Goal: Transaction & Acquisition: Download file/media

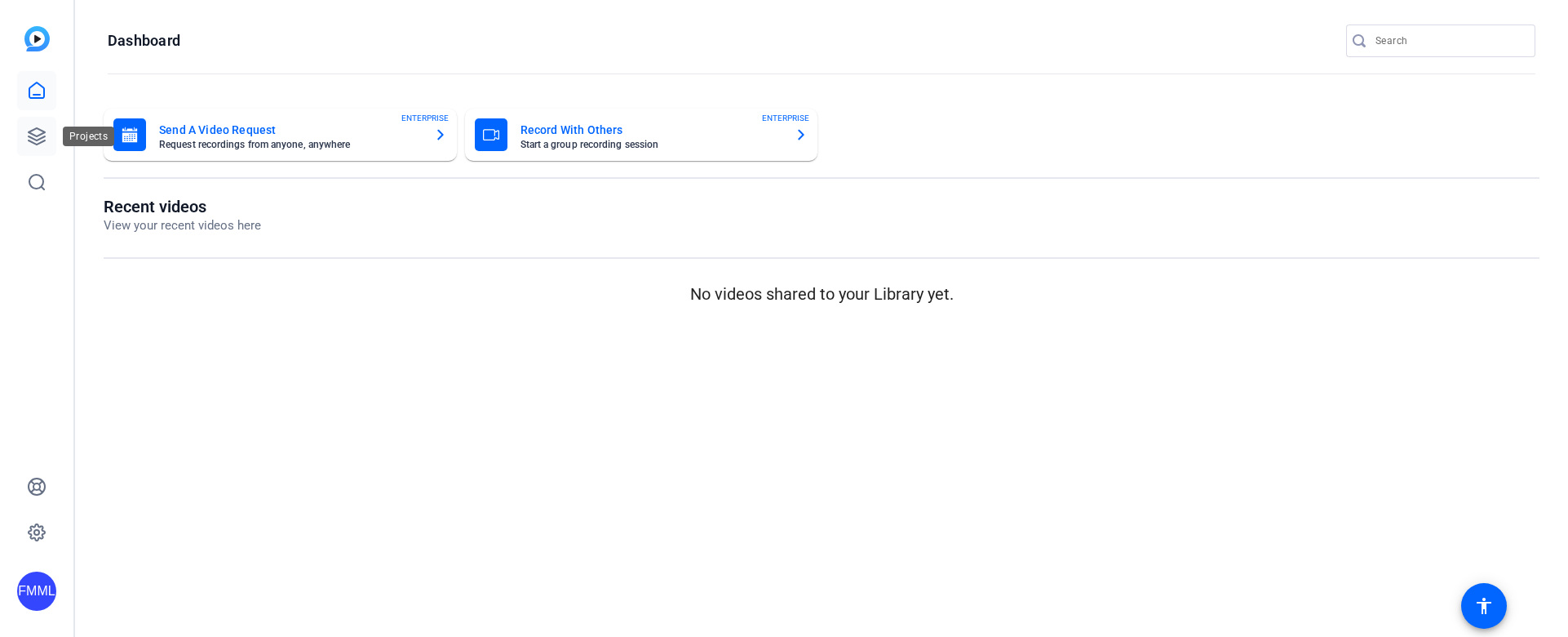
click at [37, 137] on icon at bounding box center [37, 136] width 19 height 19
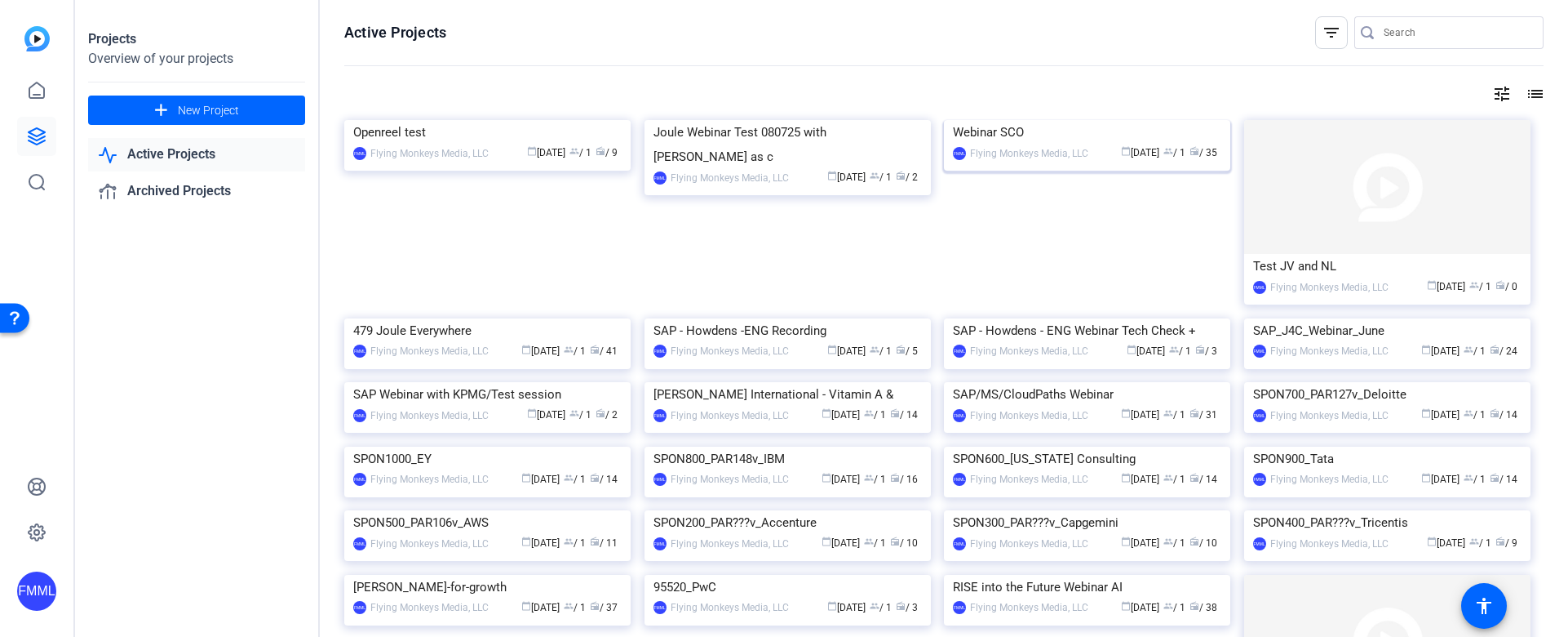
click at [1056, 120] on img at bounding box center [1087, 120] width 286 height 0
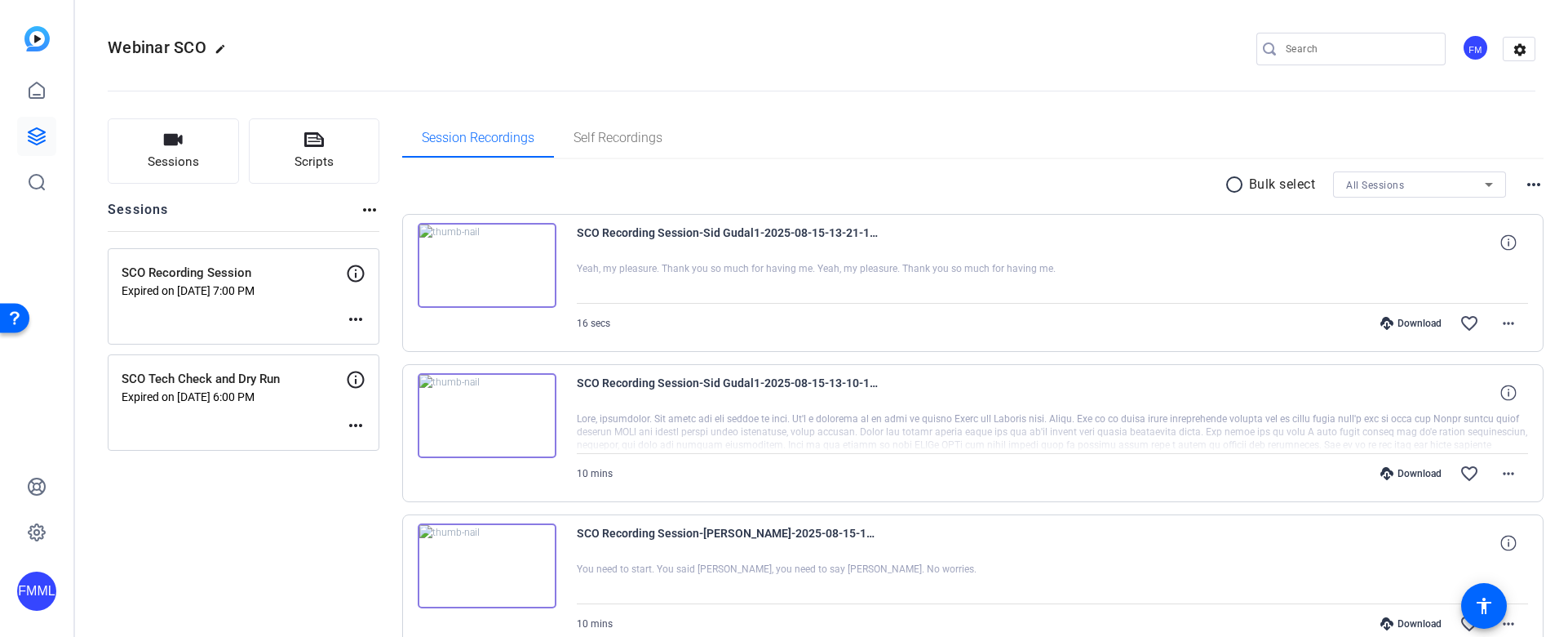
click at [266, 278] on p "SCO Recording Session" at bounding box center [234, 273] width 225 height 19
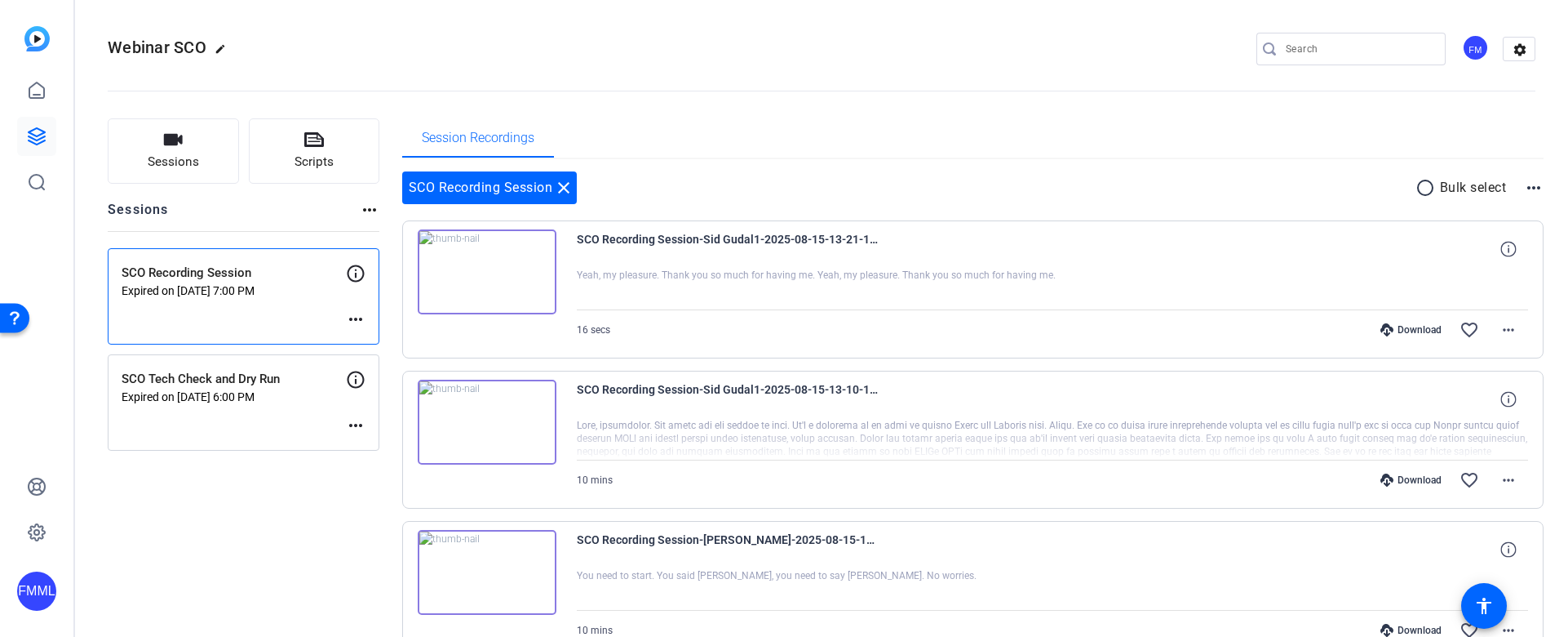
click at [258, 286] on p "Expired on [DATE] 7:00 PM" at bounding box center [234, 290] width 225 height 13
click at [275, 277] on p "SCO Recording Session" at bounding box center [234, 273] width 225 height 19
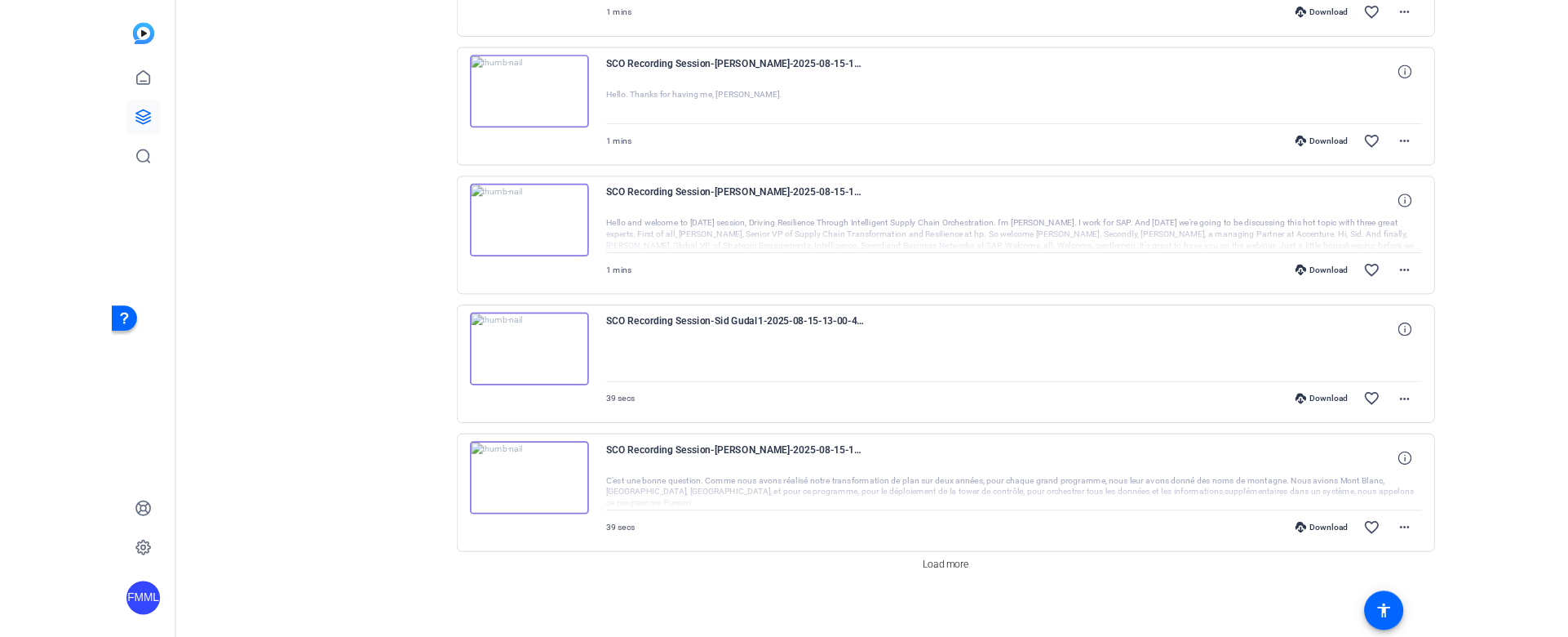
scroll to position [1069, 0]
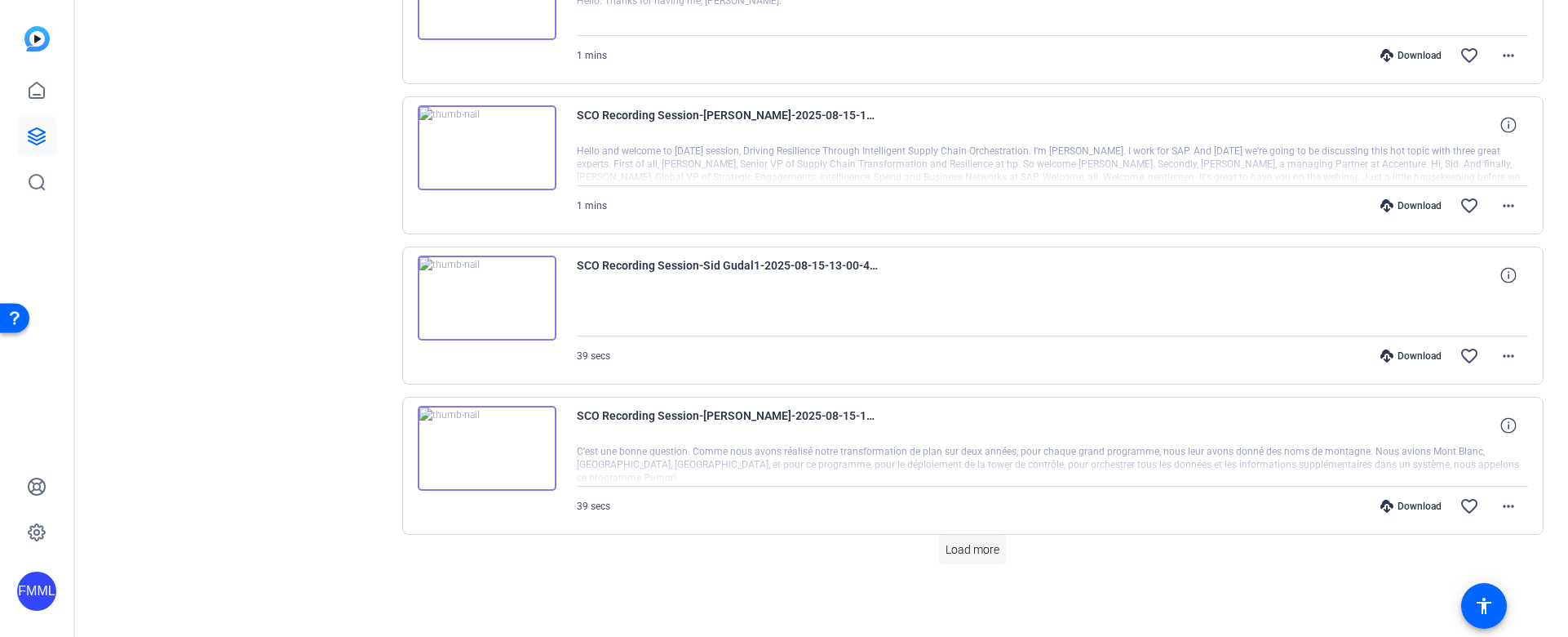
click at [972, 550] on span "Load more" at bounding box center [972, 550] width 54 height 18
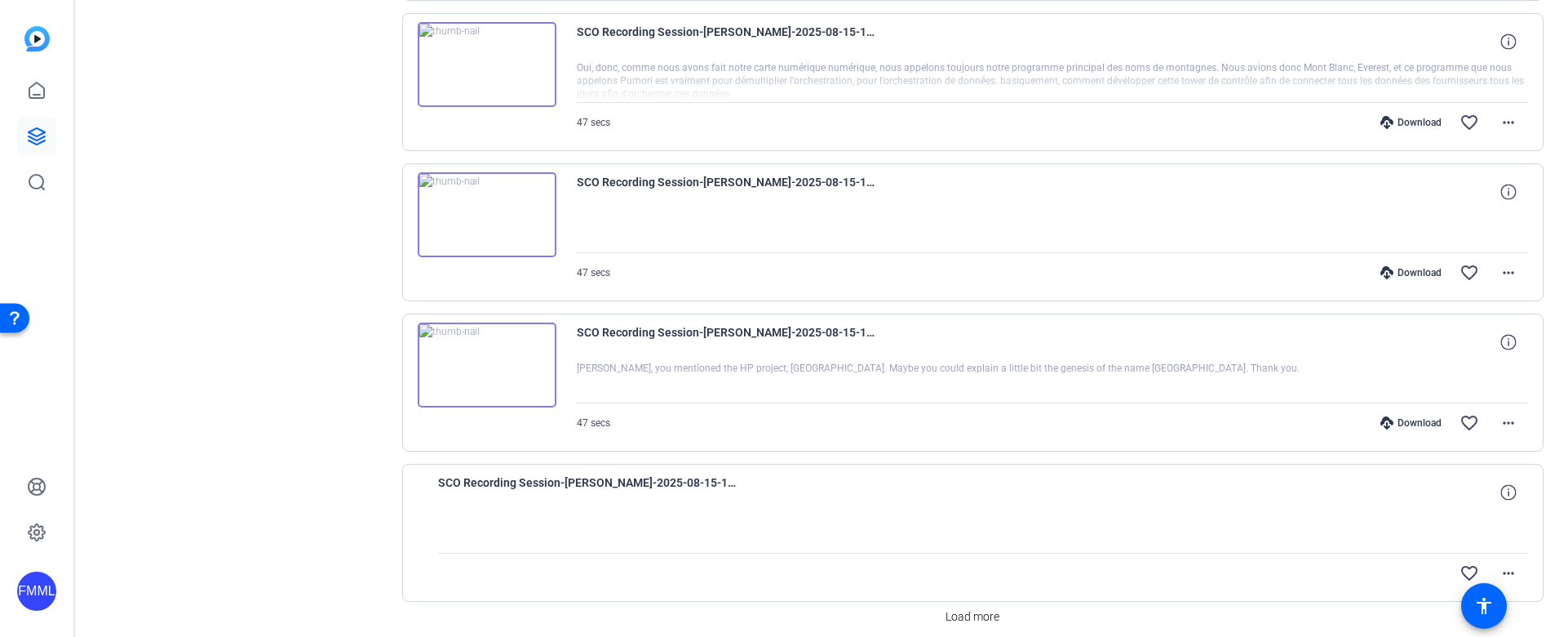
scroll to position [2679, 0]
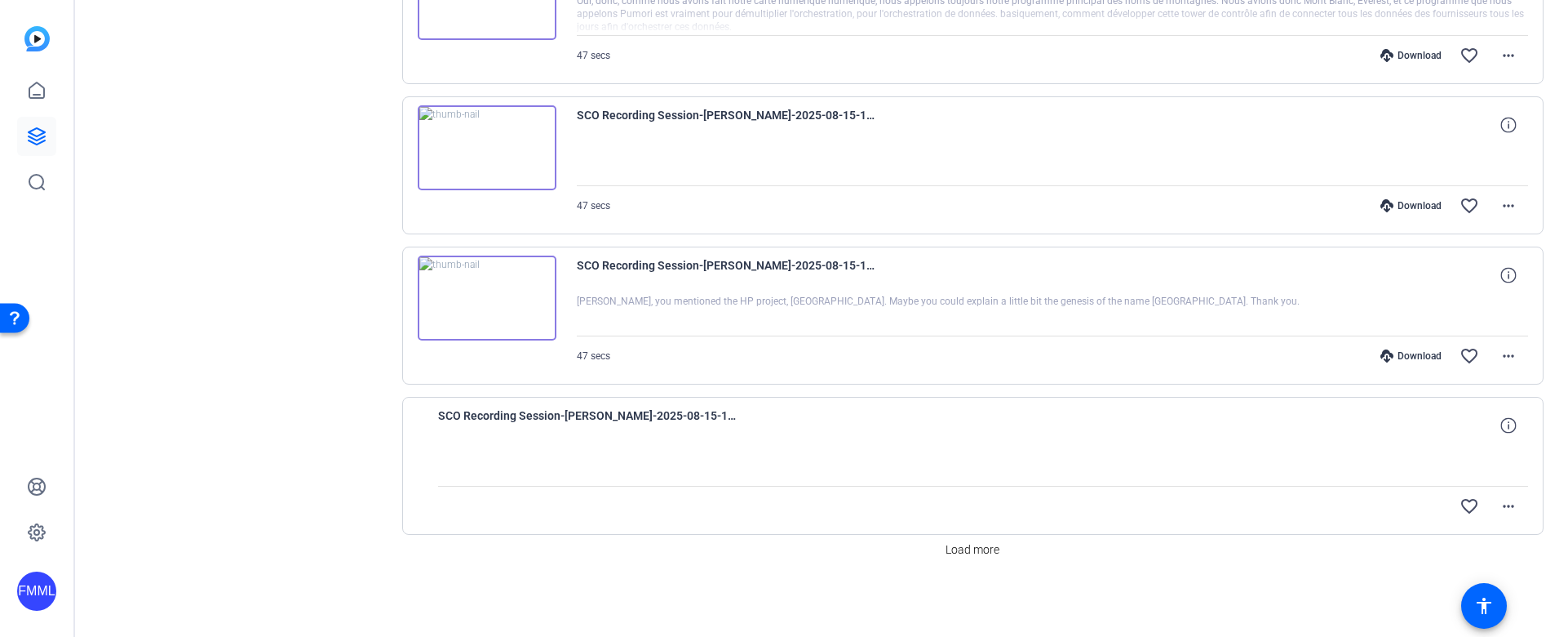
click at [968, 550] on span "Load more" at bounding box center [972, 550] width 54 height 18
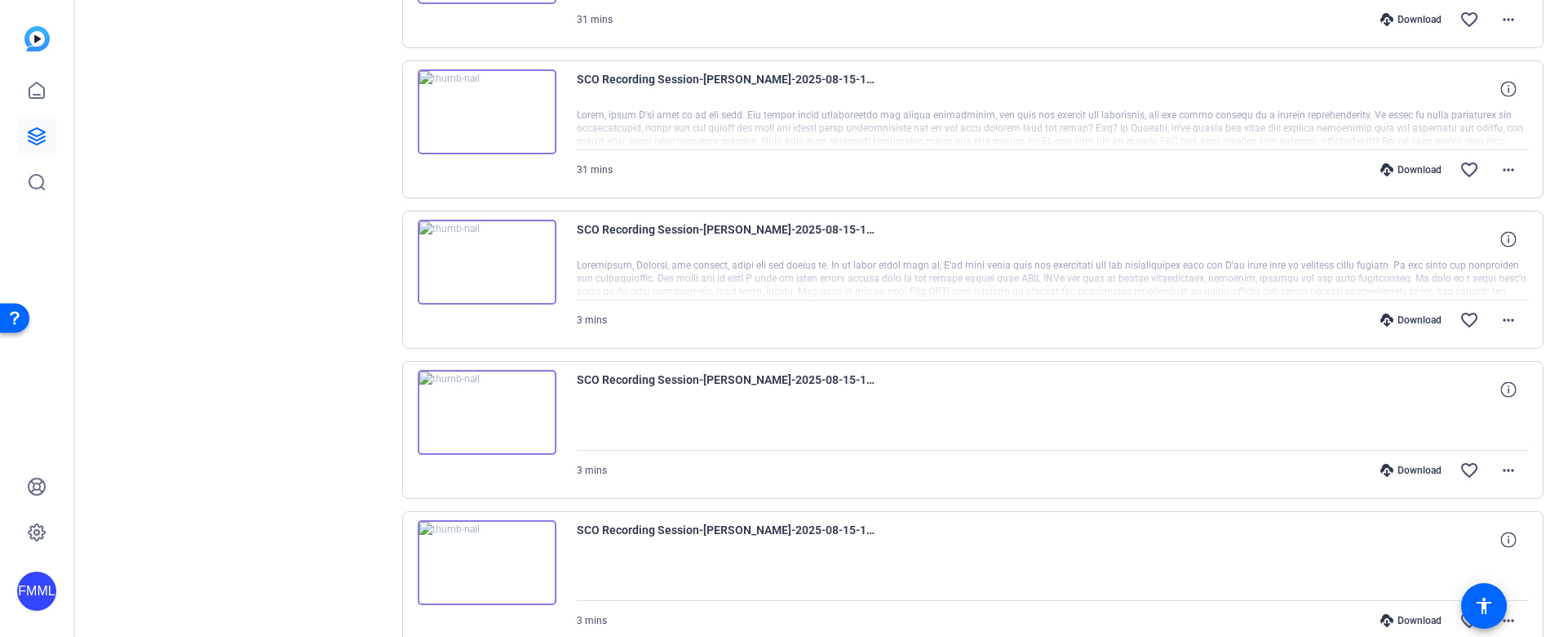
scroll to position [4181, 0]
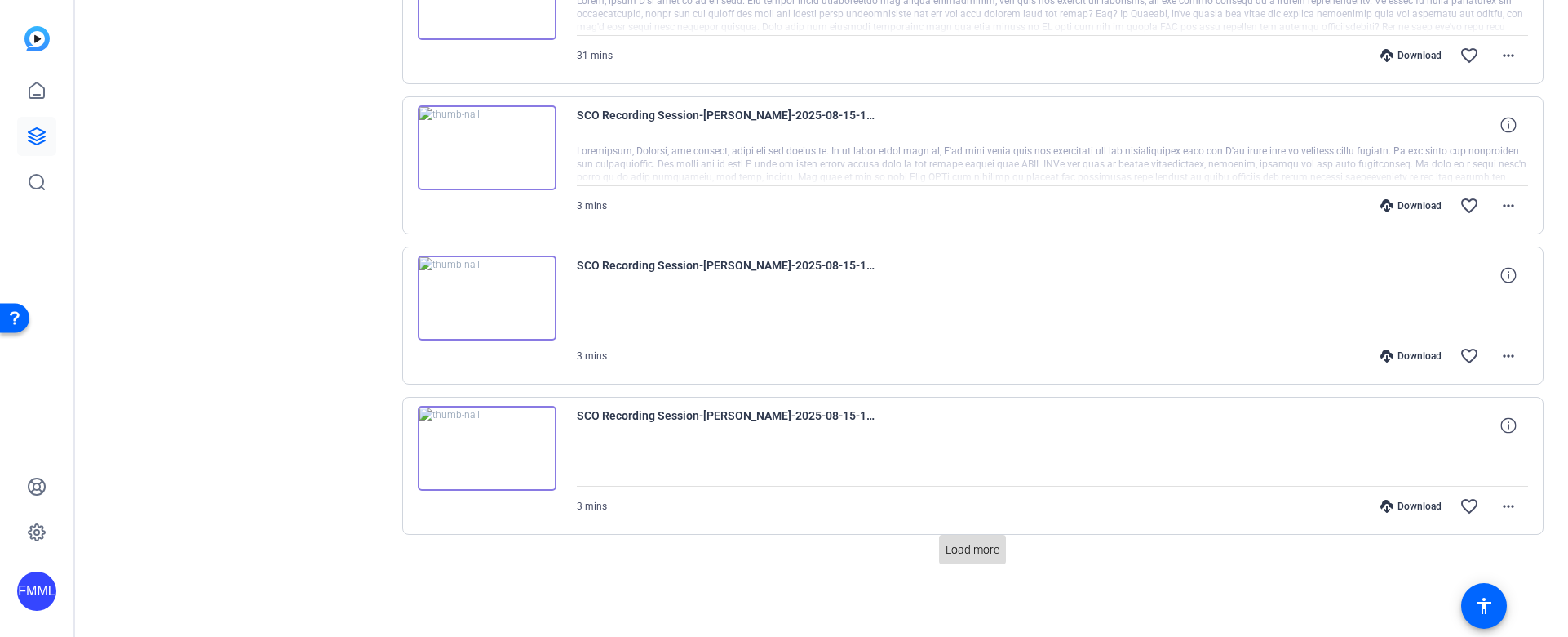
click at [993, 550] on span "Load more" at bounding box center [972, 550] width 54 height 18
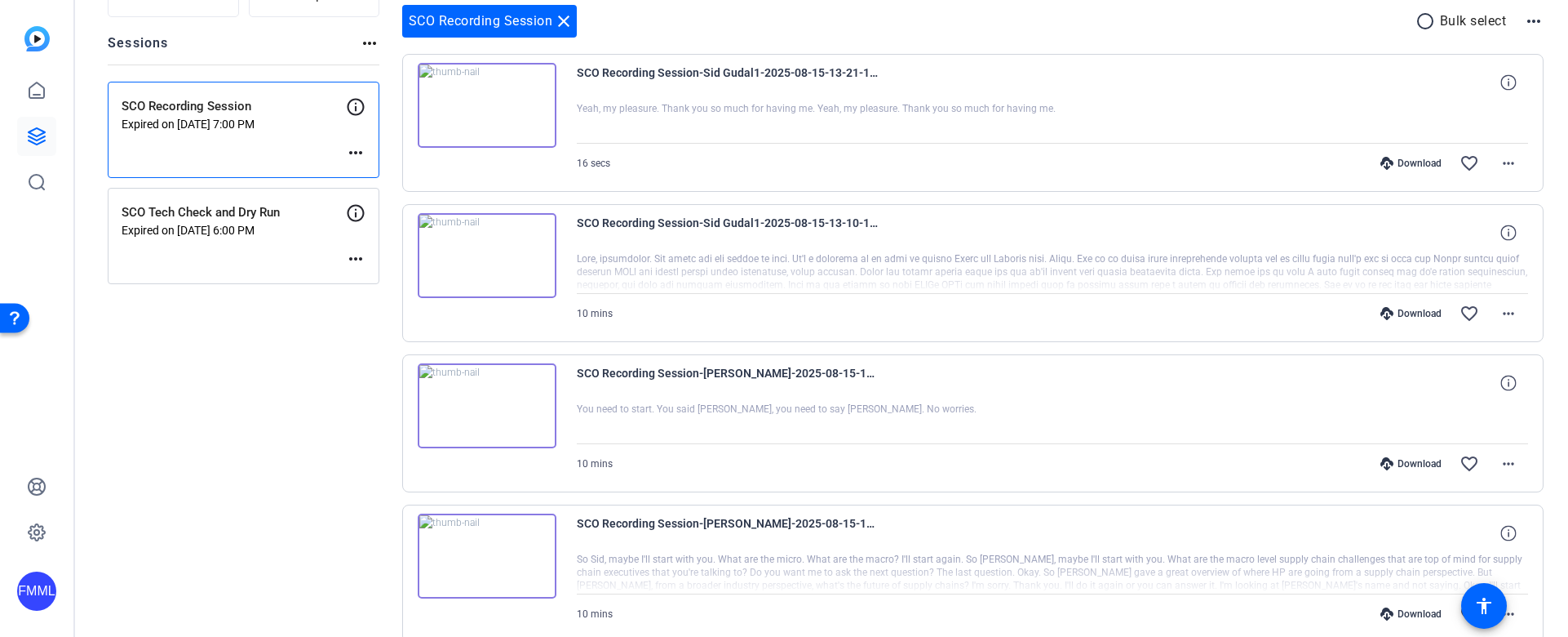
scroll to position [0, 0]
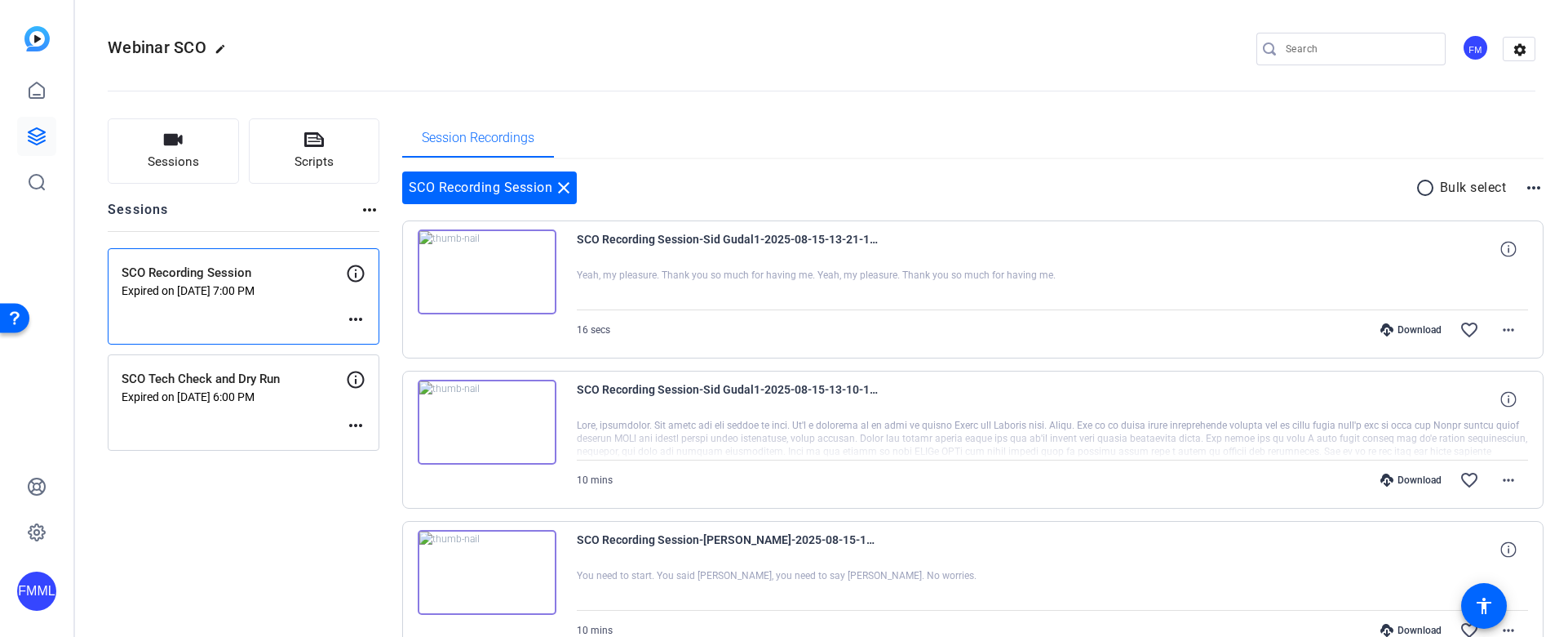
click at [1417, 187] on mat-icon "radio_button_unchecked" at bounding box center [1428, 188] width 24 height 19
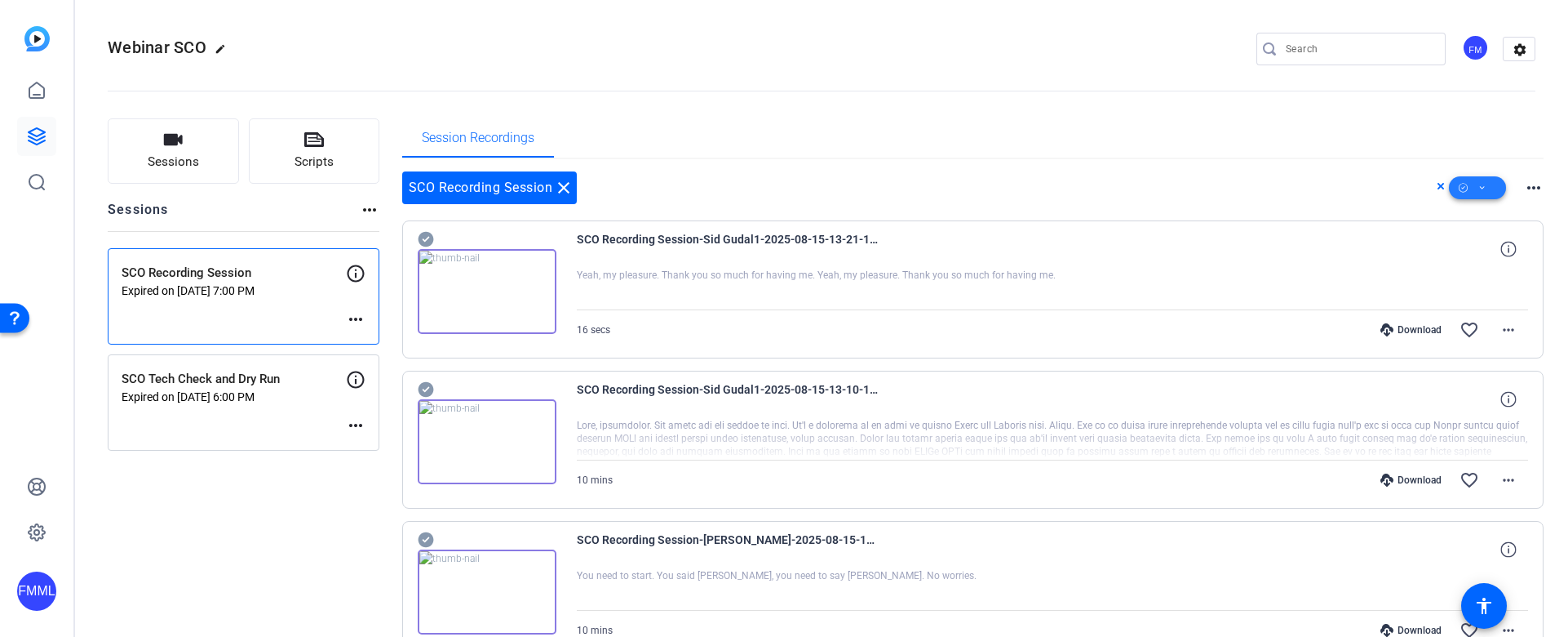
click at [1480, 186] on span at bounding box center [1477, 188] width 57 height 39
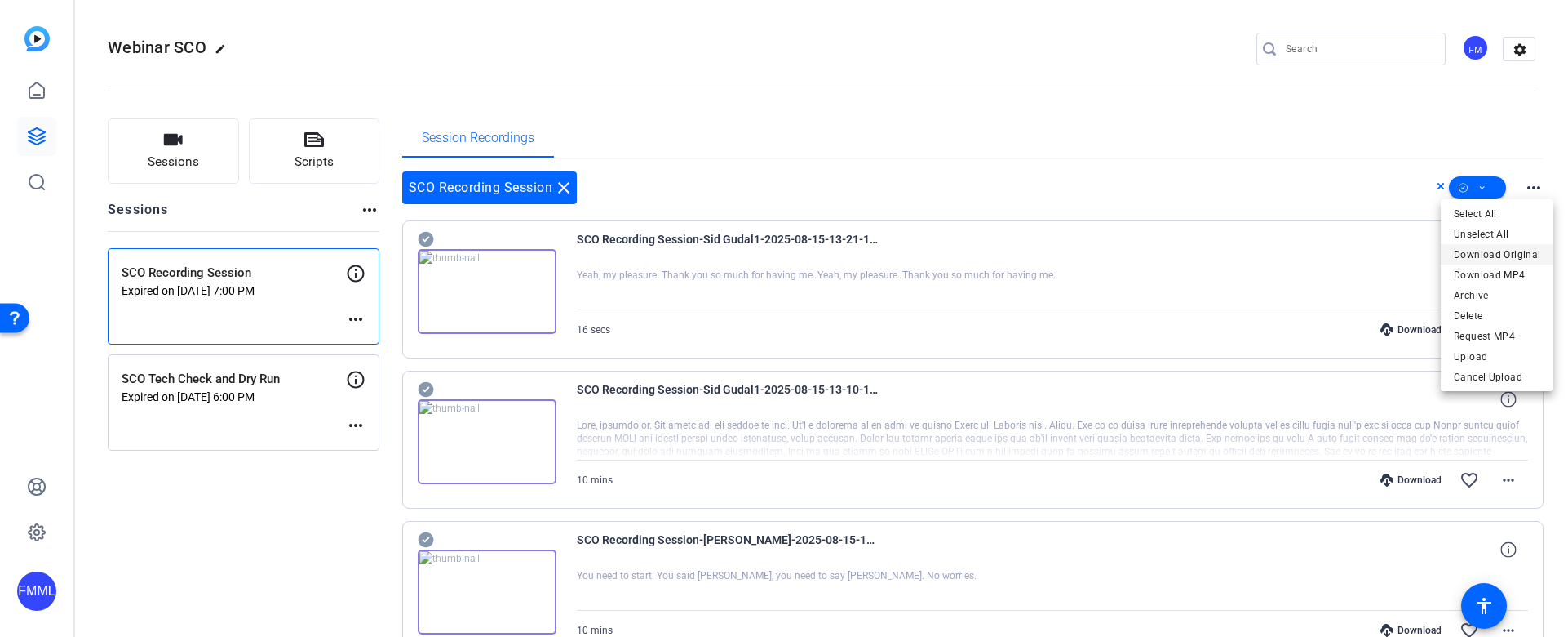
click at [1485, 257] on span "Download Original" at bounding box center [1497, 255] width 87 height 19
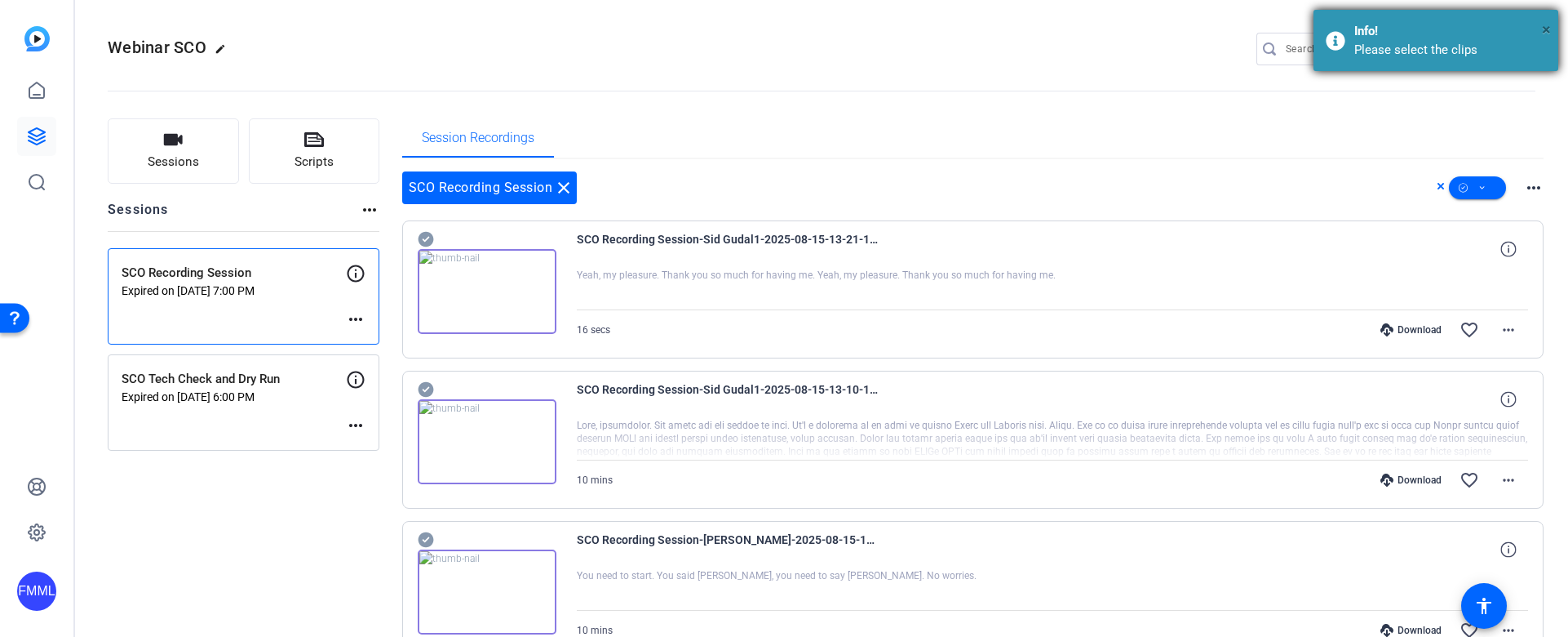
click at [1545, 26] on span "×" at bounding box center [1547, 29] width 9 height 19
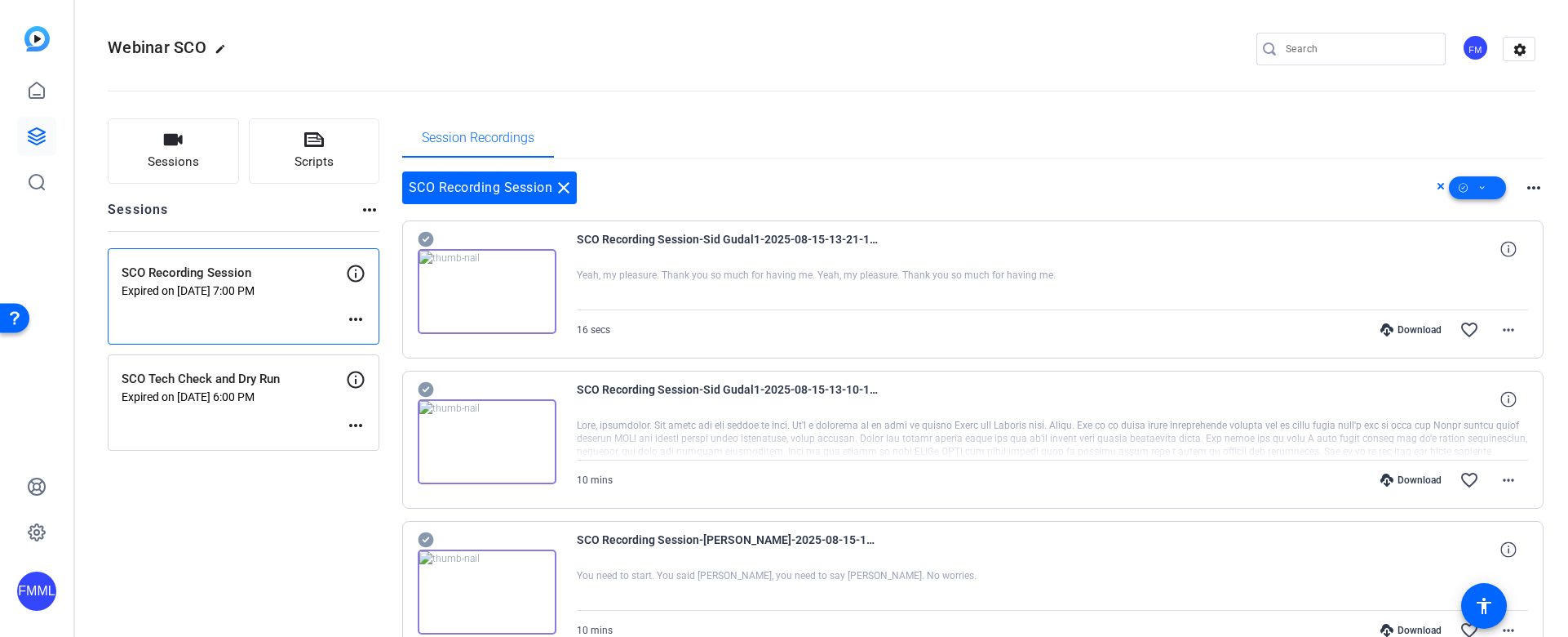
click at [1460, 187] on span at bounding box center [1477, 188] width 57 height 39
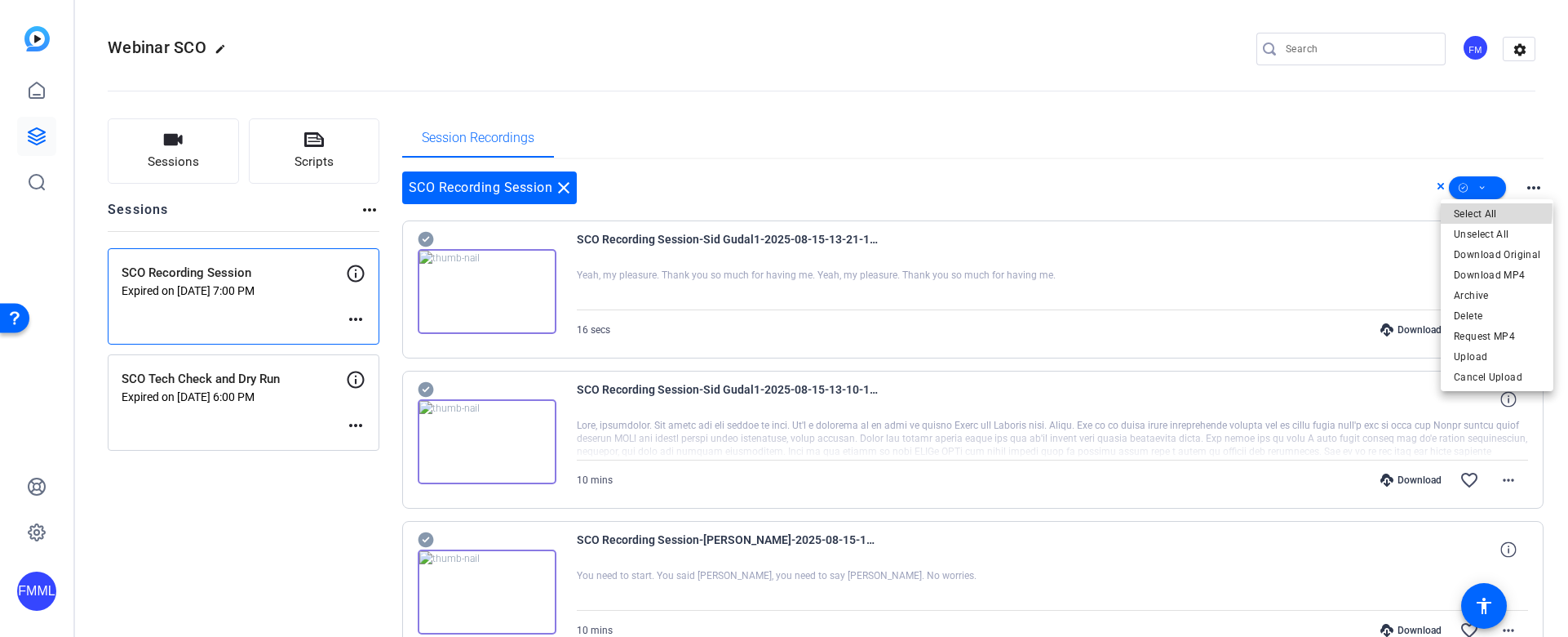
click at [1468, 209] on span "Select All" at bounding box center [1497, 214] width 87 height 19
click at [1503, 271] on span "Download MP4" at bounding box center [1497, 275] width 87 height 19
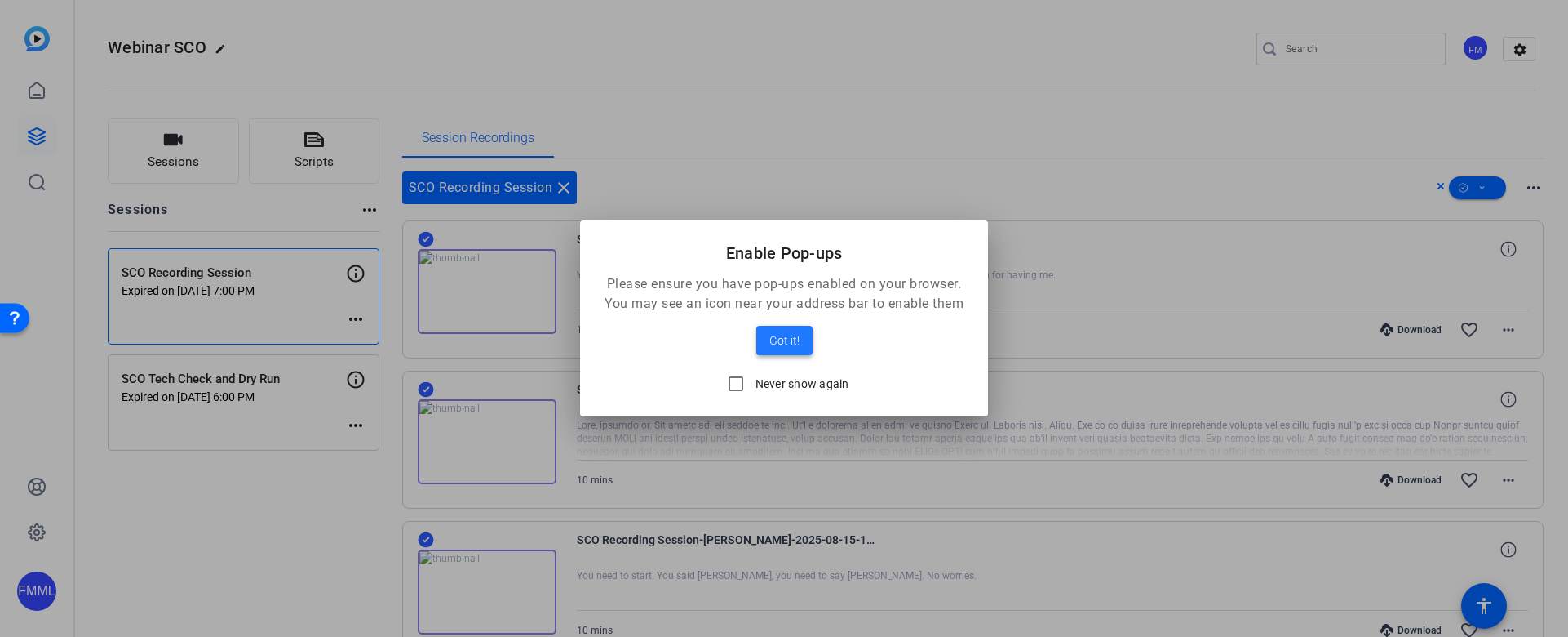
click at [790, 337] on span "Got it!" at bounding box center [784, 341] width 30 height 19
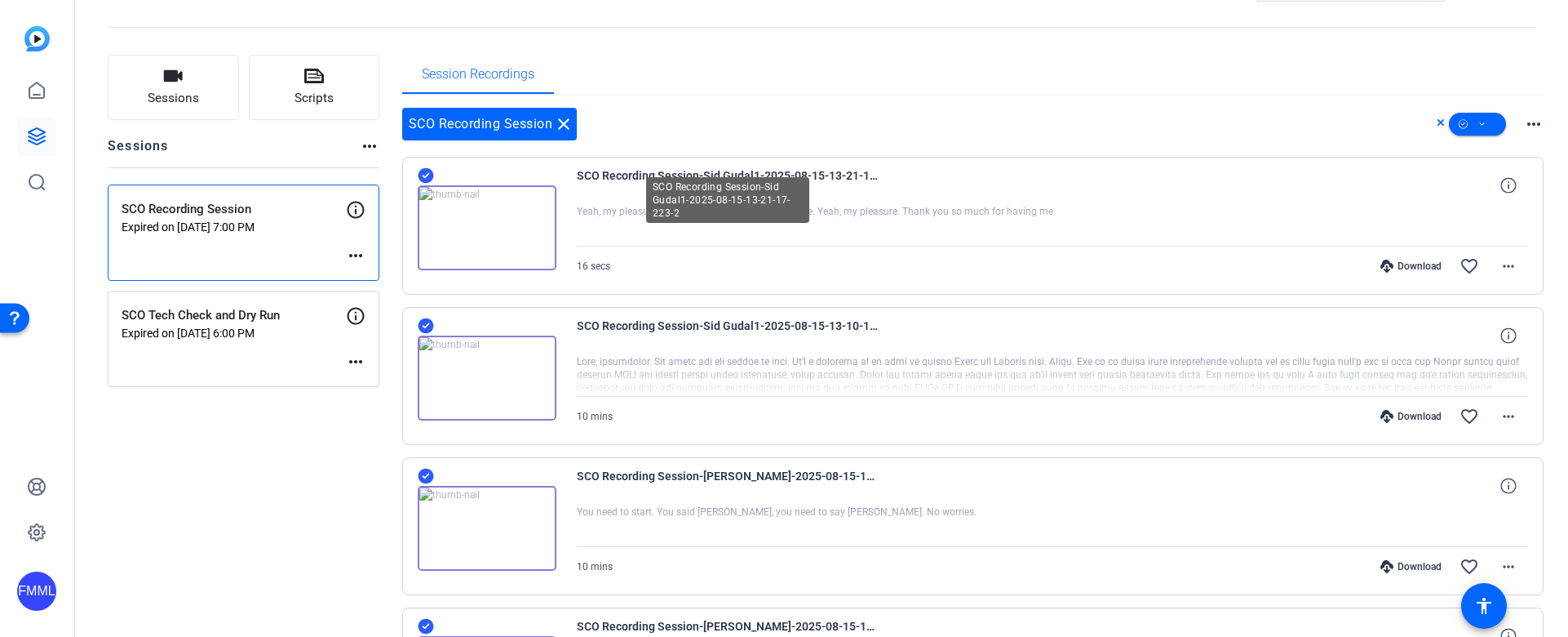
scroll to position [82, 0]
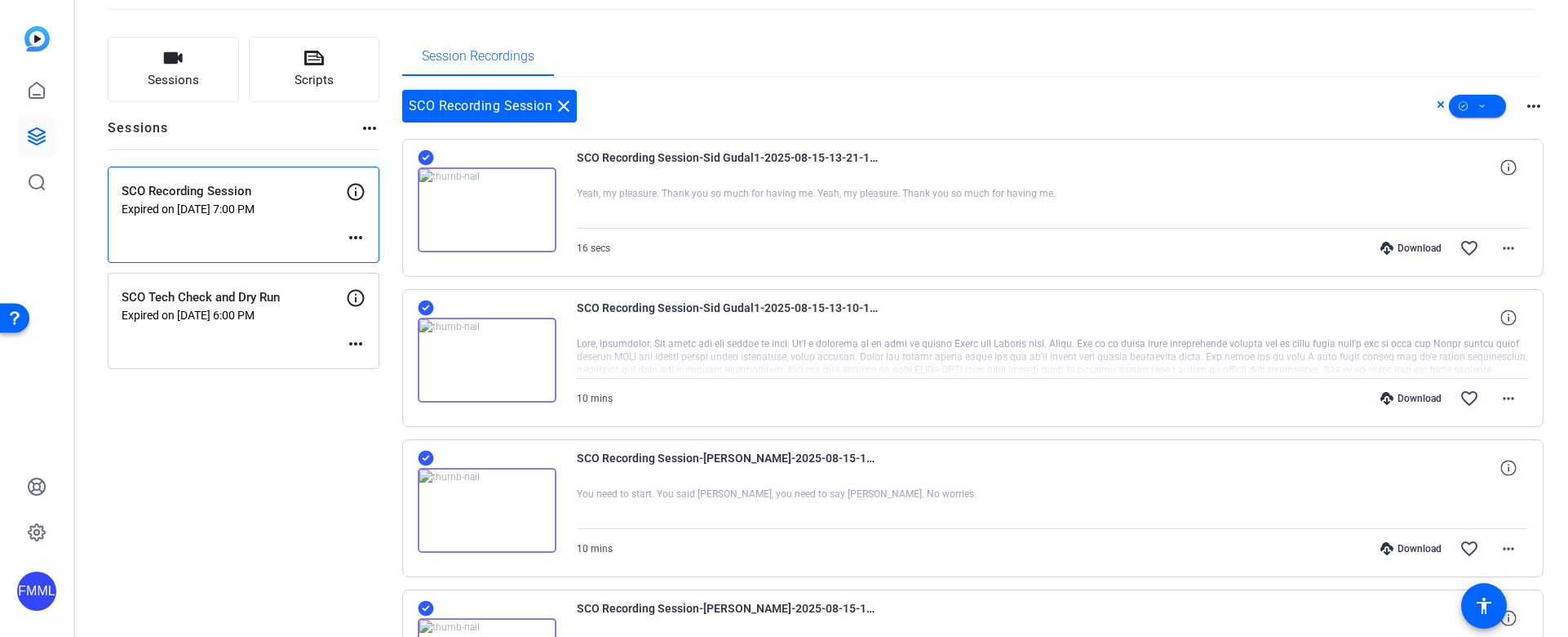
click at [1437, 102] on icon at bounding box center [1440, 104] width 8 height 19
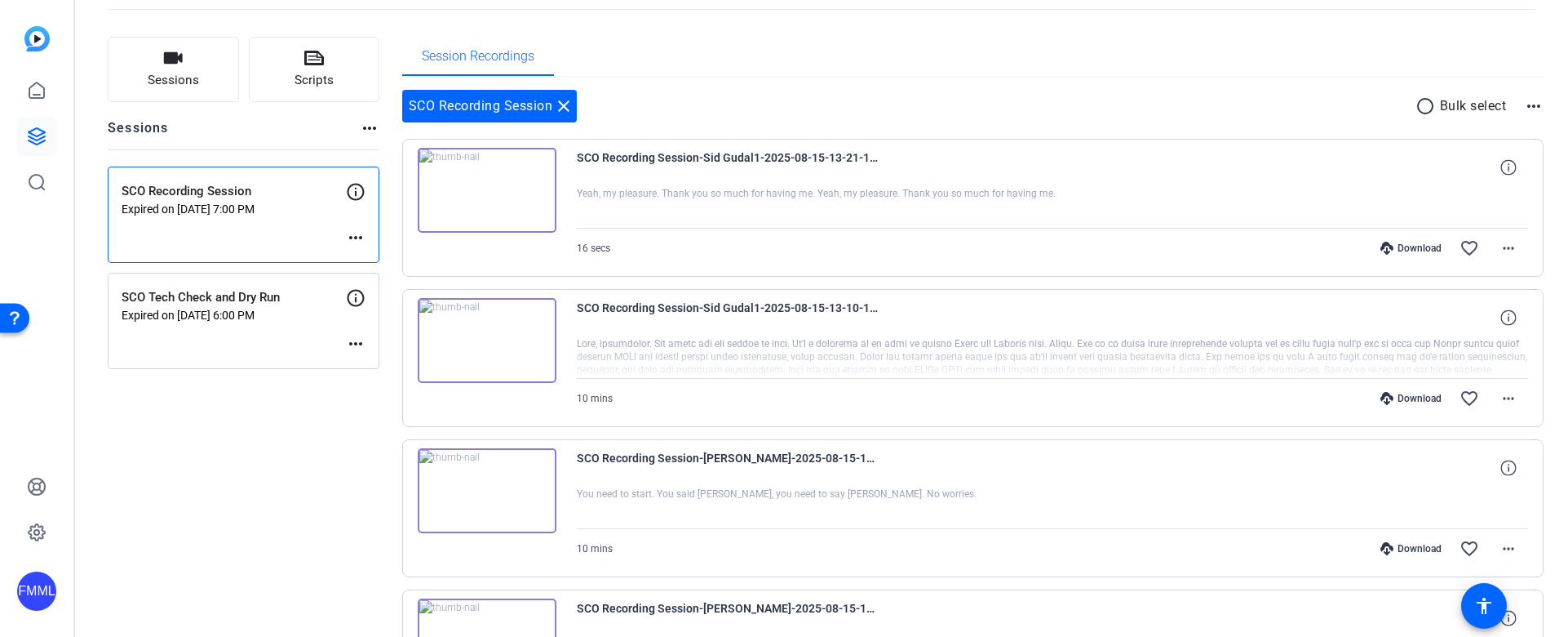
click at [1524, 107] on mat-icon "more_horiz" at bounding box center [1534, 106] width 19 height 19
click at [1411, 104] on div at bounding box center [784, 318] width 1568 height 637
click at [1417, 105] on mat-icon "radio_button_unchecked" at bounding box center [1428, 106] width 24 height 19
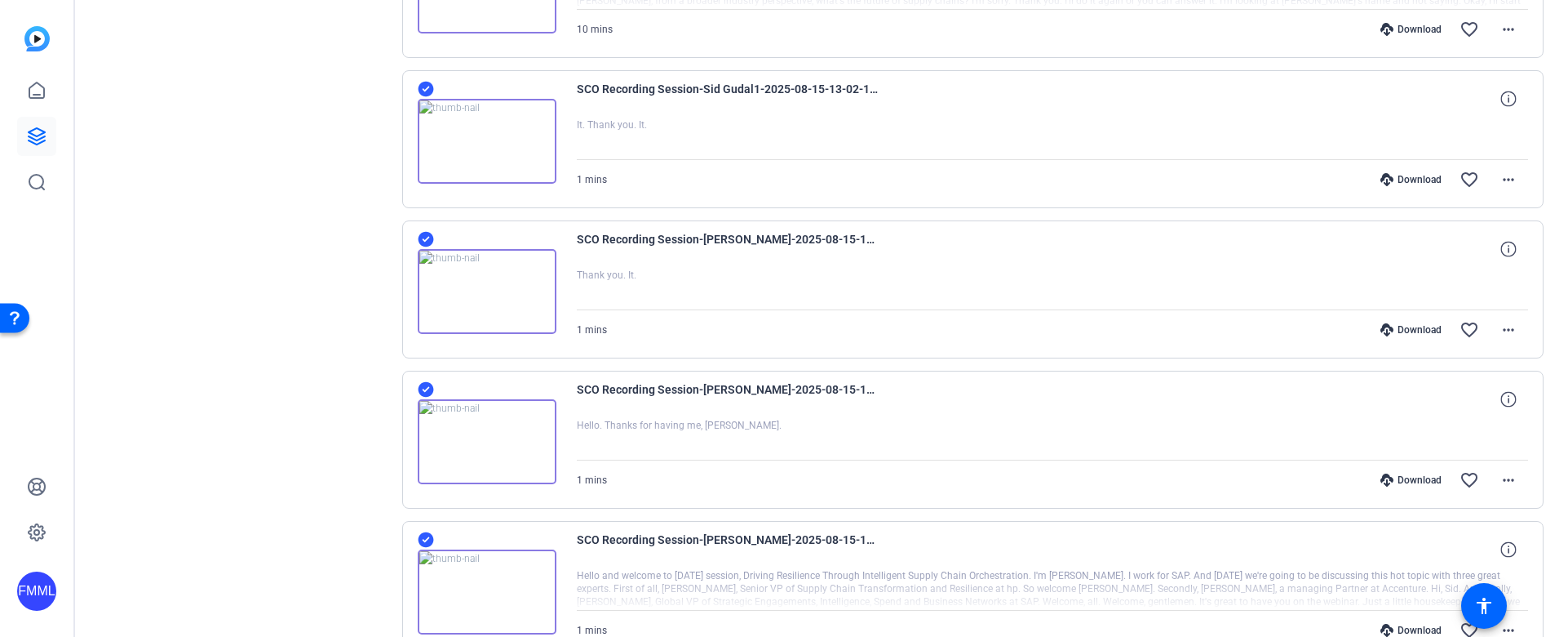
scroll to position [0, 0]
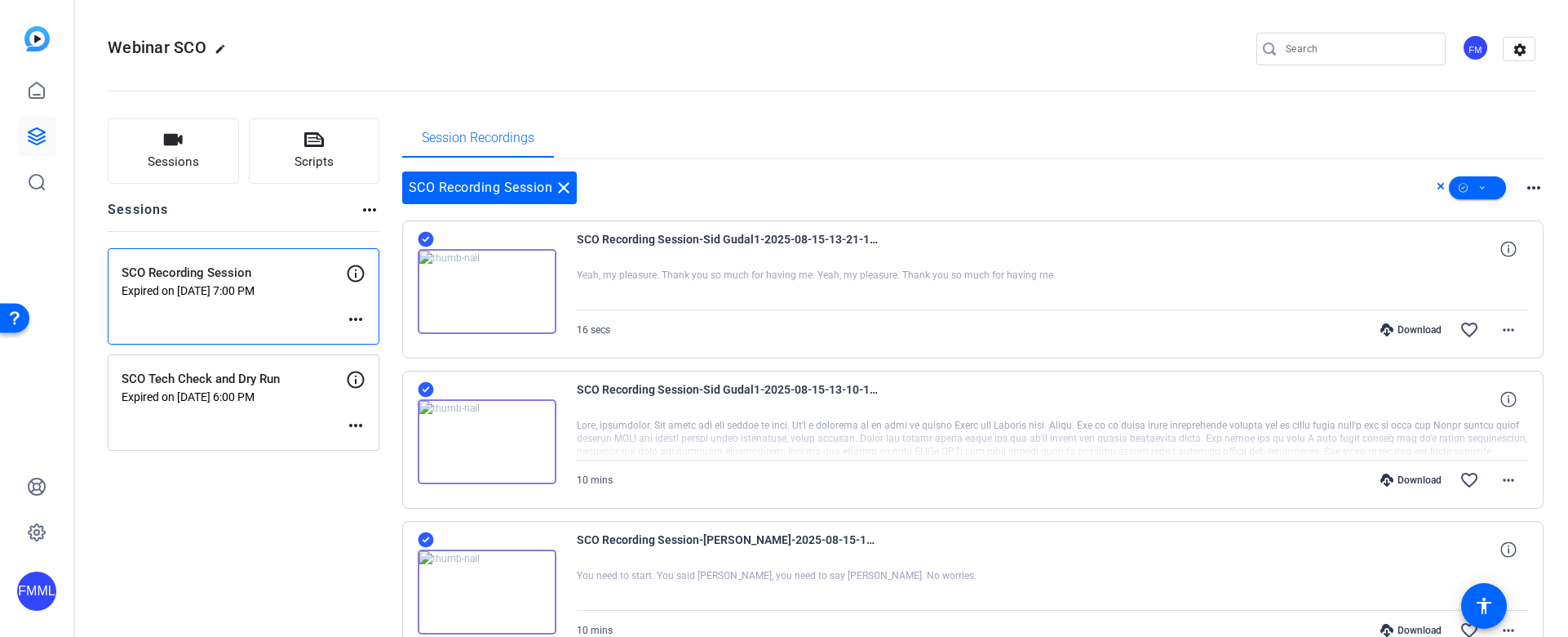
click at [1524, 185] on mat-icon "more_horiz" at bounding box center [1534, 188] width 19 height 19
click at [1474, 189] on div at bounding box center [784, 318] width 1568 height 637
click at [1478, 189] on icon at bounding box center [1482, 188] width 8 height 20
click at [1477, 251] on span "Download Original" at bounding box center [1497, 255] width 87 height 19
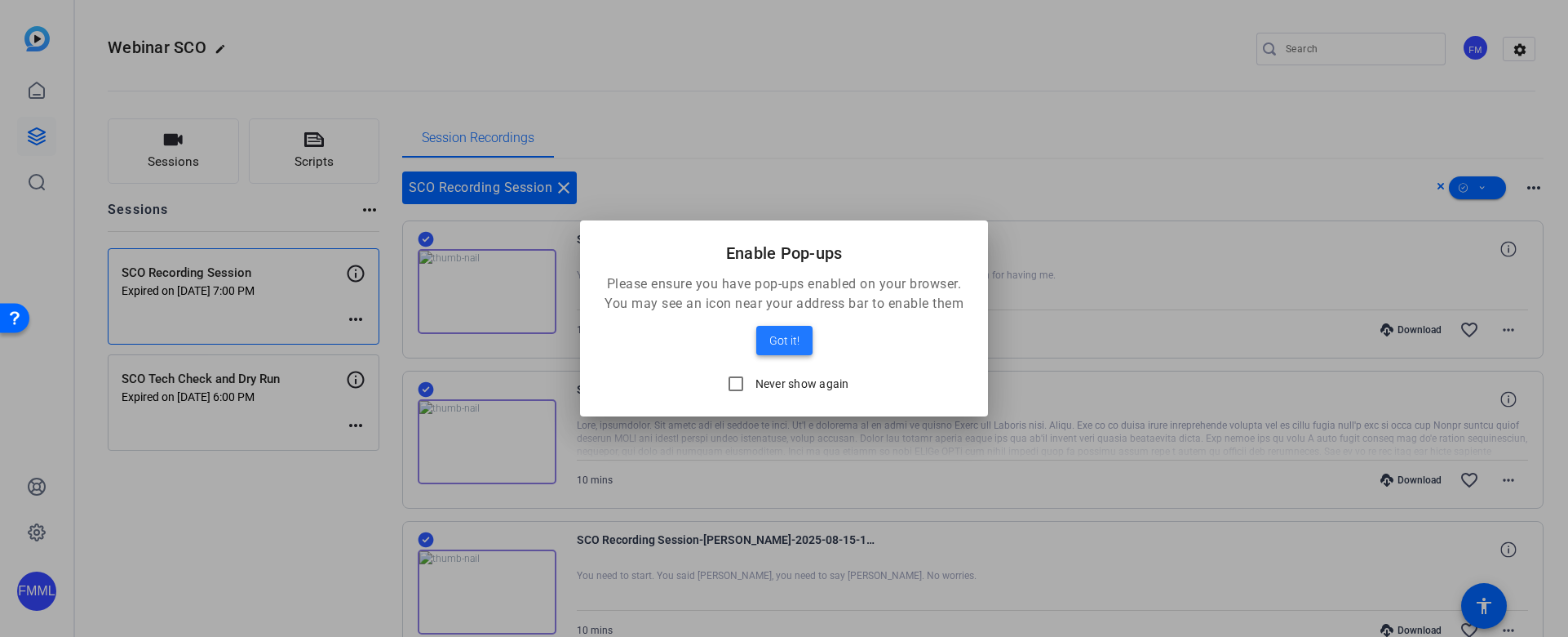
click at [781, 349] on span "Got it!" at bounding box center [784, 341] width 30 height 19
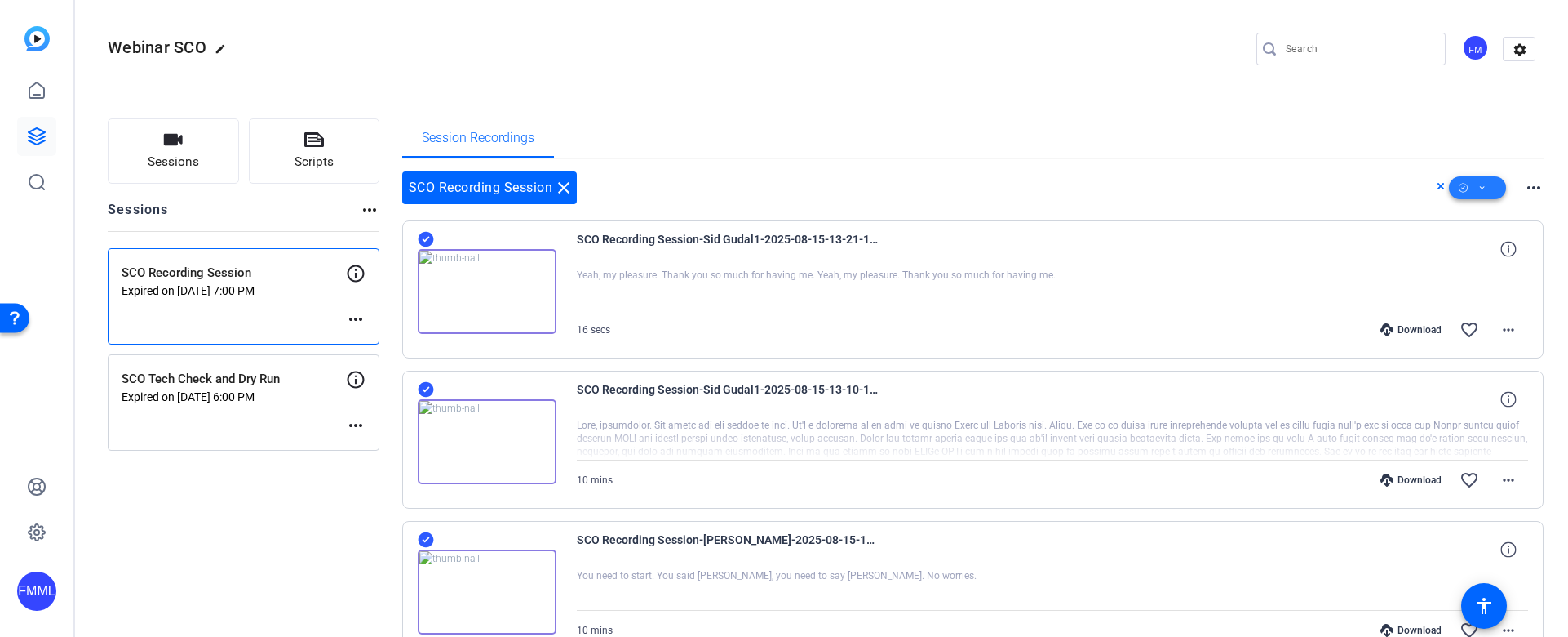
click at [1449, 190] on span at bounding box center [1477, 188] width 57 height 39
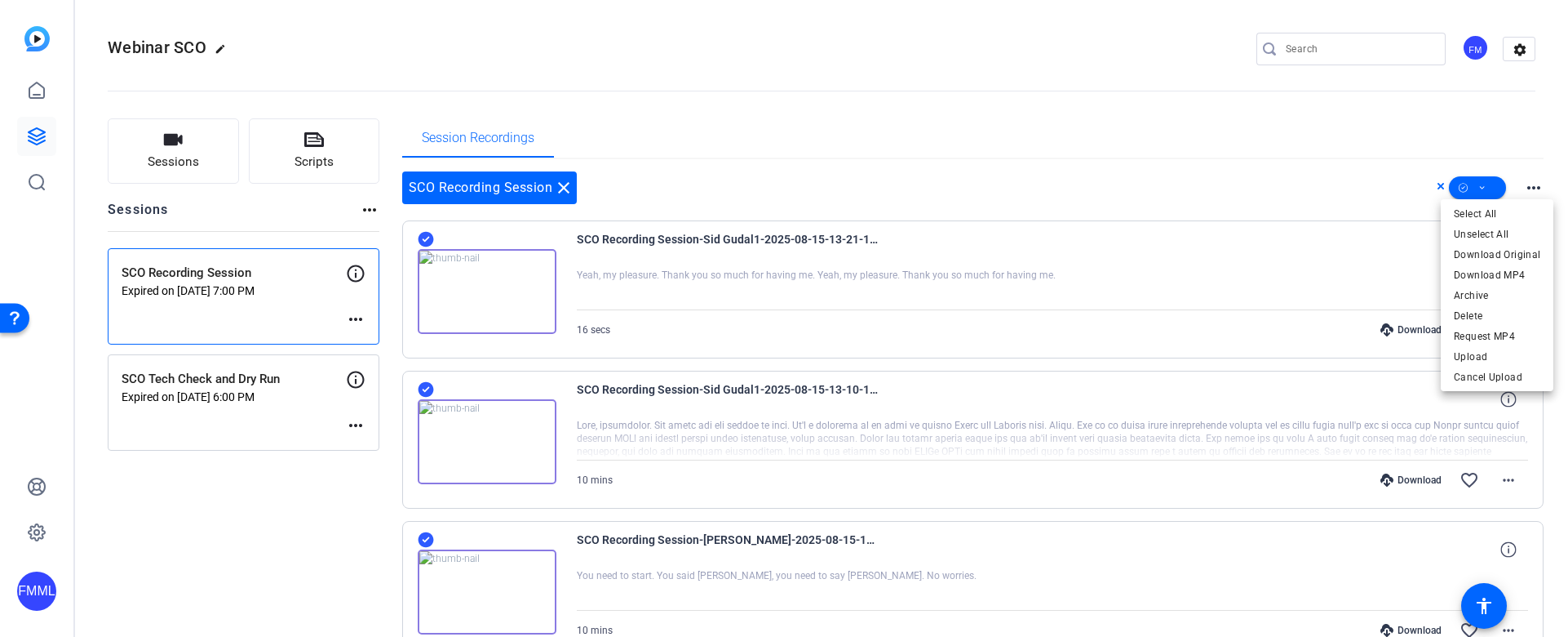
click at [1438, 189] on div at bounding box center [784, 318] width 1568 height 637
click at [1466, 184] on span at bounding box center [1477, 188] width 57 height 39
click at [1478, 228] on span "Unselect All" at bounding box center [1497, 235] width 87 height 19
click at [1060, 116] on div at bounding box center [784, 318] width 1568 height 637
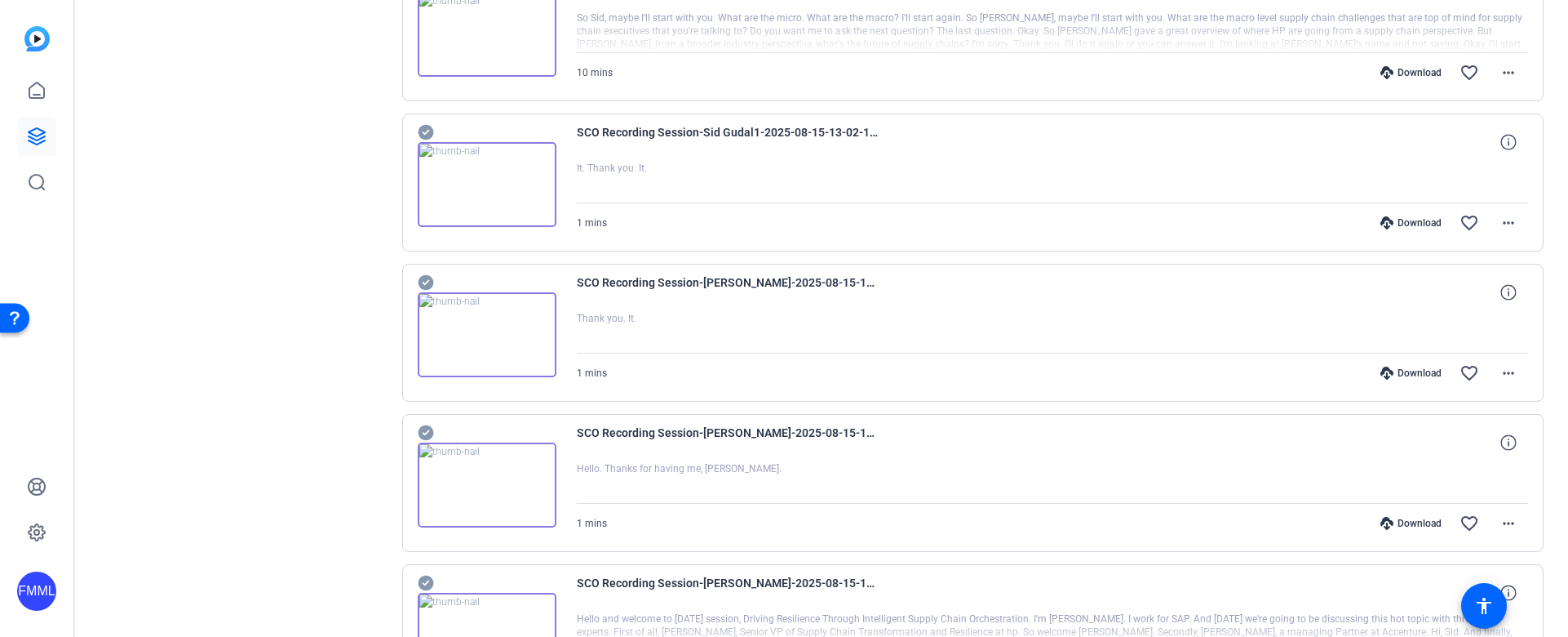
scroll to position [735, 0]
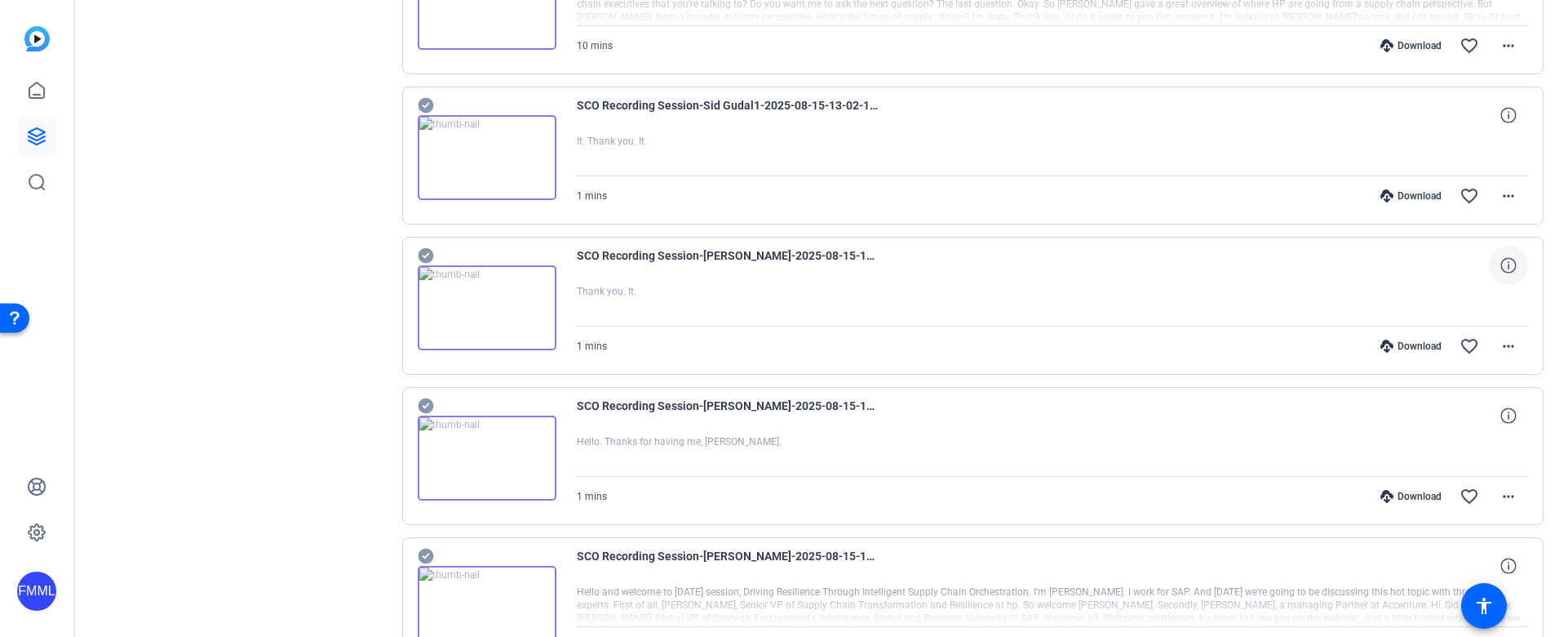
click at [1501, 266] on icon at bounding box center [1509, 265] width 16 height 16
click at [1501, 346] on mat-icon "more_horiz" at bounding box center [1509, 346] width 19 height 19
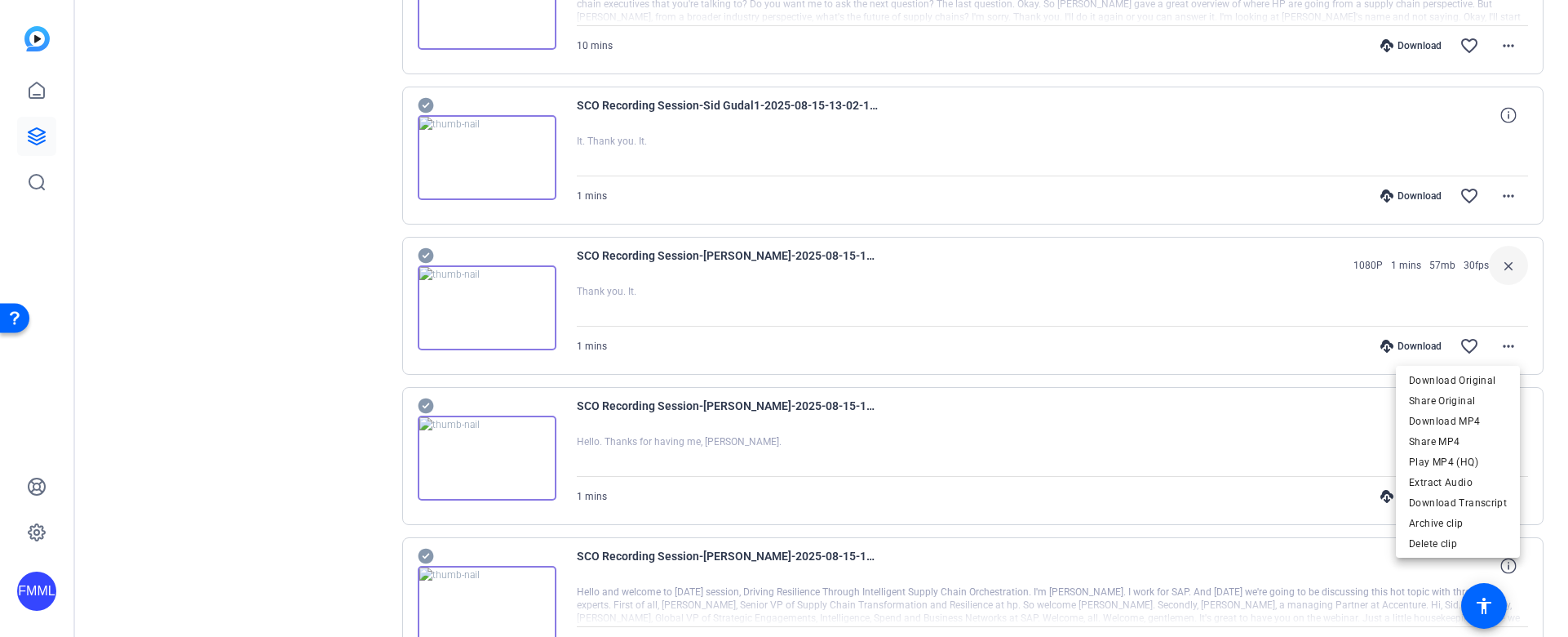
click at [1048, 302] on div at bounding box center [784, 318] width 1568 height 637
click at [502, 302] on img at bounding box center [487, 307] width 139 height 85
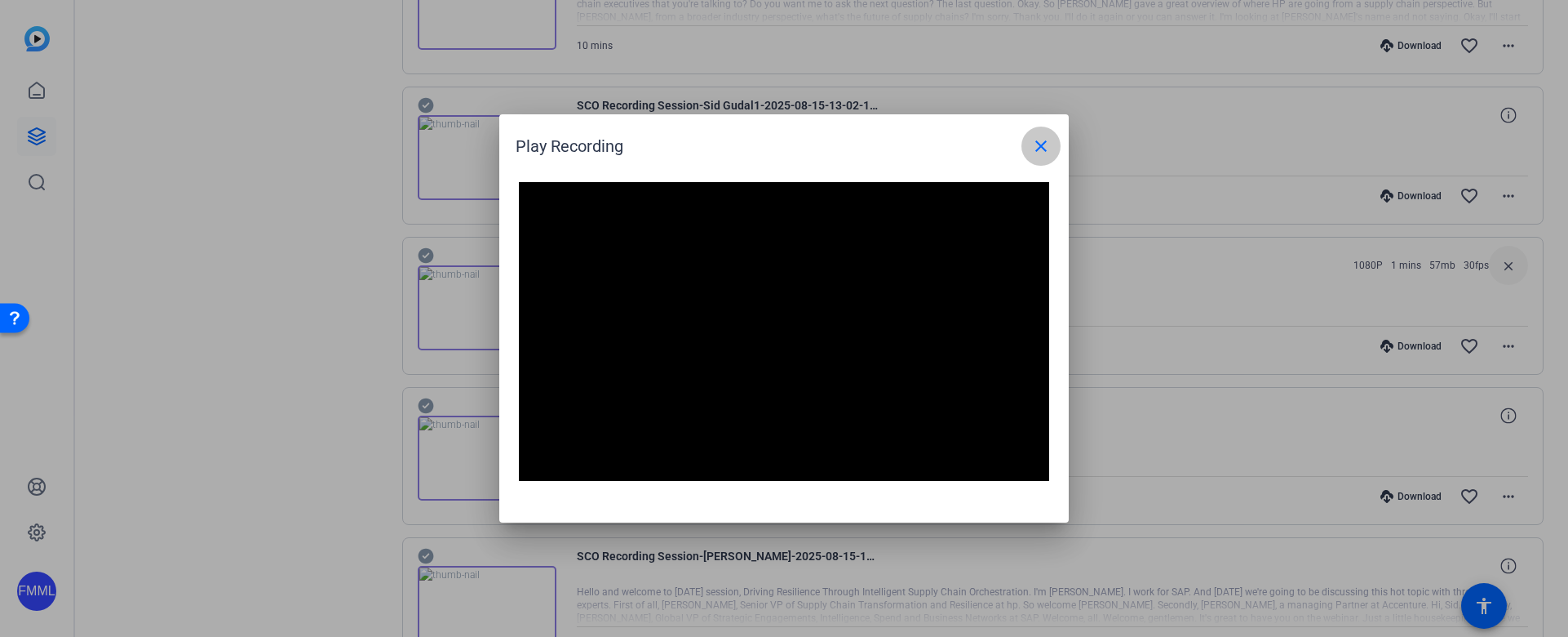
click at [1044, 147] on mat-icon "close" at bounding box center [1041, 146] width 19 height 19
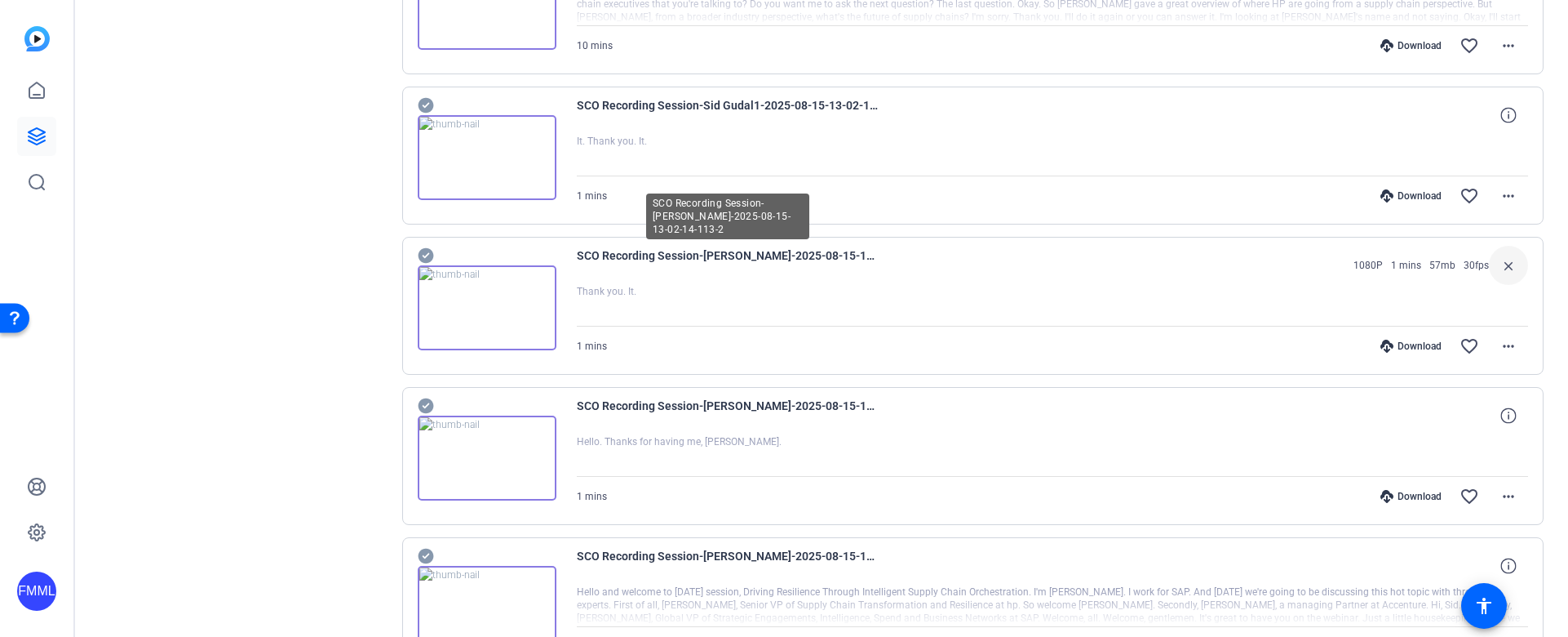
click at [879, 257] on div "SCO Recording Session-[PERSON_NAME]-2025-08-15-13-02-14-113-2 1080P 1 mins 57mb…" at bounding box center [1053, 265] width 952 height 39
click at [836, 254] on span "SCO Recording Session-[PERSON_NAME]-2025-08-15-13-02-14-113-2" at bounding box center [728, 265] width 302 height 39
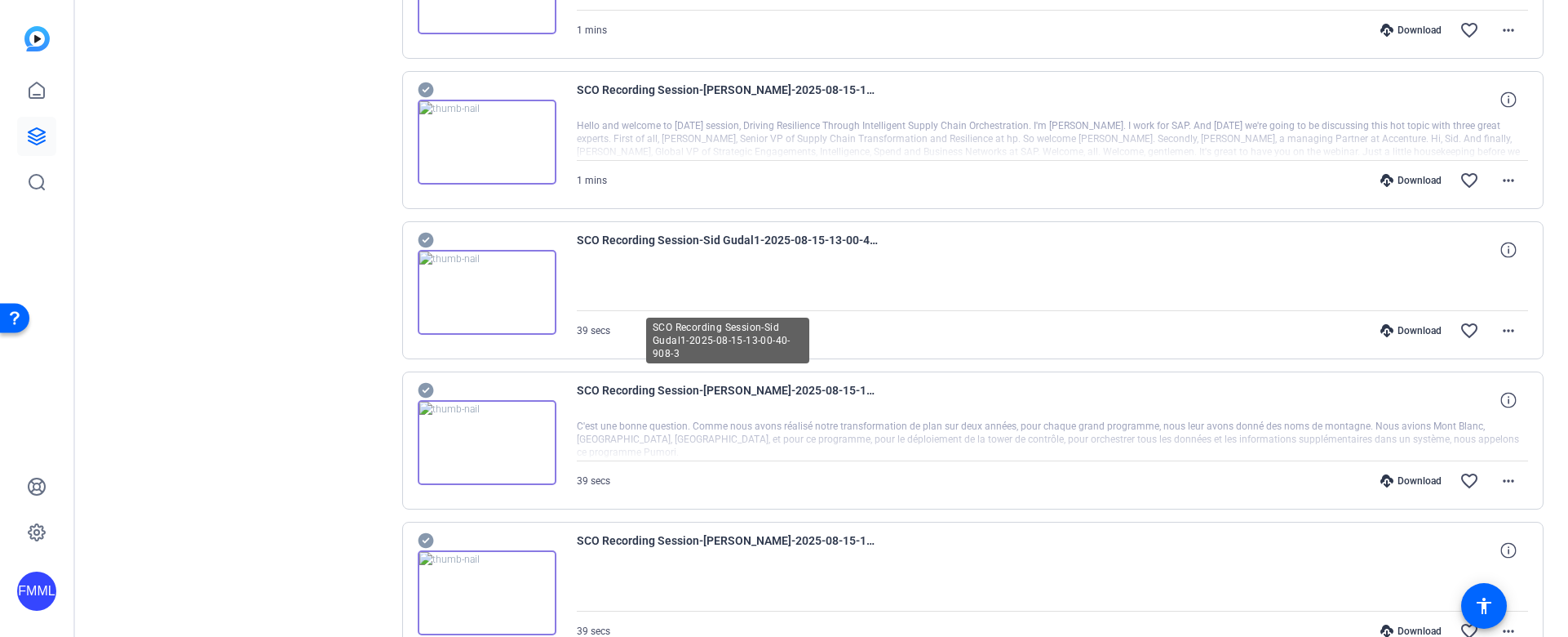
scroll to position [1225, 0]
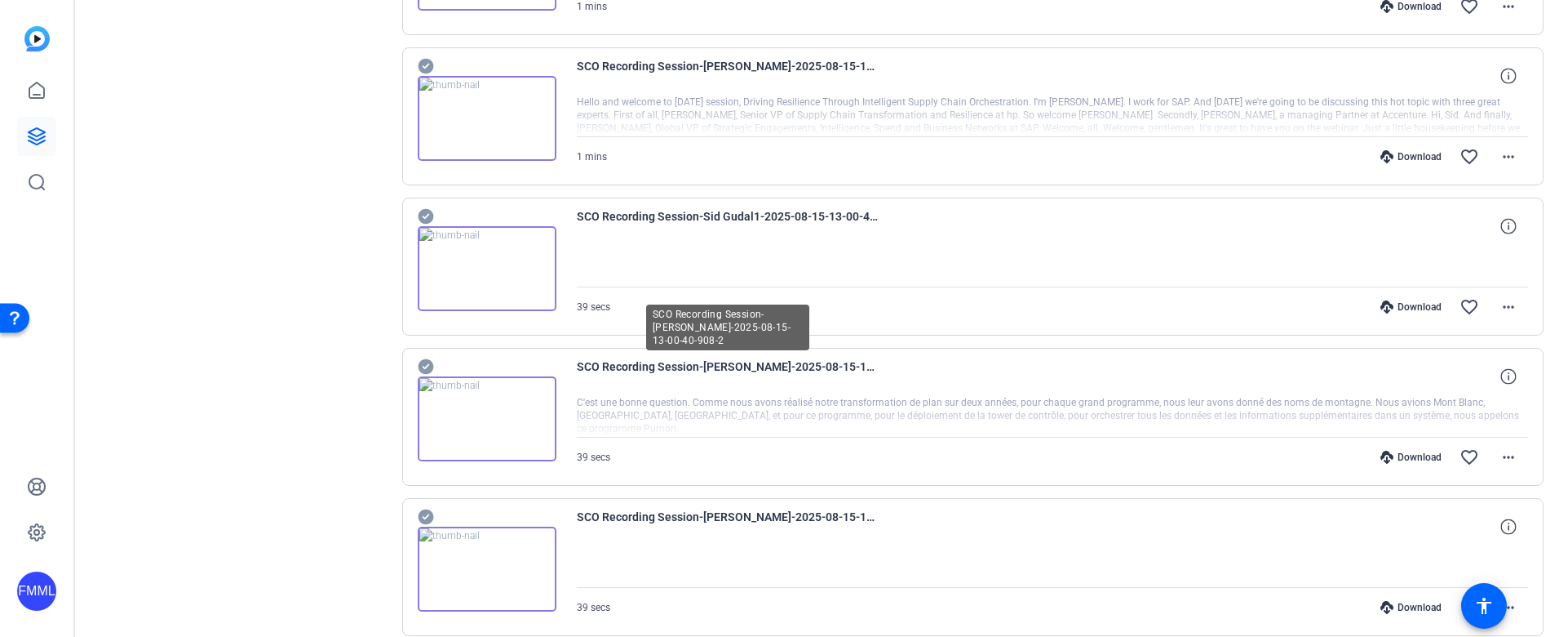
click at [860, 365] on span "SCO Recording Session-[PERSON_NAME]-2025-08-15-13-00-40-908-2" at bounding box center [728, 376] width 302 height 39
click at [730, 361] on span "SCO Recording Session-[PERSON_NAME]-2025-08-15-13-00-40-908-2" at bounding box center [728, 376] width 302 height 39
click at [597, 366] on span "SCO Recording Session-[PERSON_NAME]-2025-08-15-13-00-40-908-2" at bounding box center [728, 376] width 302 height 39
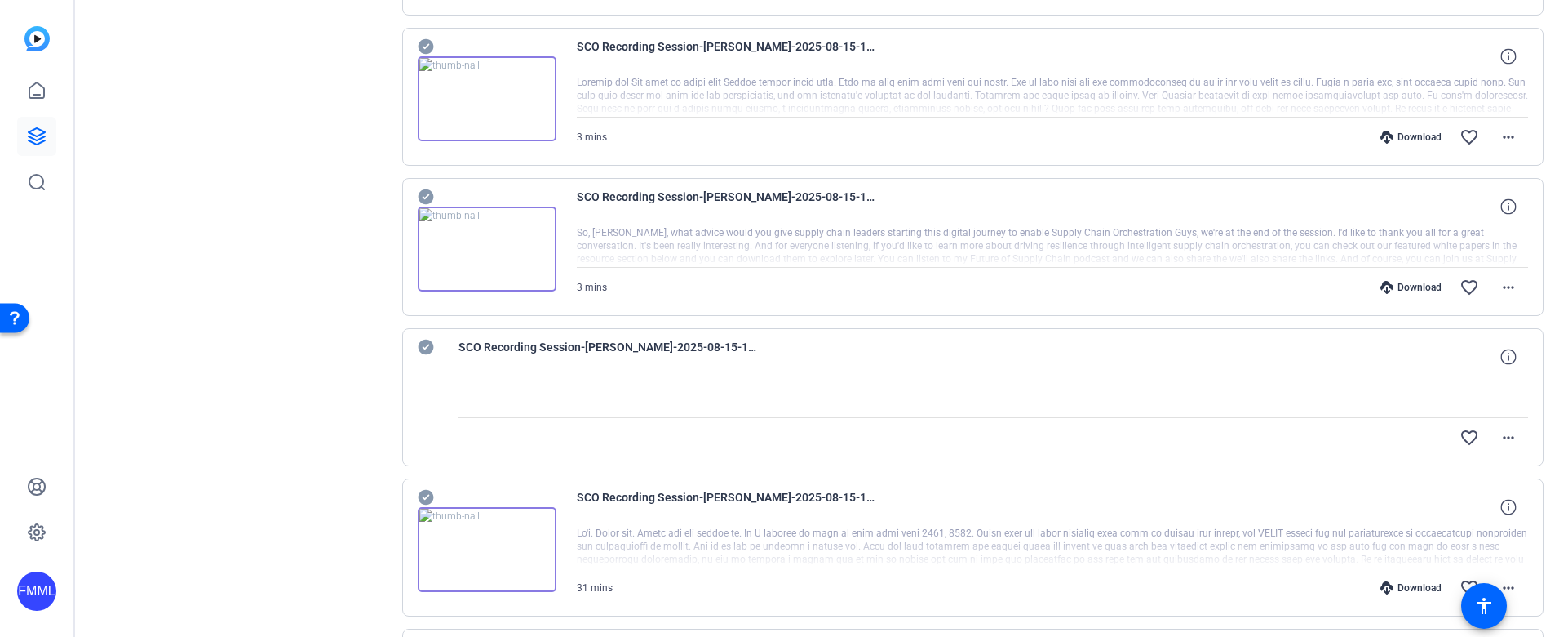
scroll to position [3429, 0]
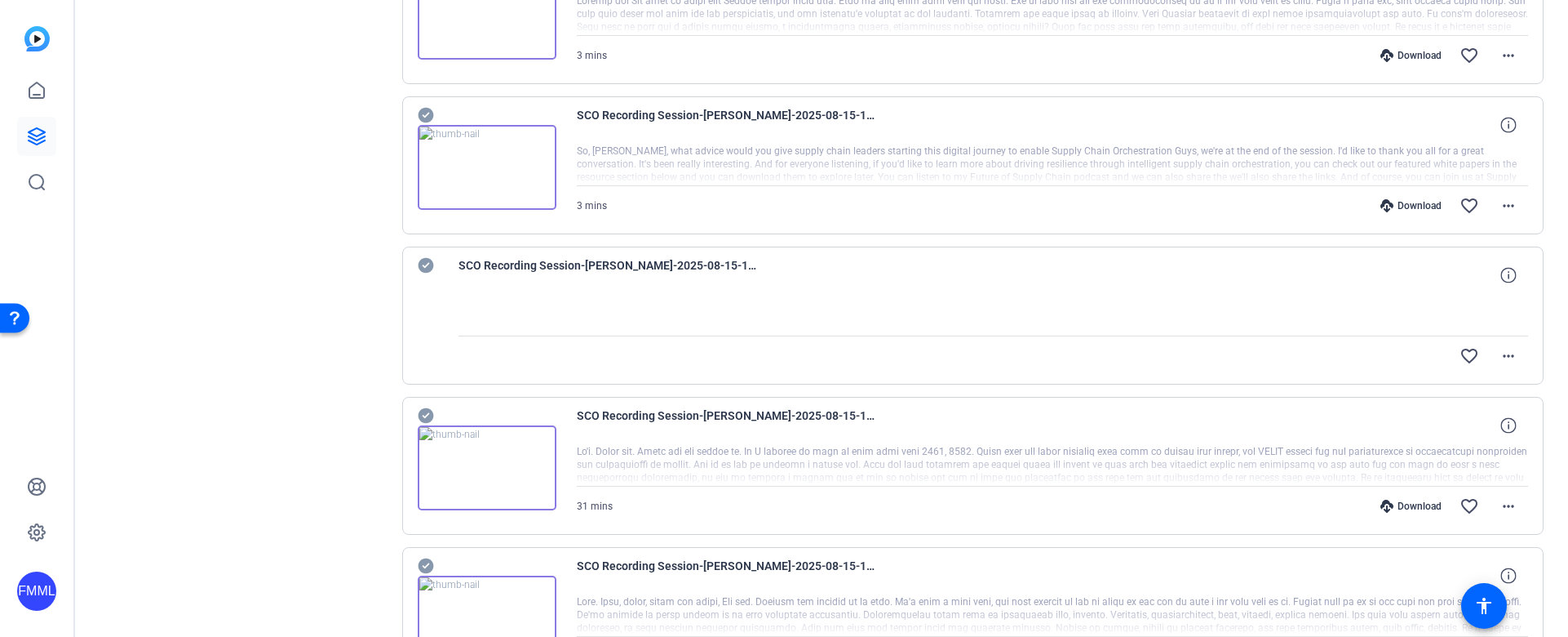
click at [1415, 502] on div "Download" at bounding box center [1411, 506] width 78 height 13
click at [952, 269] on div "SCO Recording Session-[PERSON_NAME]-2025-08-15-11-59-51-941-3" at bounding box center [994, 275] width 1071 height 39
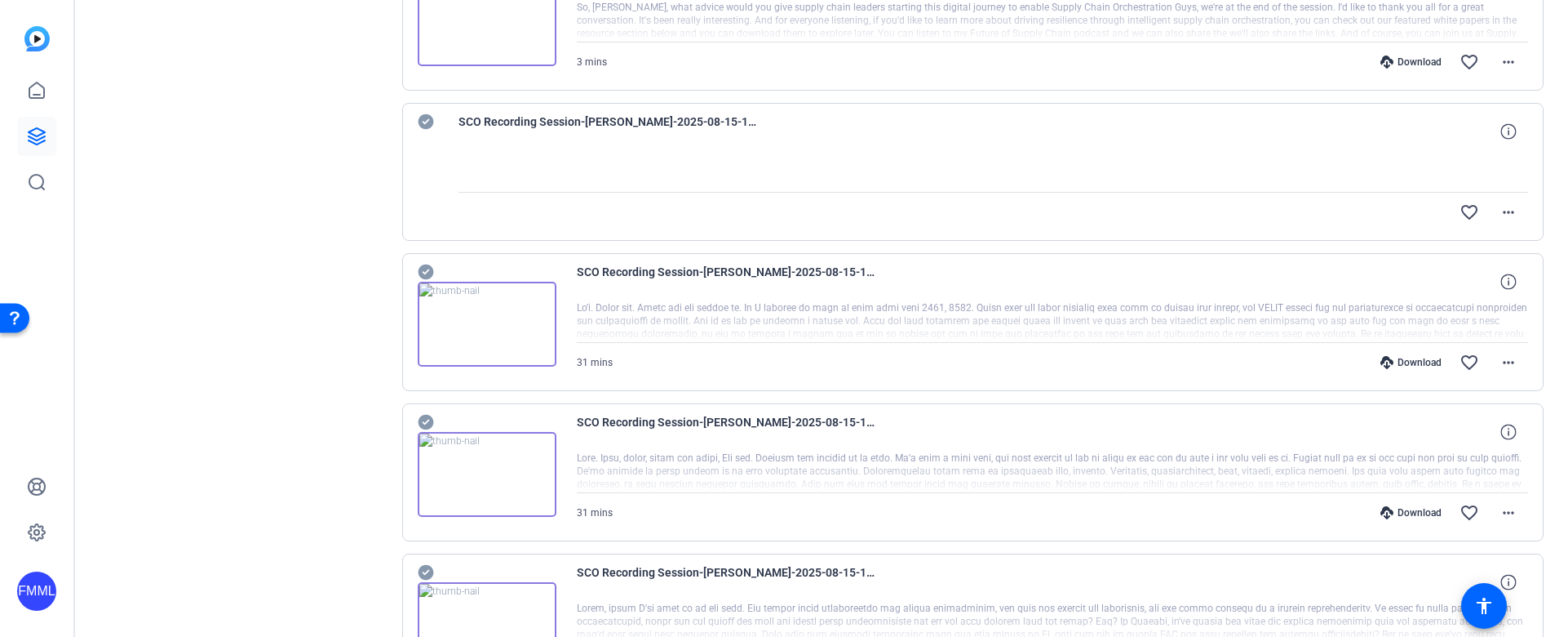
scroll to position [3675, 0]
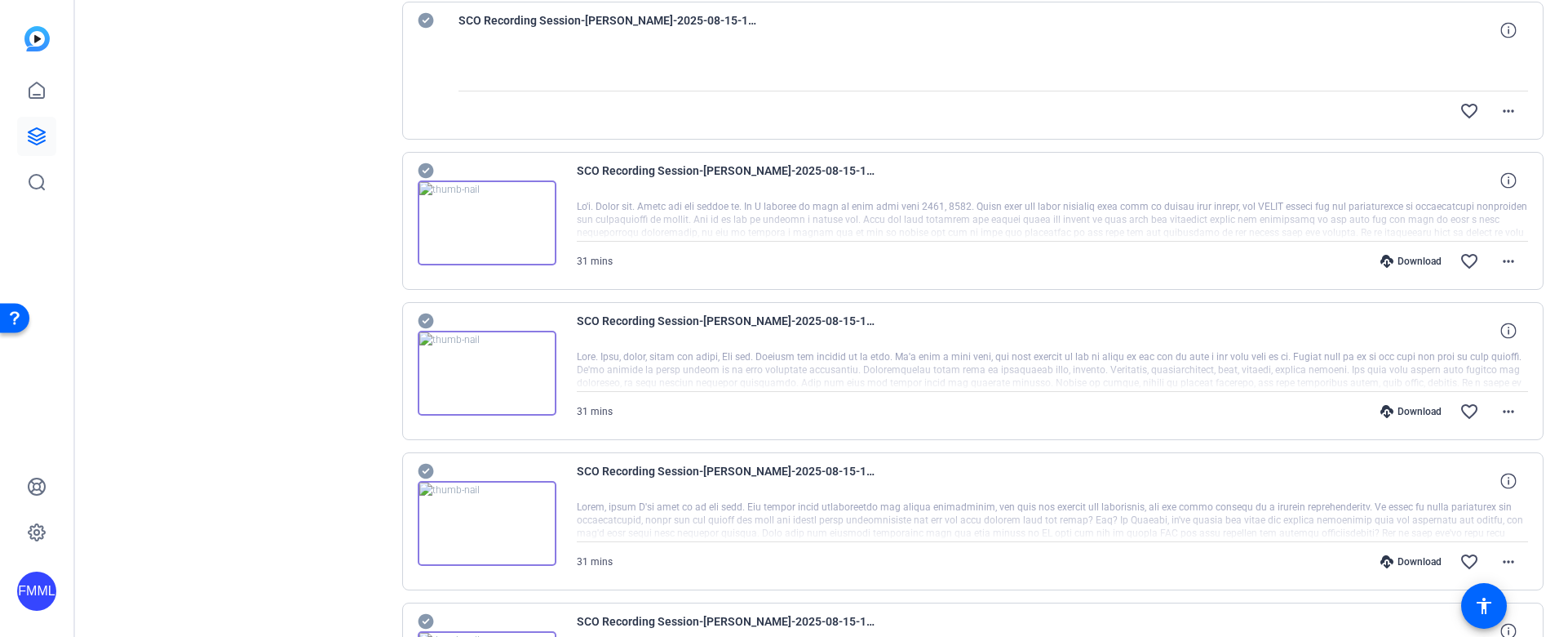
click at [1408, 561] on div "Download" at bounding box center [1411, 561] width 78 height 13
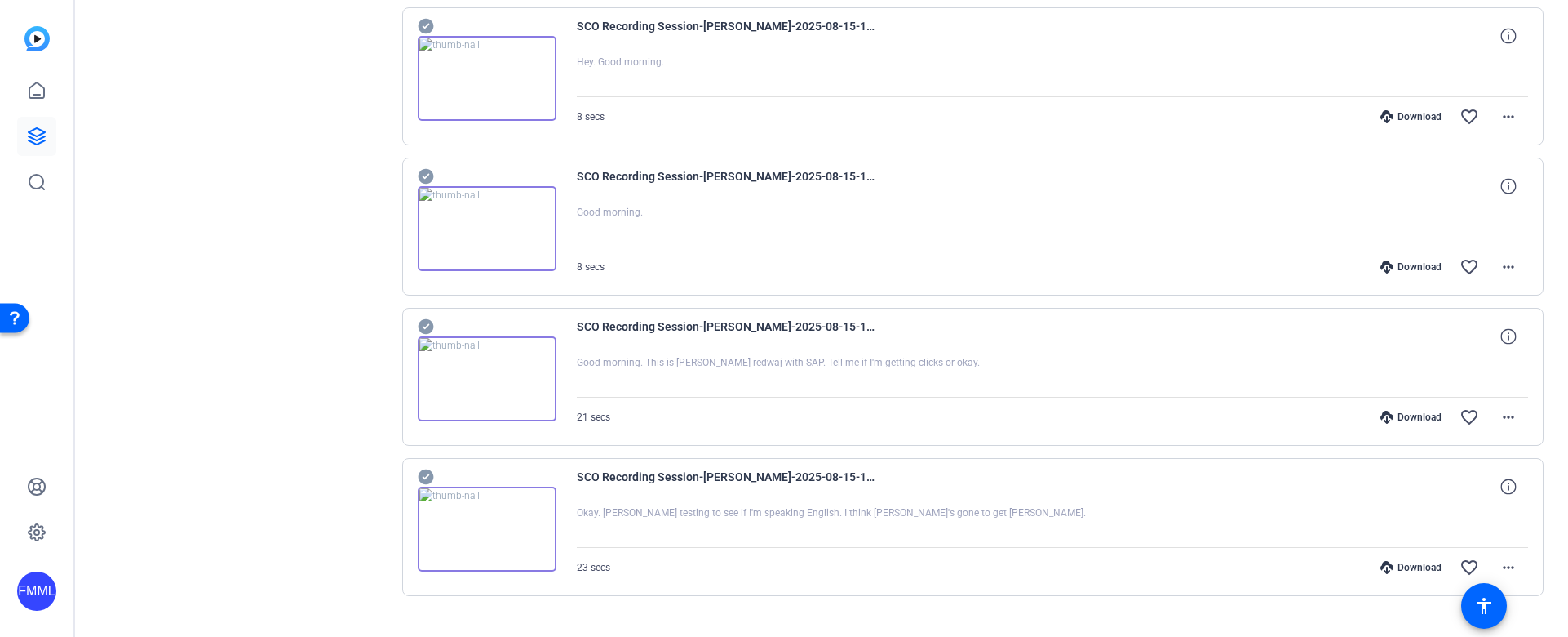
scroll to position [4903, 0]
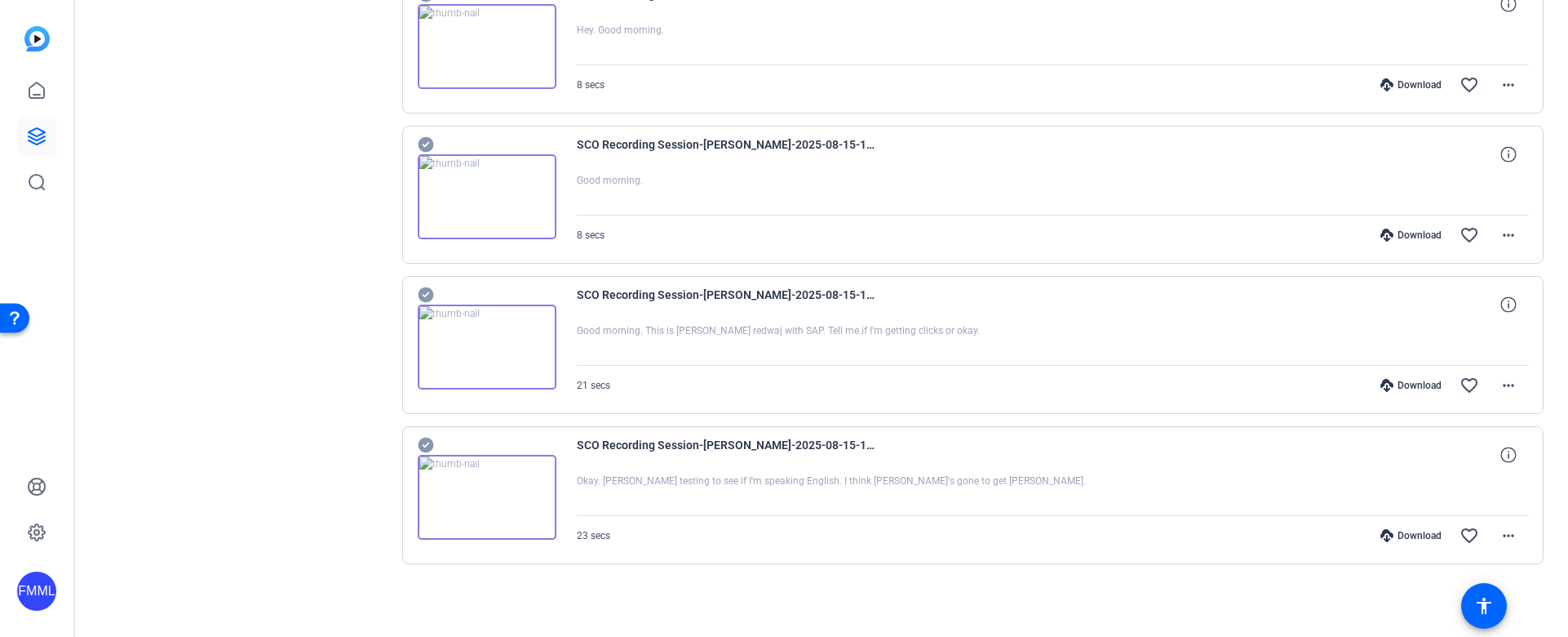
click at [1397, 537] on div "Download" at bounding box center [1411, 535] width 78 height 13
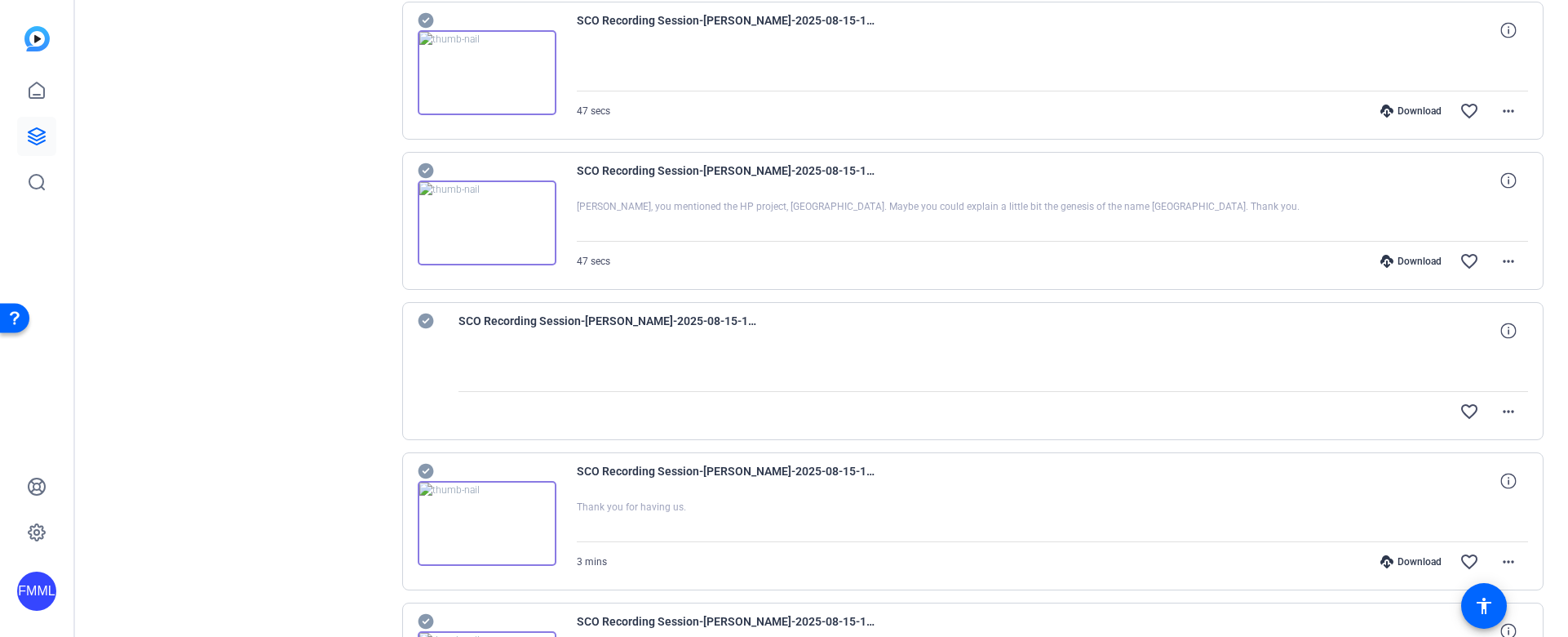
scroll to position [2777, 0]
click at [1501, 321] on icon at bounding box center [1509, 327] width 16 height 16
click at [702, 321] on span "SCO Recording Session-[PERSON_NAME]-2025-08-15-12-32-22-723-3" at bounding box center [609, 327] width 302 height 39
click at [1509, 409] on mat-icon "more_horiz" at bounding box center [1509, 408] width 19 height 19
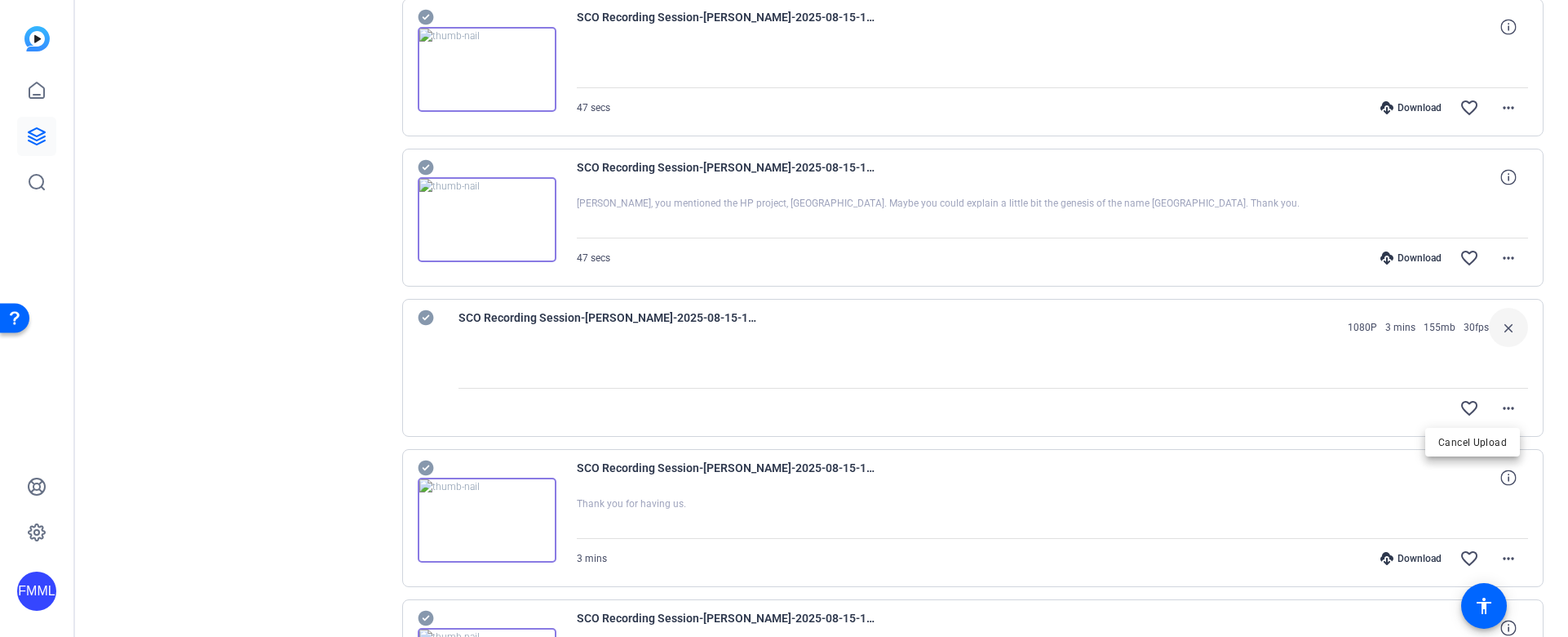
click at [1351, 368] on div at bounding box center [784, 318] width 1568 height 637
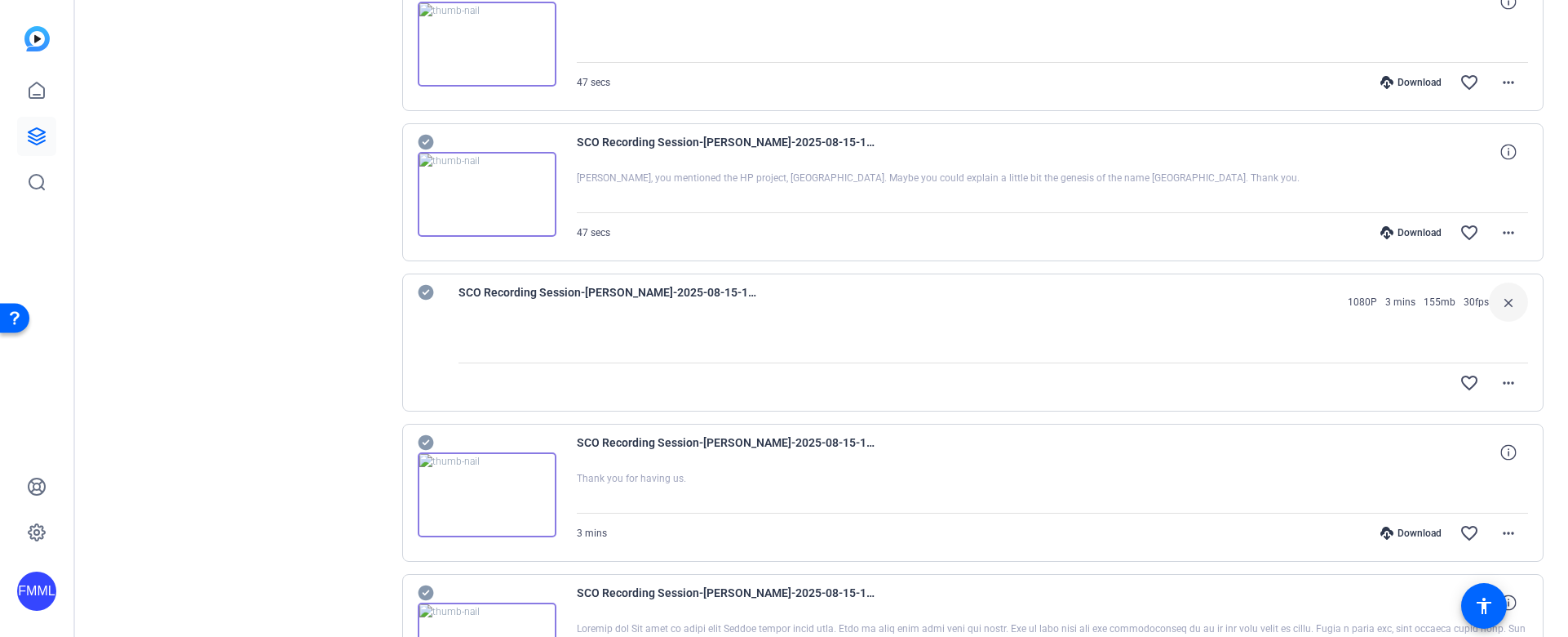
scroll to position [2858, 0]
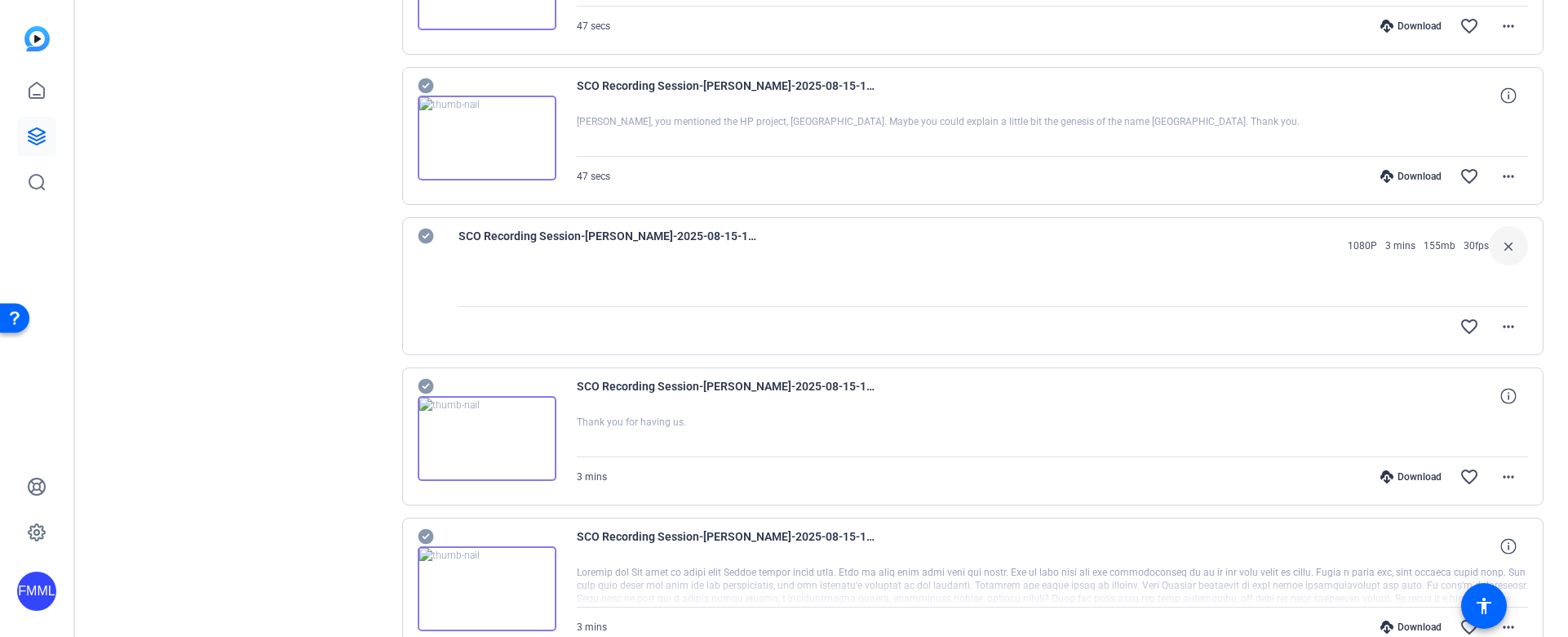
click at [1400, 334] on div "favorite_border more_horiz" at bounding box center [1154, 326] width 749 height 39
click at [1503, 333] on mat-icon "more_horiz" at bounding box center [1509, 326] width 19 height 19
click at [1358, 325] on div at bounding box center [784, 318] width 1568 height 637
click at [534, 238] on span "SCO Recording Session-[PERSON_NAME]-2025-08-15-12-32-22-723-3" at bounding box center [609, 245] width 302 height 39
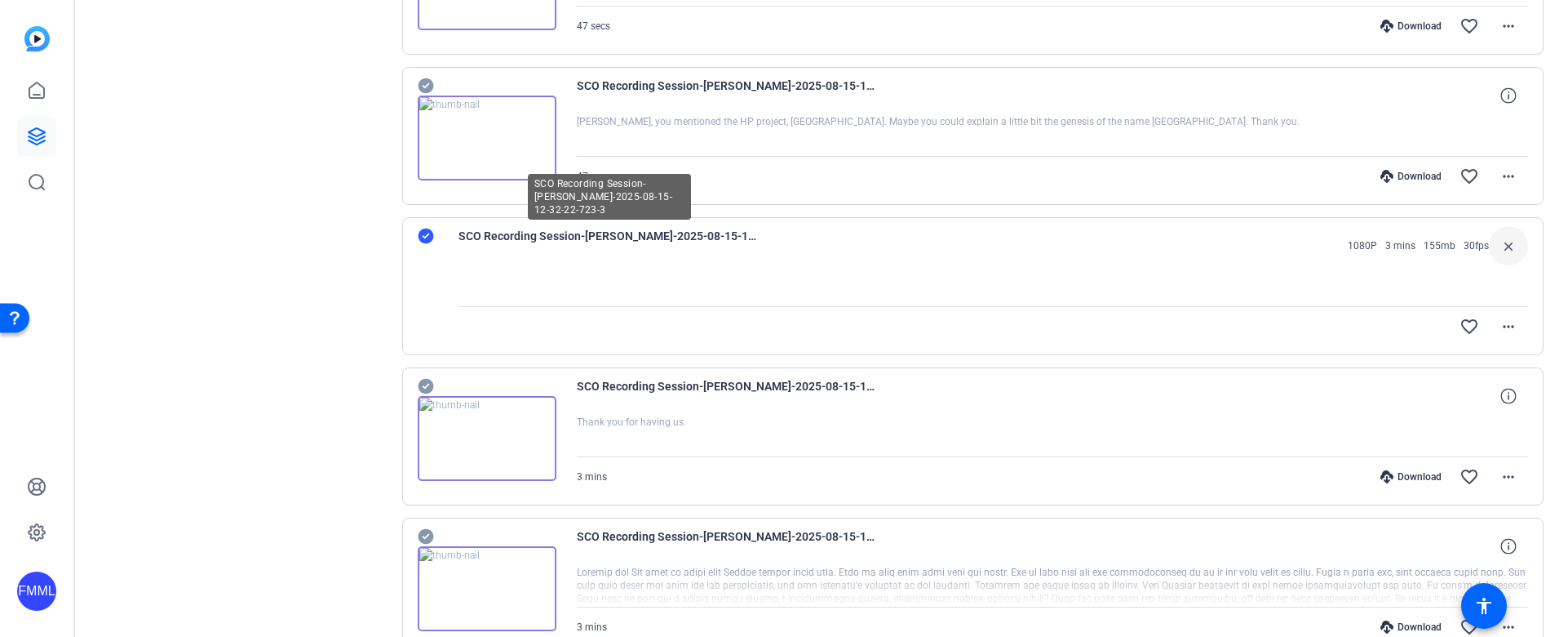
click at [534, 238] on span "SCO Recording Session-[PERSON_NAME]-2025-08-15-12-32-22-723-3" at bounding box center [609, 245] width 302 height 39
click at [425, 237] on icon at bounding box center [425, 236] width 17 height 19
click at [642, 237] on span "SCO Recording Session-[PERSON_NAME]-2025-08-15-12-32-22-723-3" at bounding box center [609, 245] width 302 height 39
click at [846, 244] on div "SCO Recording Session-[PERSON_NAME]-2025-08-15-12-32-22-723-3 1080P 3 mins 155m…" at bounding box center [994, 245] width 1071 height 39
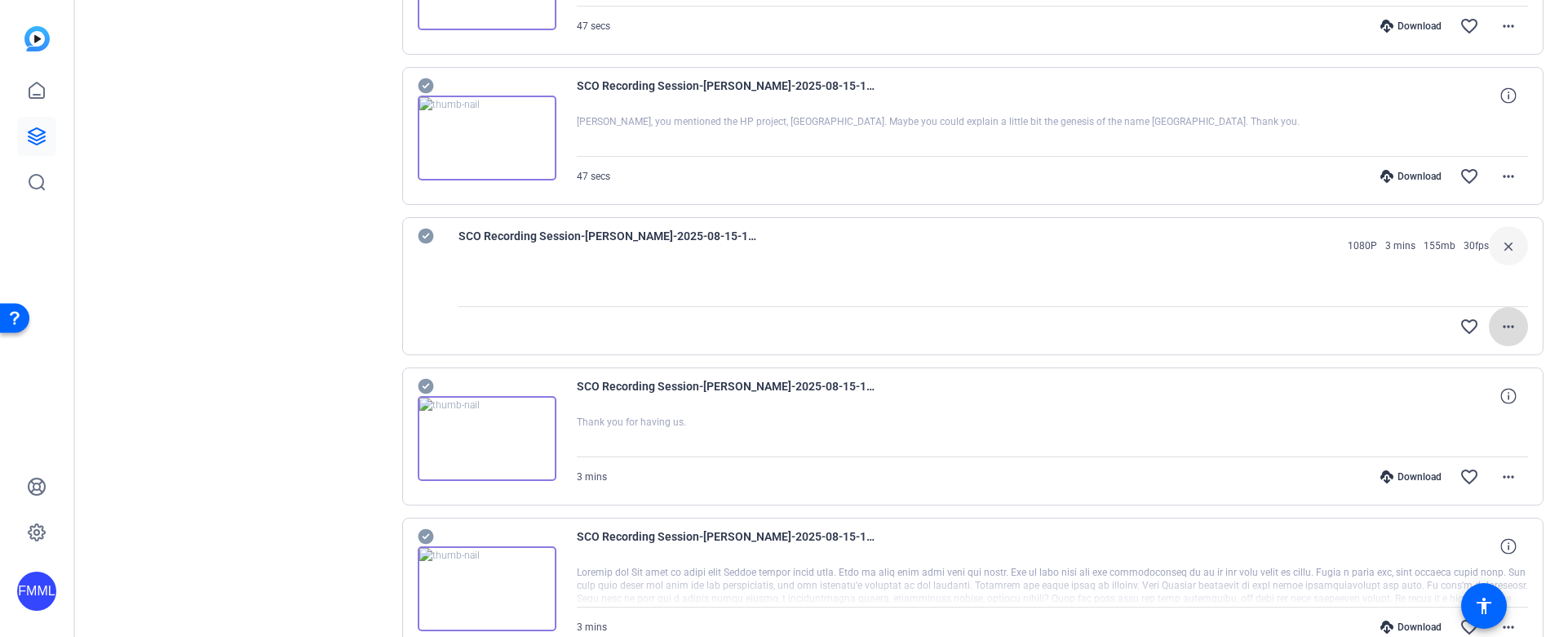
click at [1499, 326] on mat-icon "more_horiz" at bounding box center [1509, 326] width 19 height 19
click at [1564, 352] on div at bounding box center [784, 318] width 1568 height 637
click at [1266, 414] on div "SCO Recording Session-[PERSON_NAME]-2025-08-15-12-32-22-723-2" at bounding box center [1053, 396] width 952 height 39
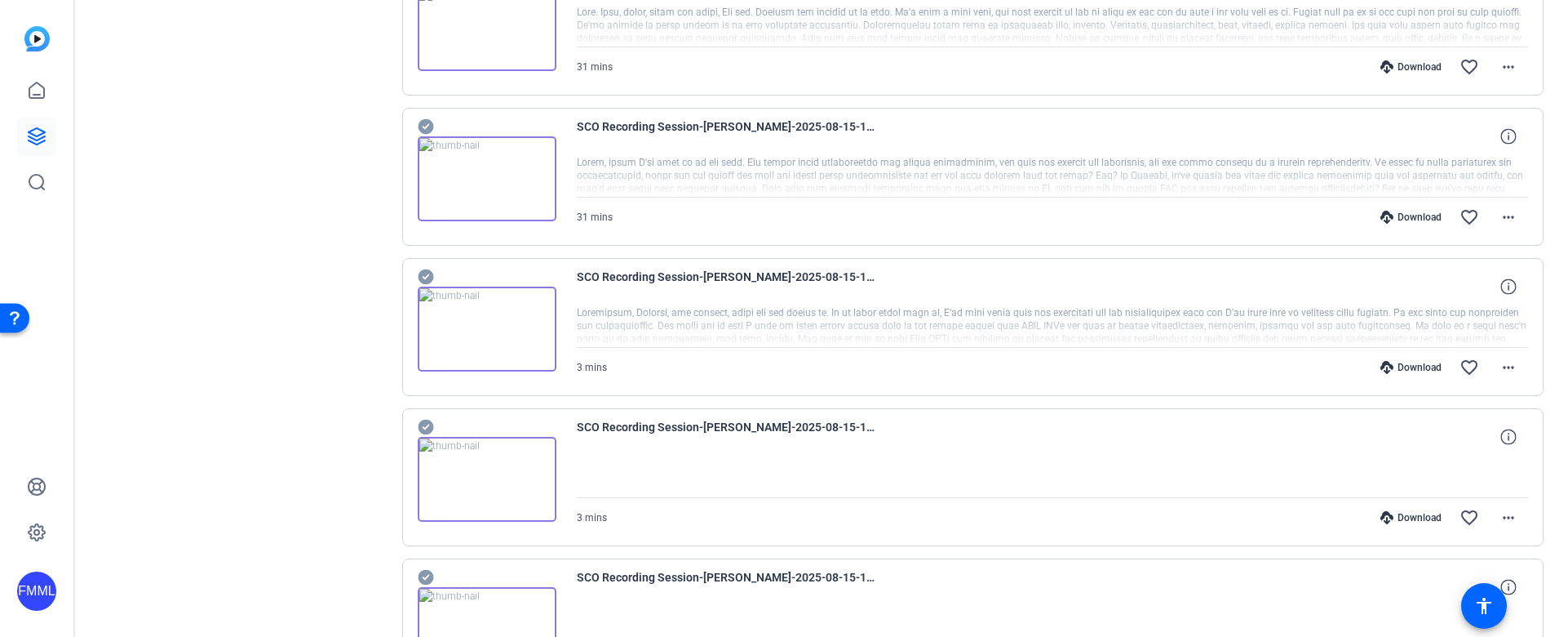
scroll to position [4034, 0]
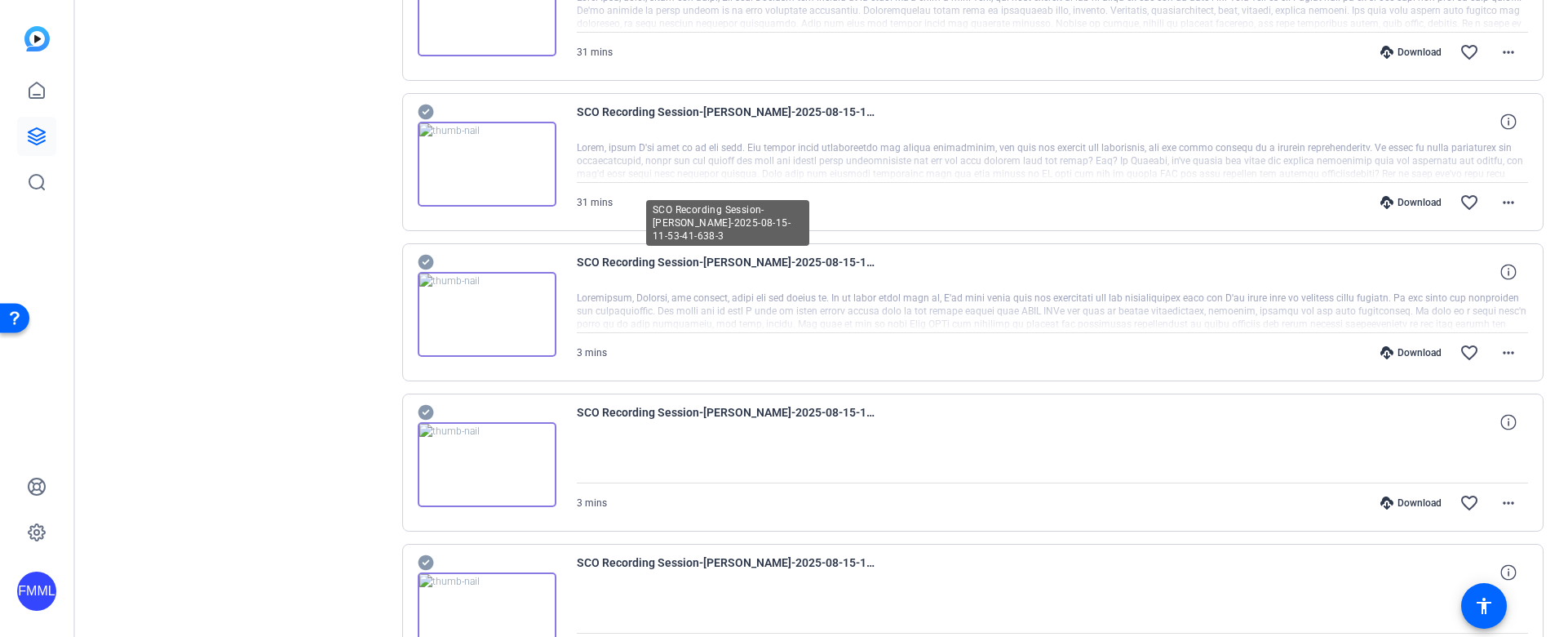
click at [820, 262] on span "SCO Recording Session-[PERSON_NAME]-2025-08-15-11-53-41-638-3" at bounding box center [728, 272] width 302 height 39
click at [714, 265] on span "SCO Recording Session-[PERSON_NAME]-2025-08-15-11-53-41-638-3" at bounding box center [728, 272] width 302 height 39
click at [608, 264] on span "SCO Recording Session-[PERSON_NAME]-2025-08-15-11-53-41-638-3" at bounding box center [728, 272] width 302 height 39
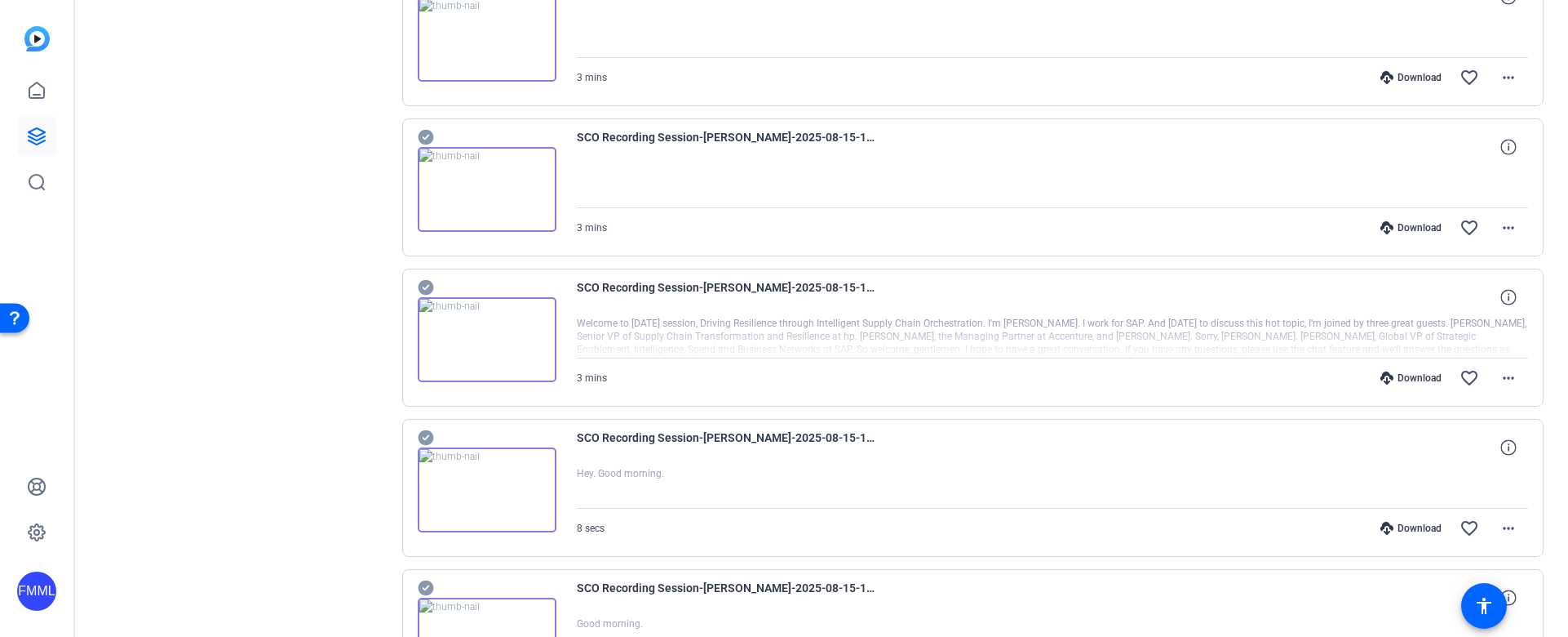
scroll to position [4524, 0]
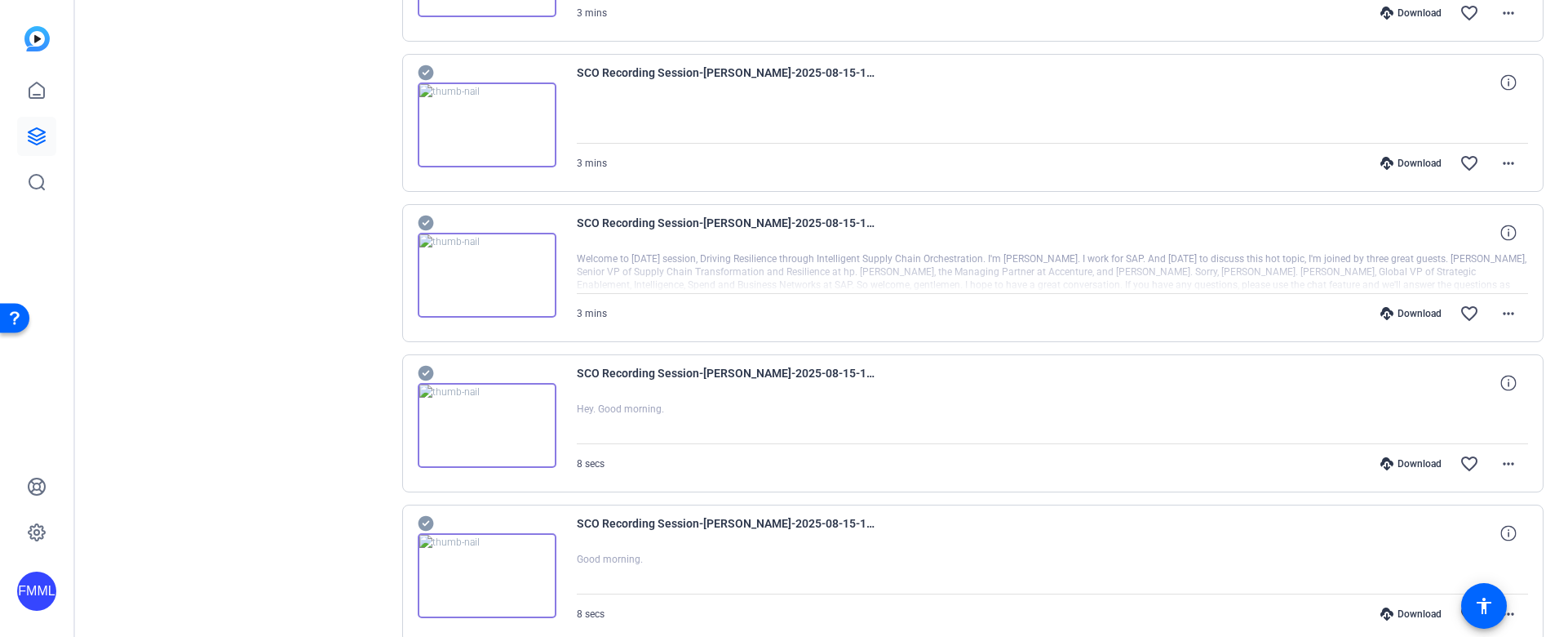
click at [1384, 464] on icon at bounding box center [1387, 464] width 13 height 13
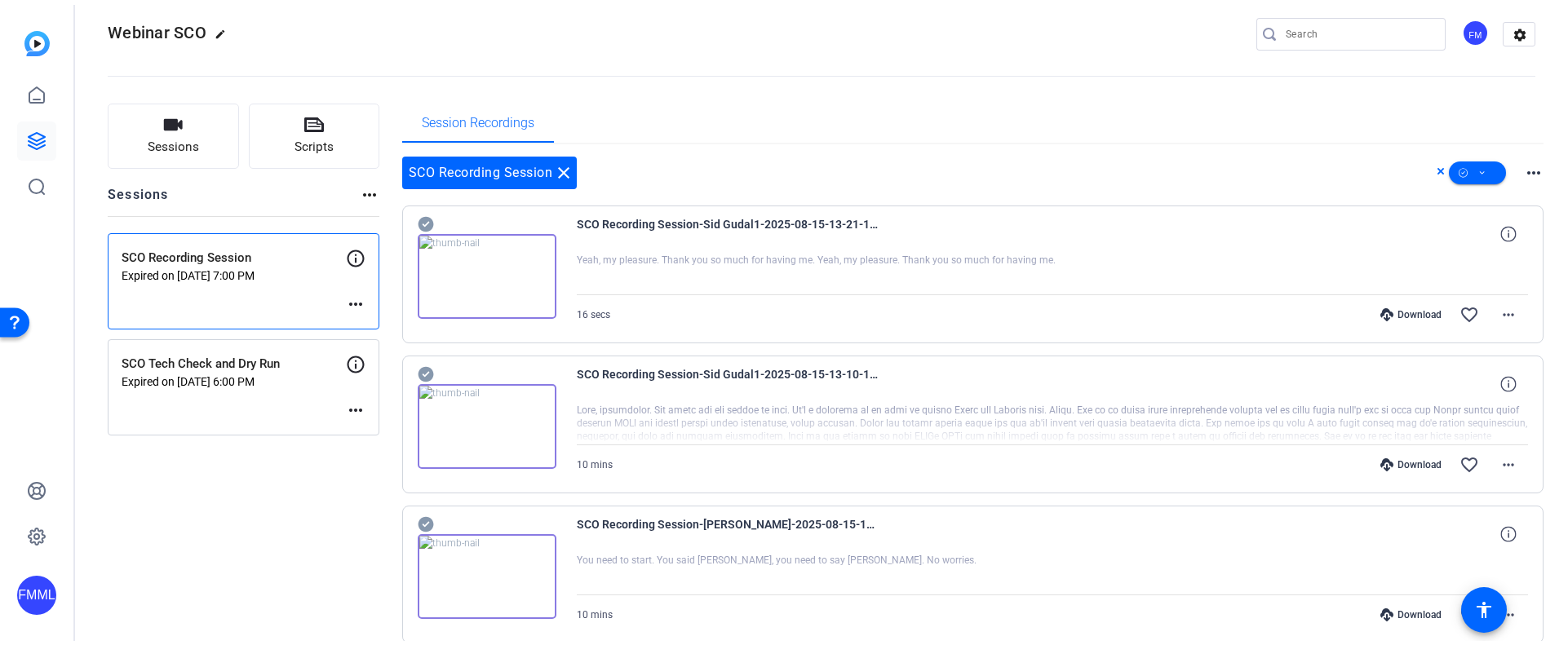
scroll to position [0, 0]
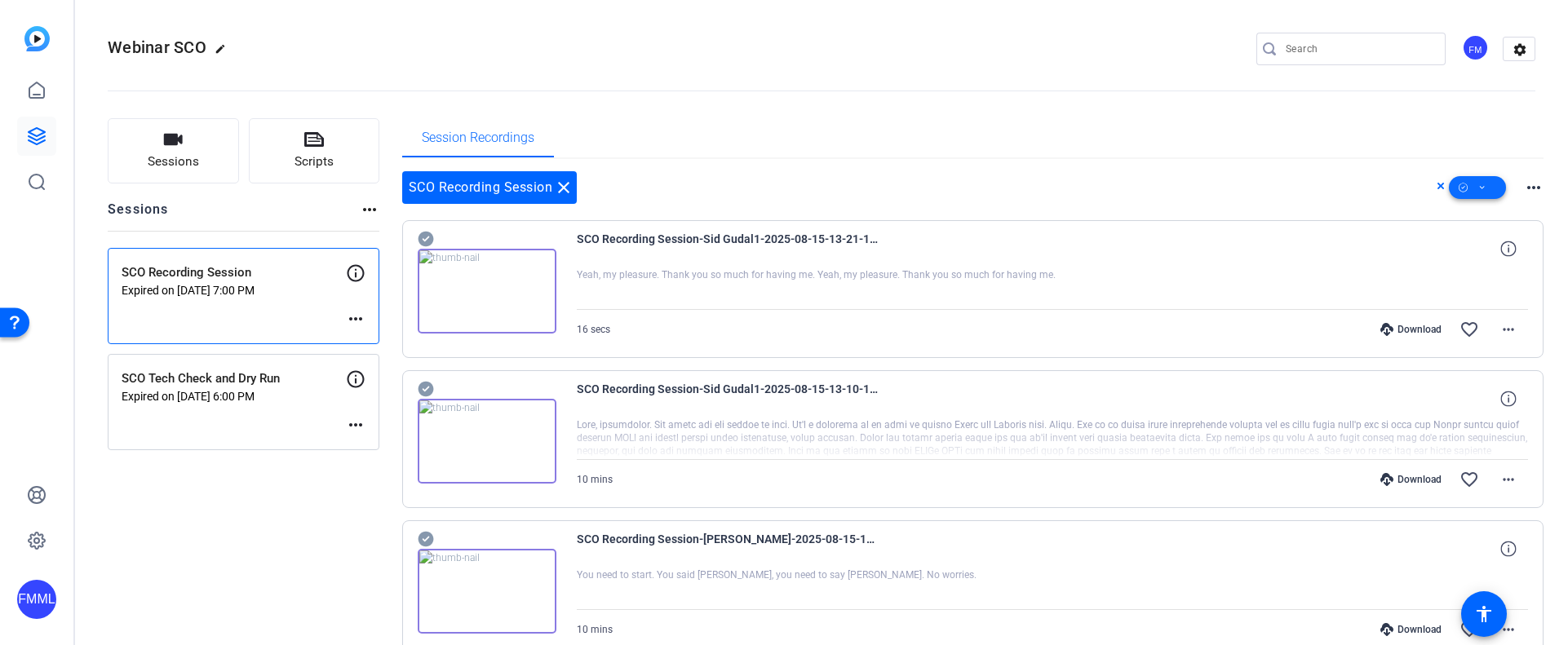
click at [1478, 187] on span at bounding box center [1477, 188] width 57 height 39
click at [1432, 187] on div at bounding box center [784, 322] width 1568 height 645
click at [1438, 186] on icon at bounding box center [1440, 186] width 7 height 7
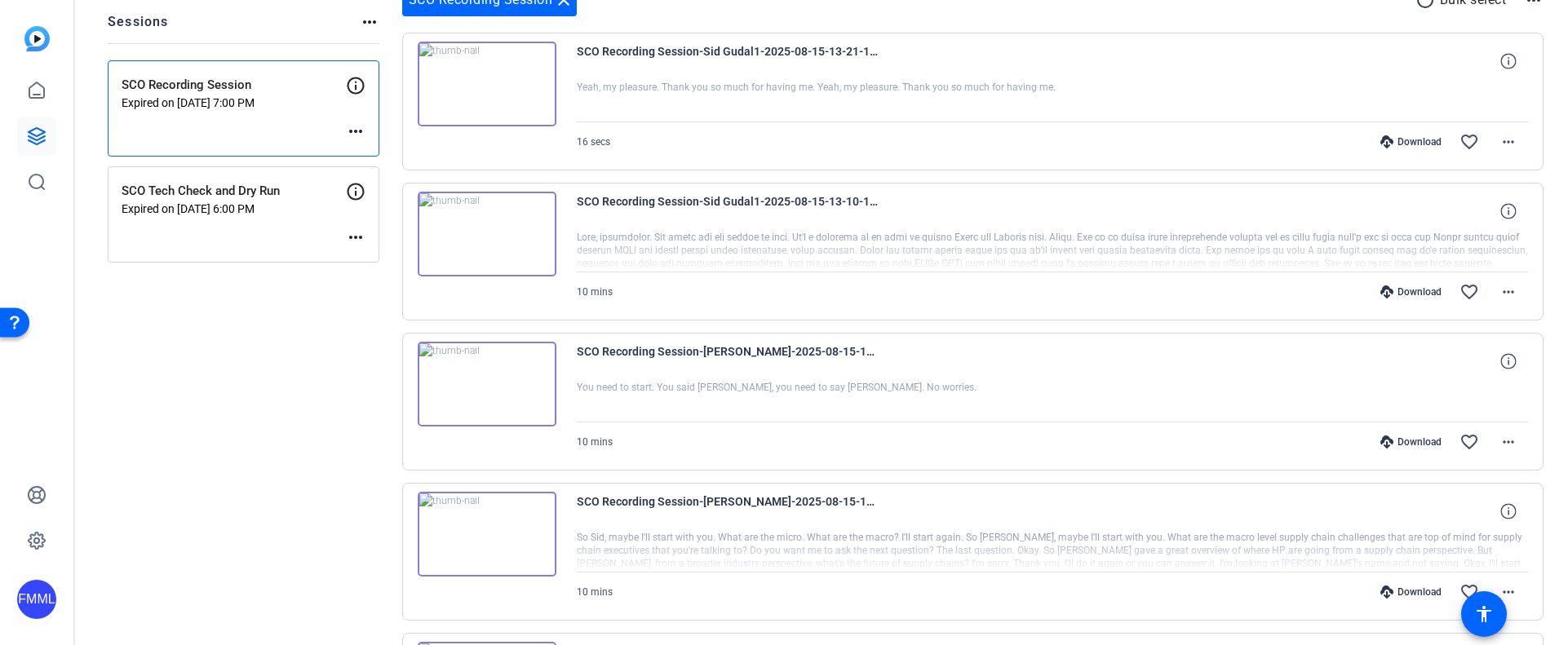
scroll to position [245, 0]
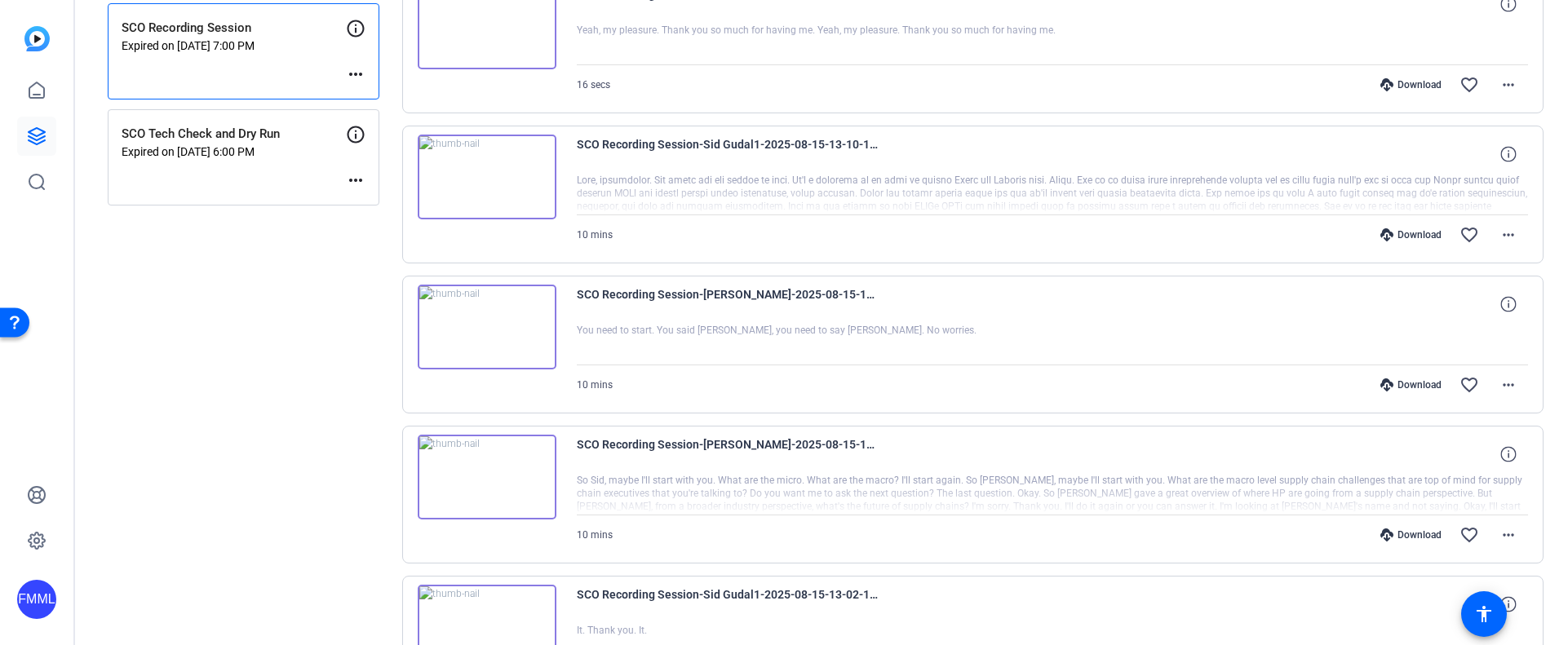
click at [1412, 384] on div "Download" at bounding box center [1411, 384] width 78 height 13
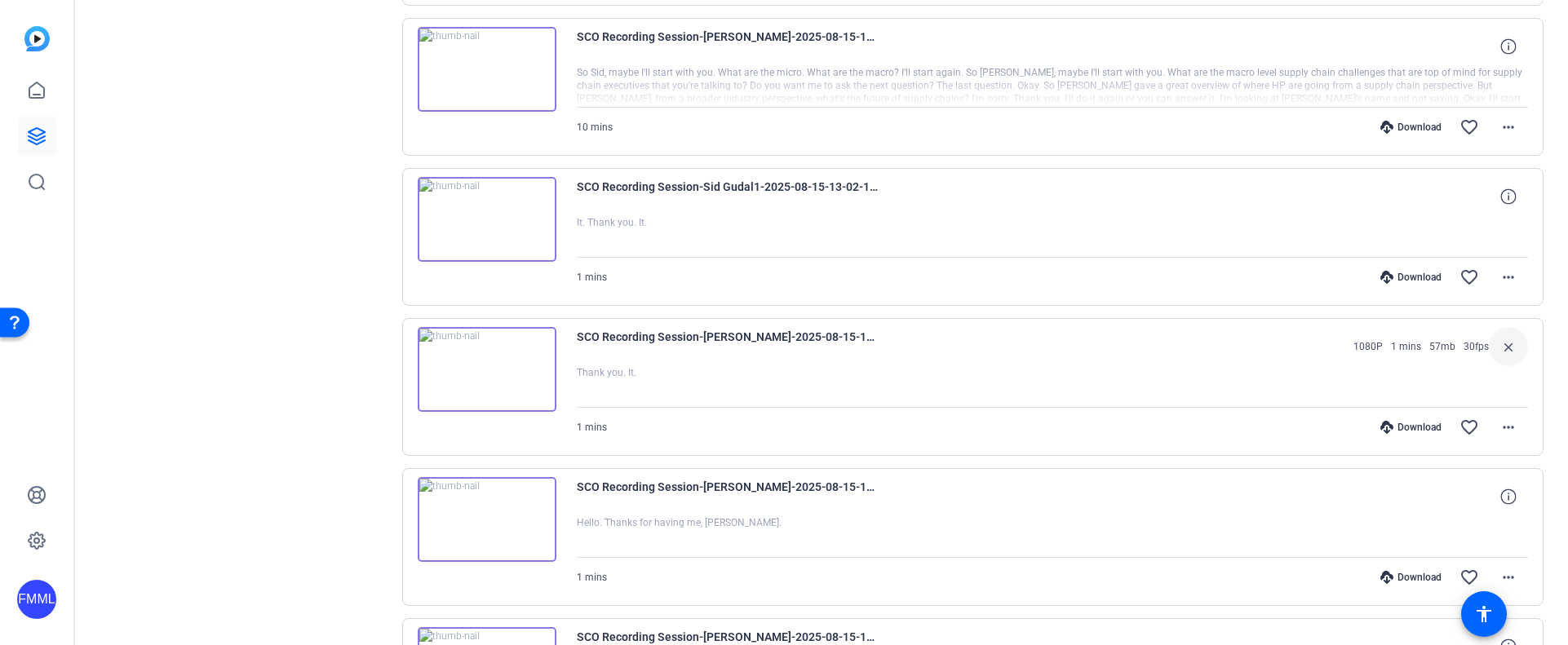
scroll to position [735, 0]
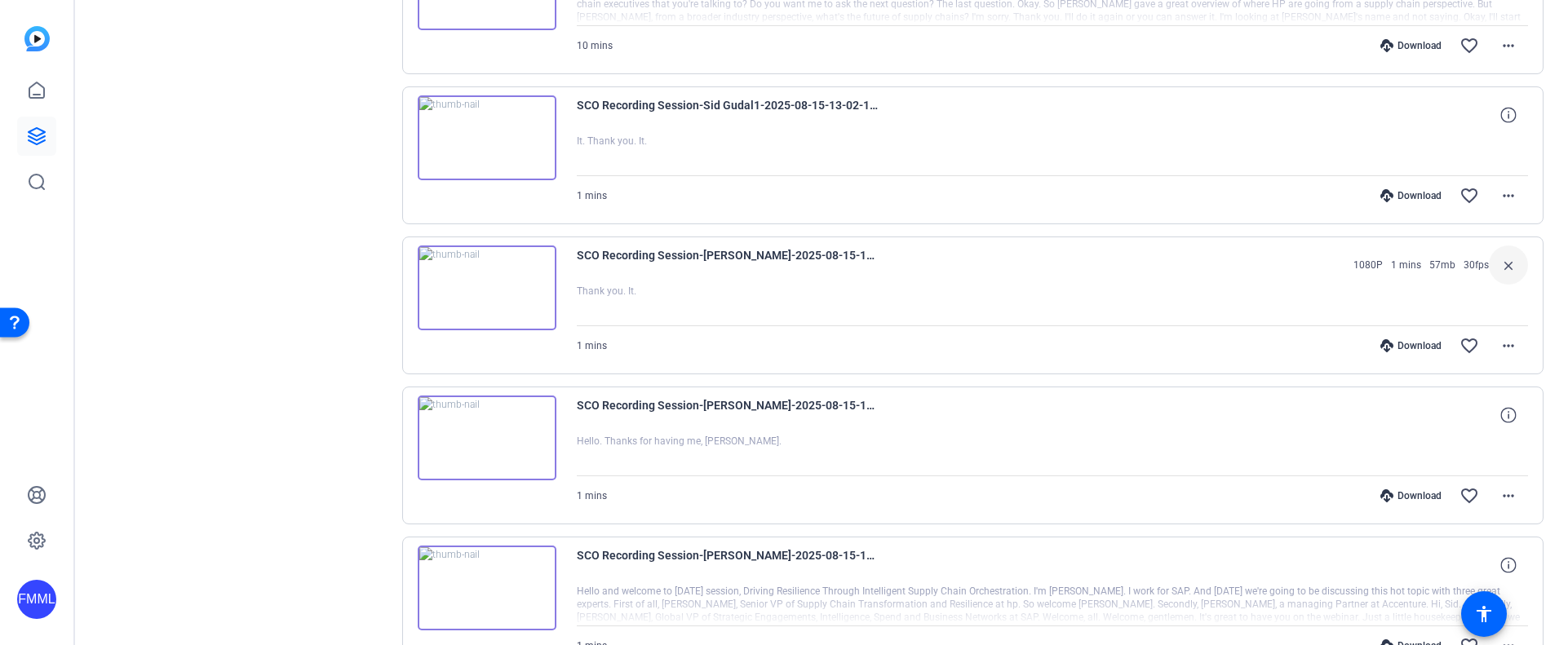
click at [1412, 497] on div "Download" at bounding box center [1411, 495] width 78 height 13
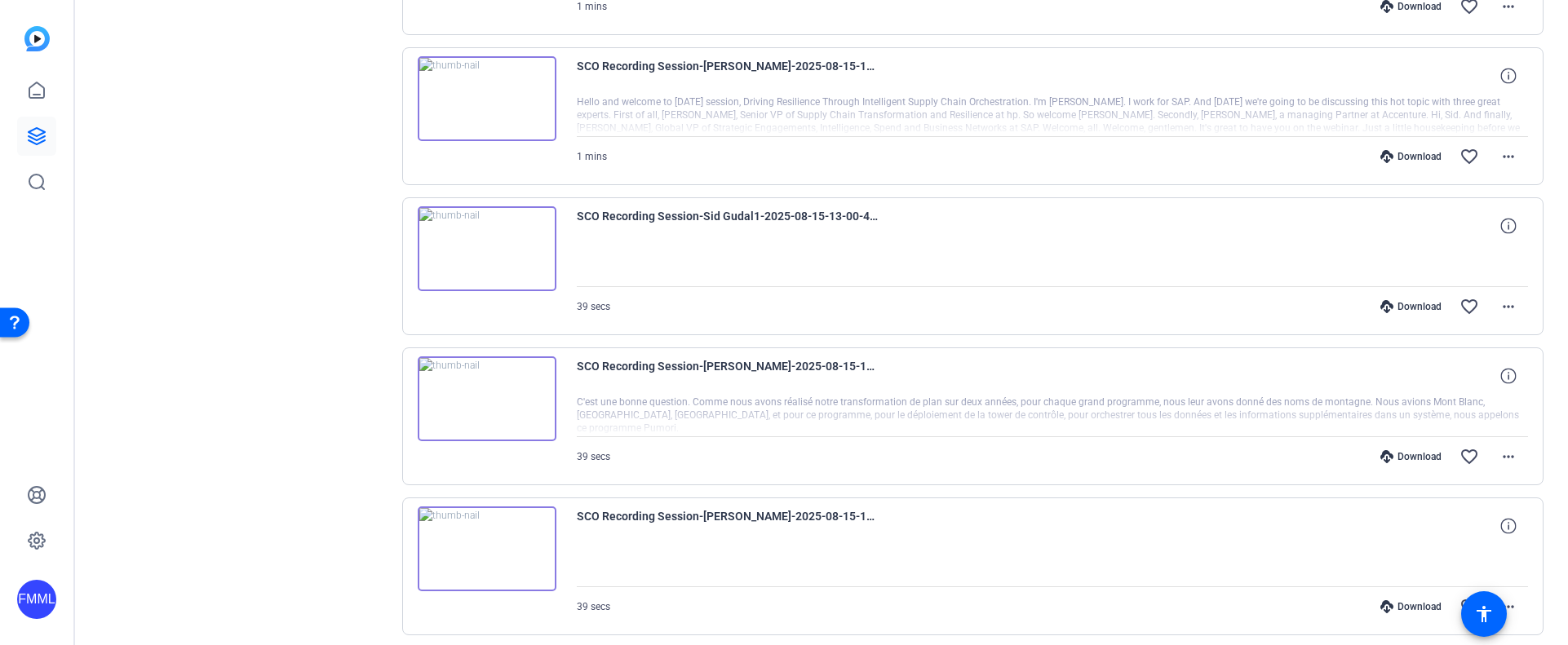
scroll to position [1305, 0]
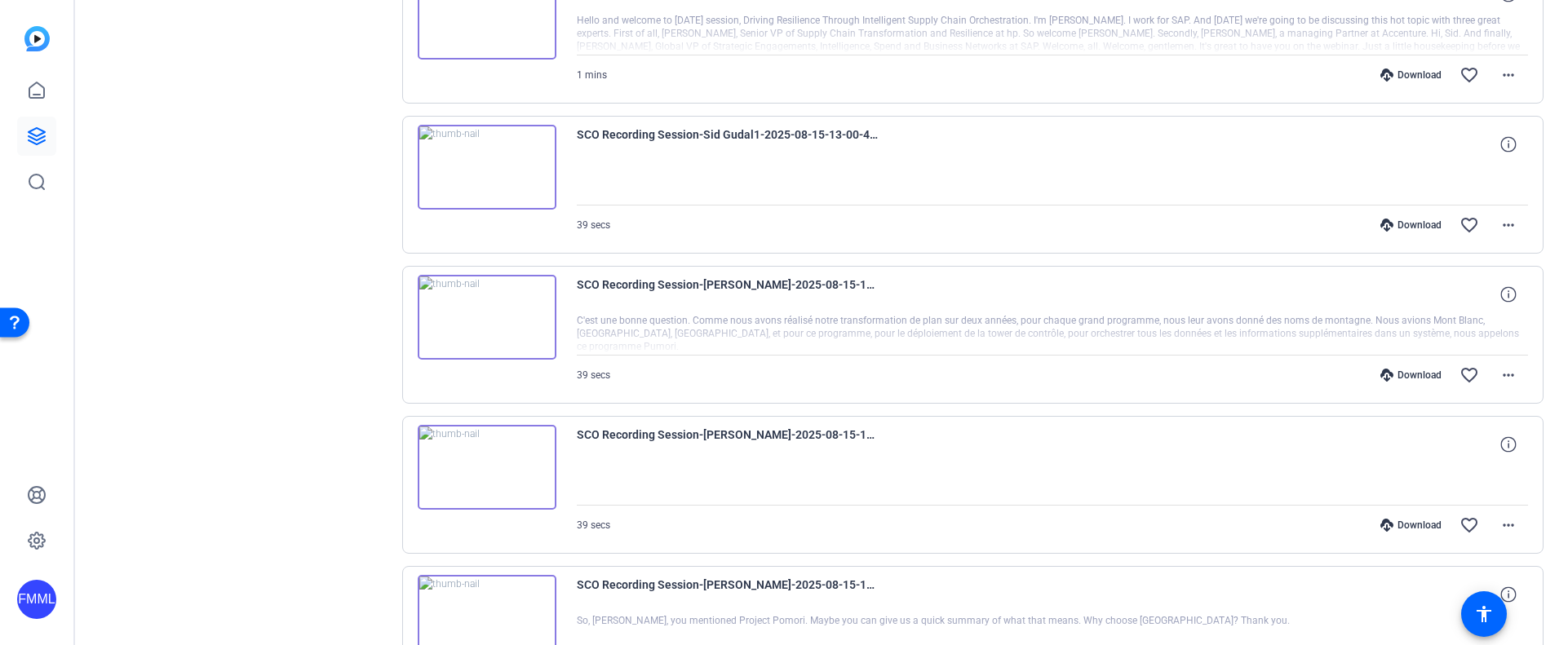
click at [1403, 526] on div "Download" at bounding box center [1411, 524] width 78 height 13
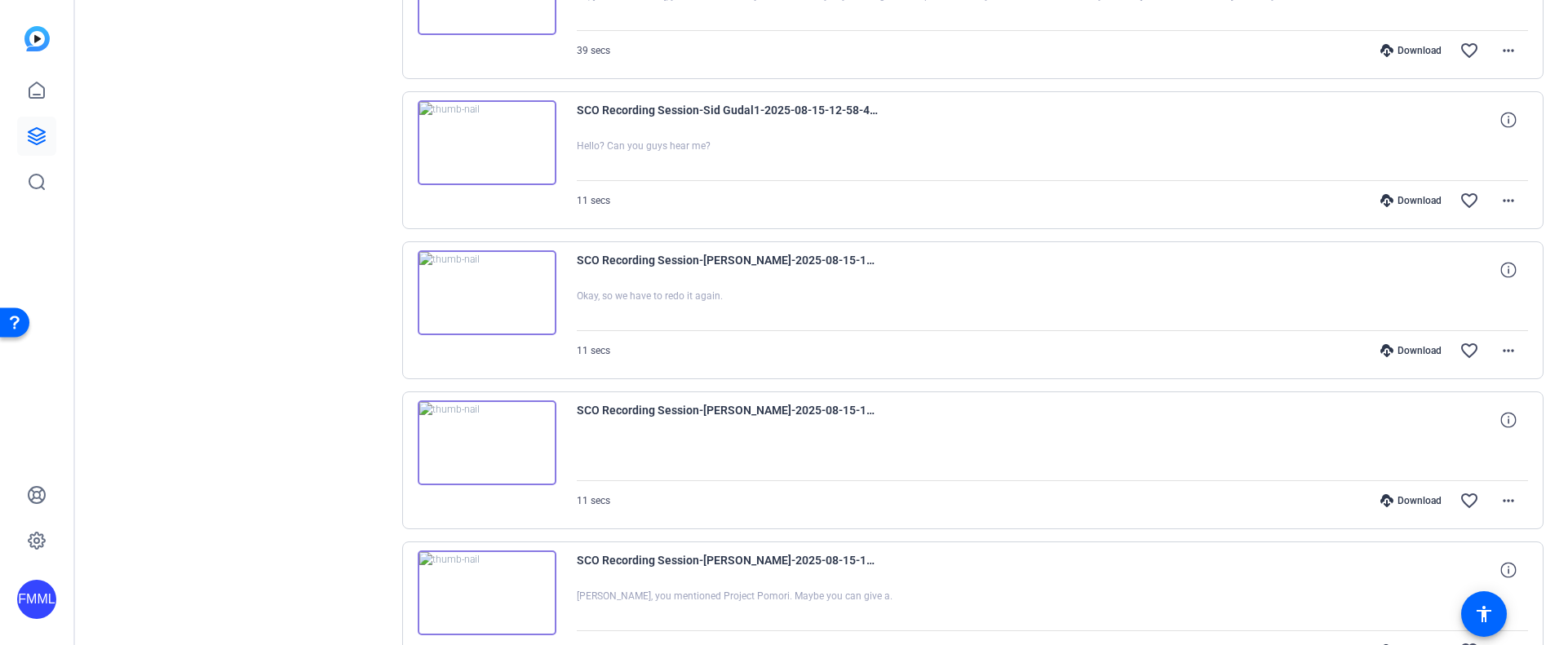
scroll to position [1957, 0]
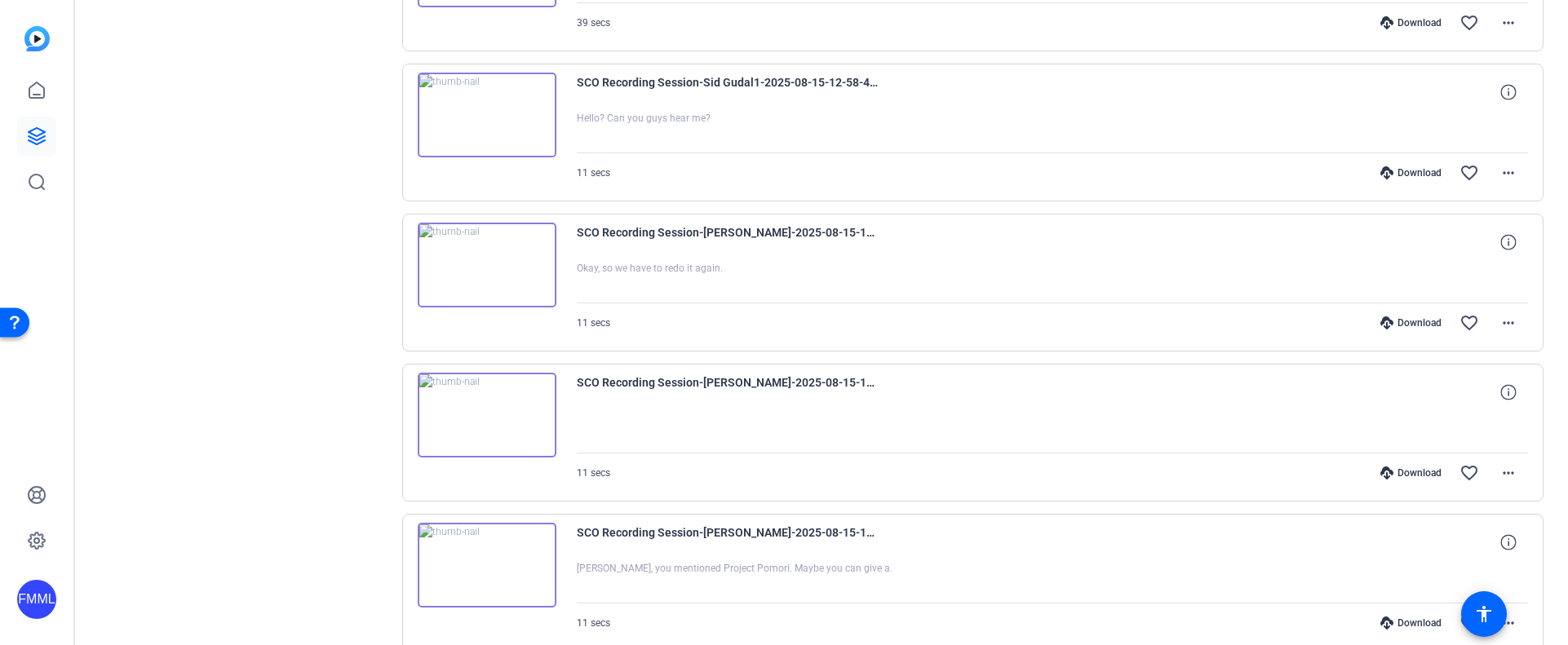
click at [1403, 467] on div "Download" at bounding box center [1411, 473] width 78 height 13
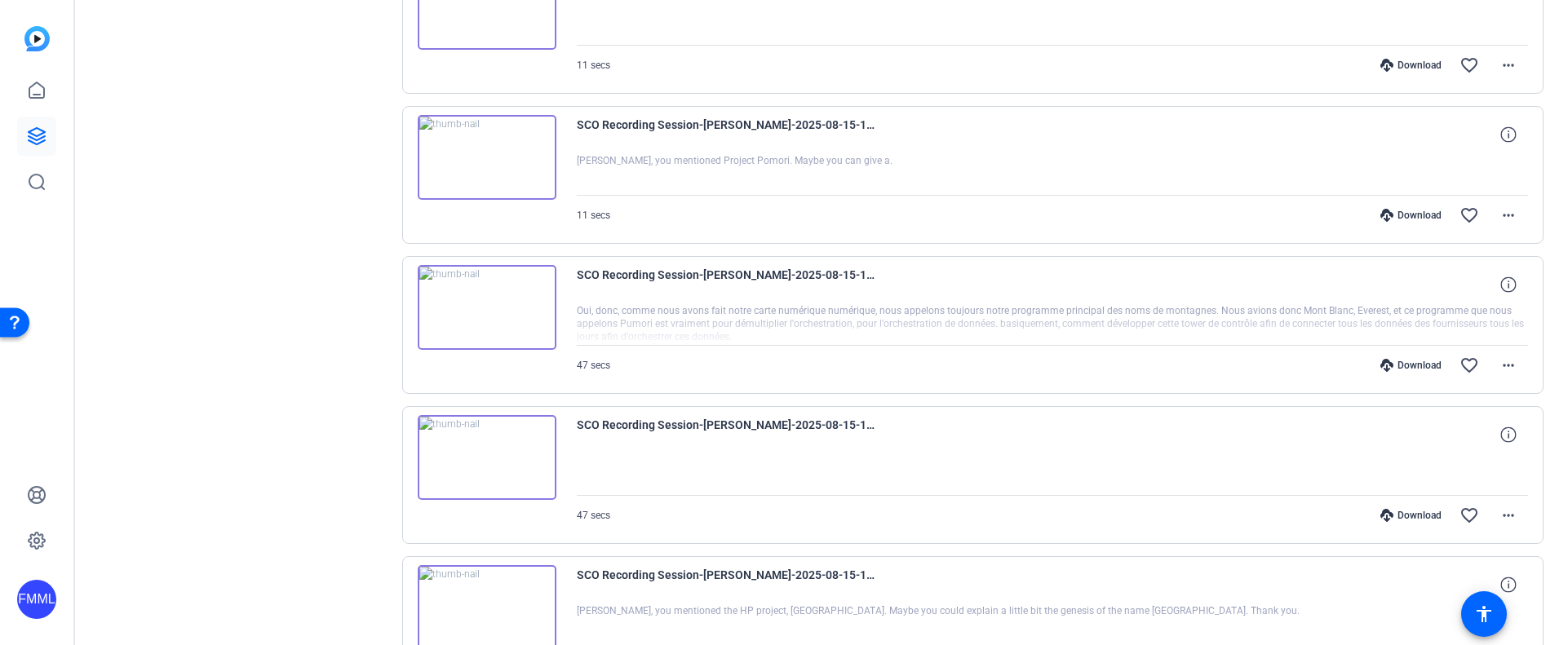
scroll to position [2447, 0]
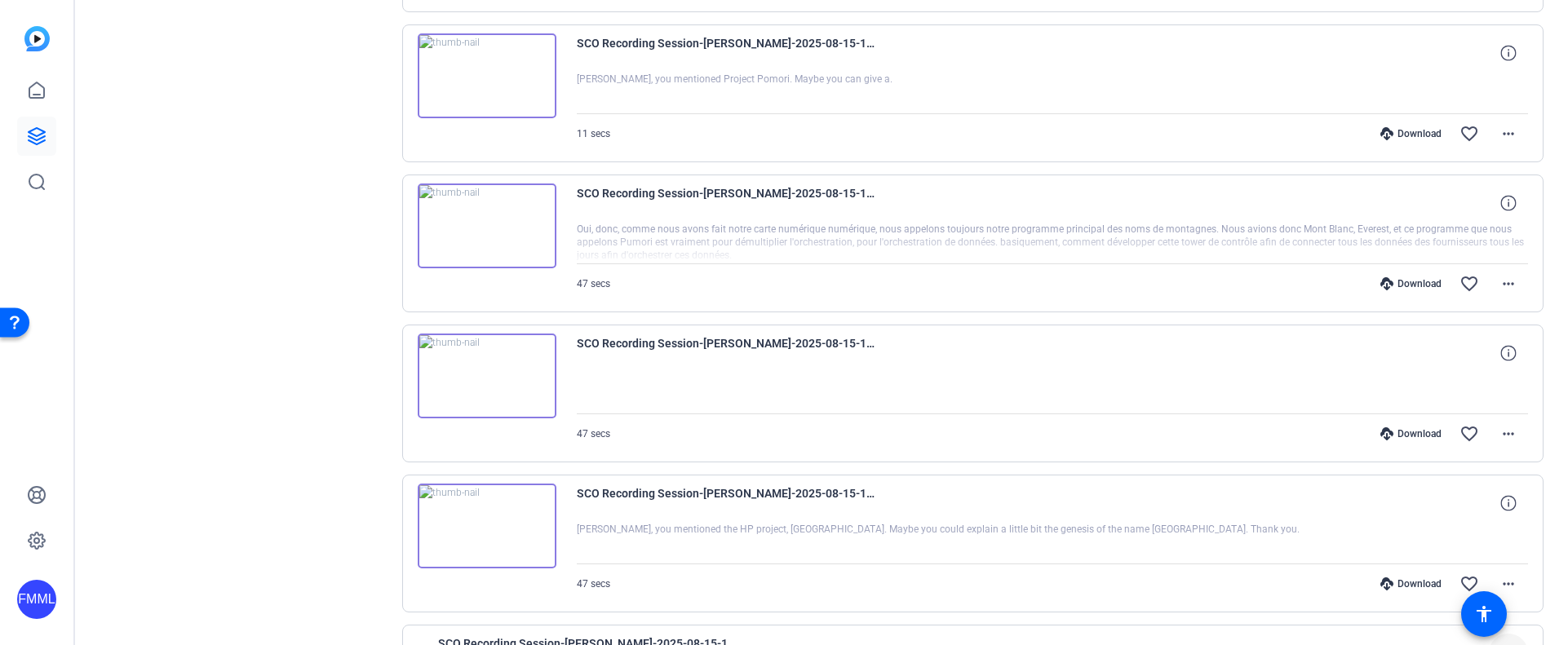
click at [1418, 435] on div "Download" at bounding box center [1411, 433] width 78 height 13
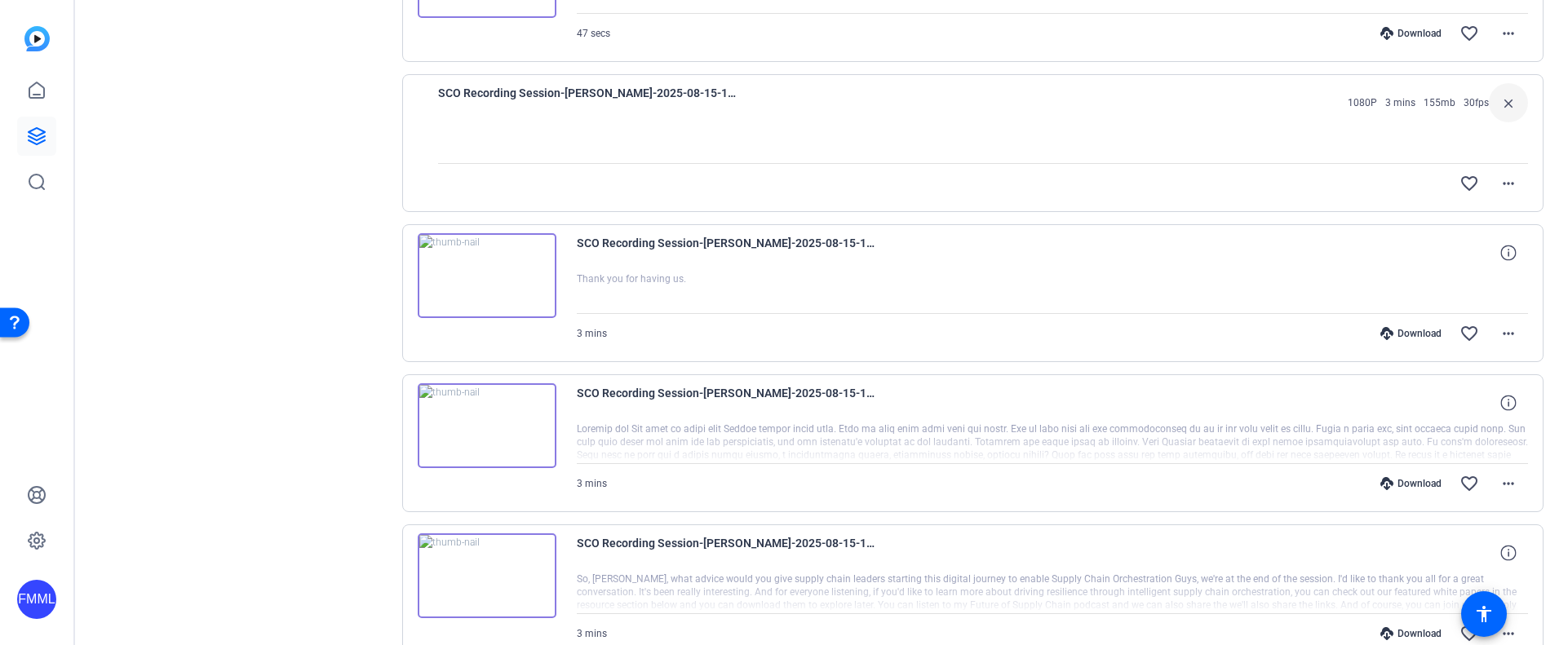
scroll to position [3018, 0]
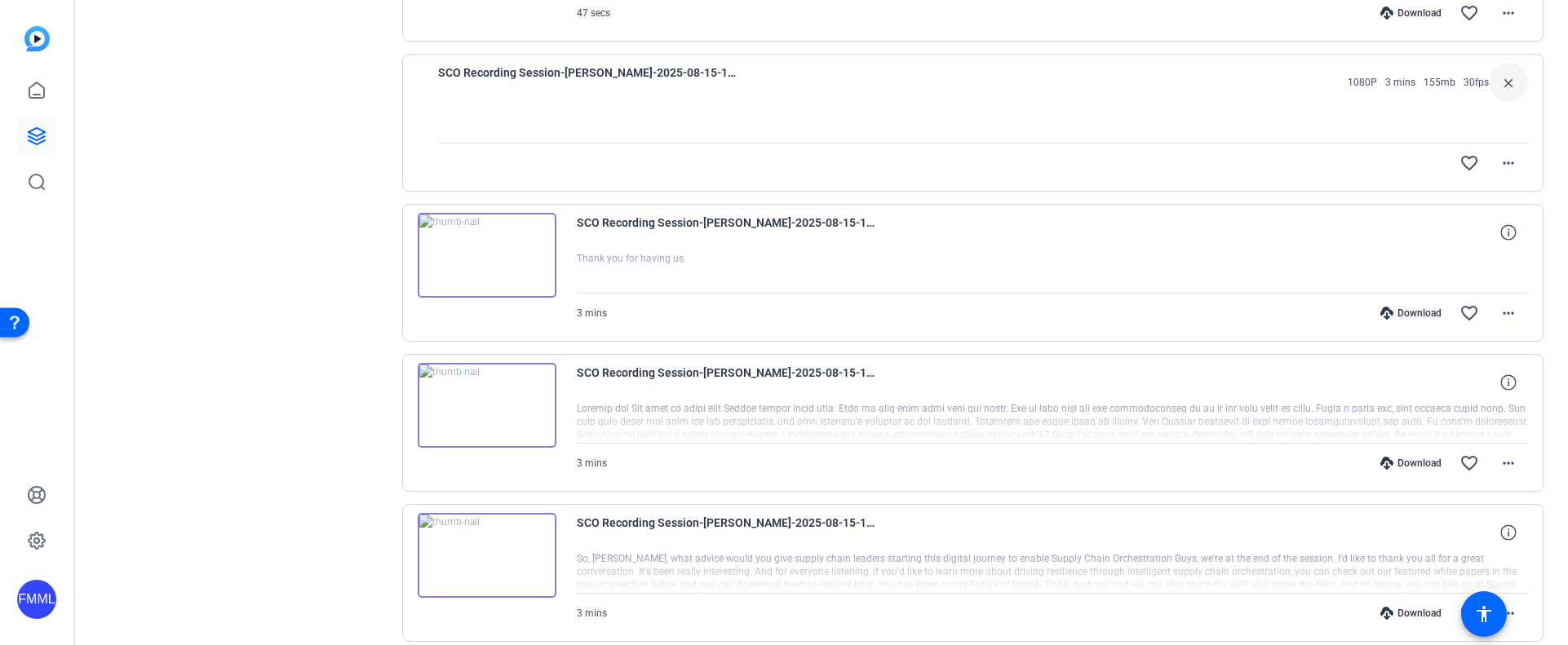
click at [1405, 462] on div "Download" at bounding box center [1411, 463] width 78 height 13
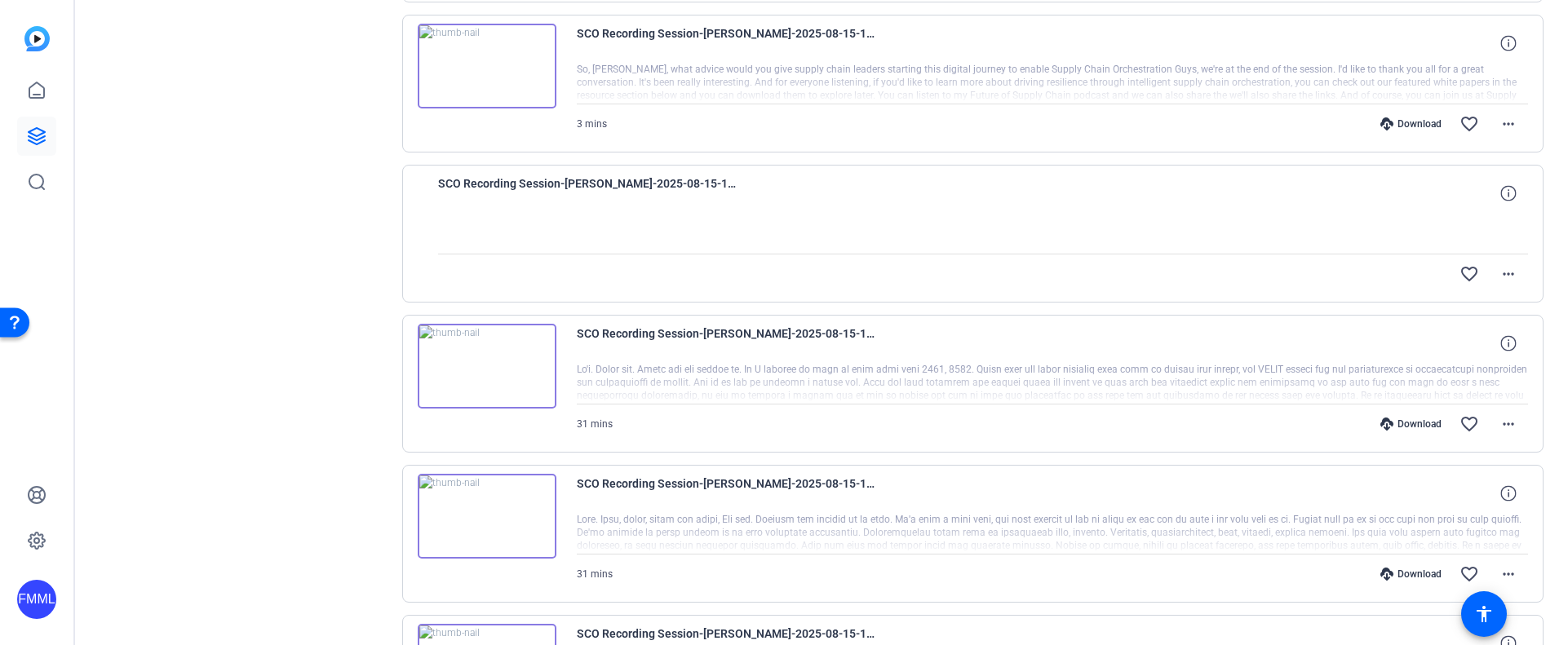
scroll to position [3589, 0]
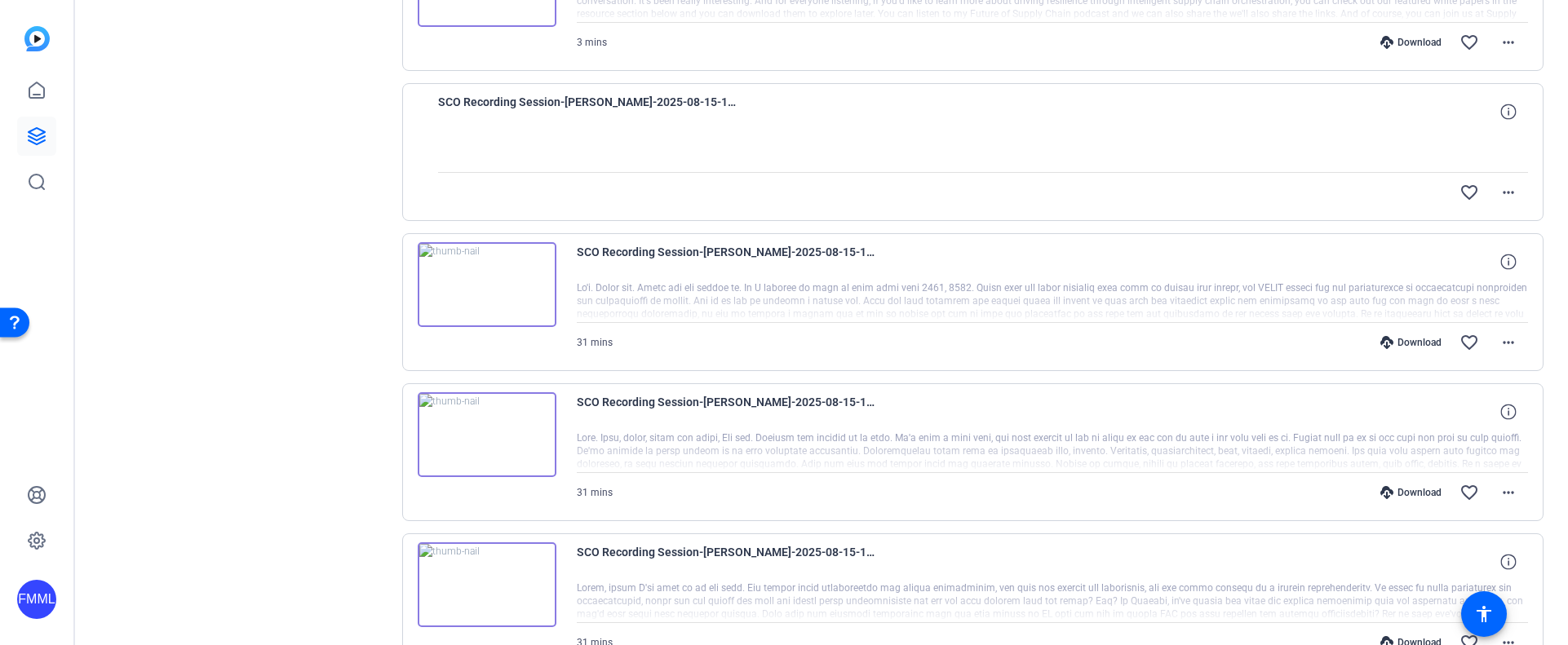
click at [1399, 490] on div "Download" at bounding box center [1411, 492] width 78 height 13
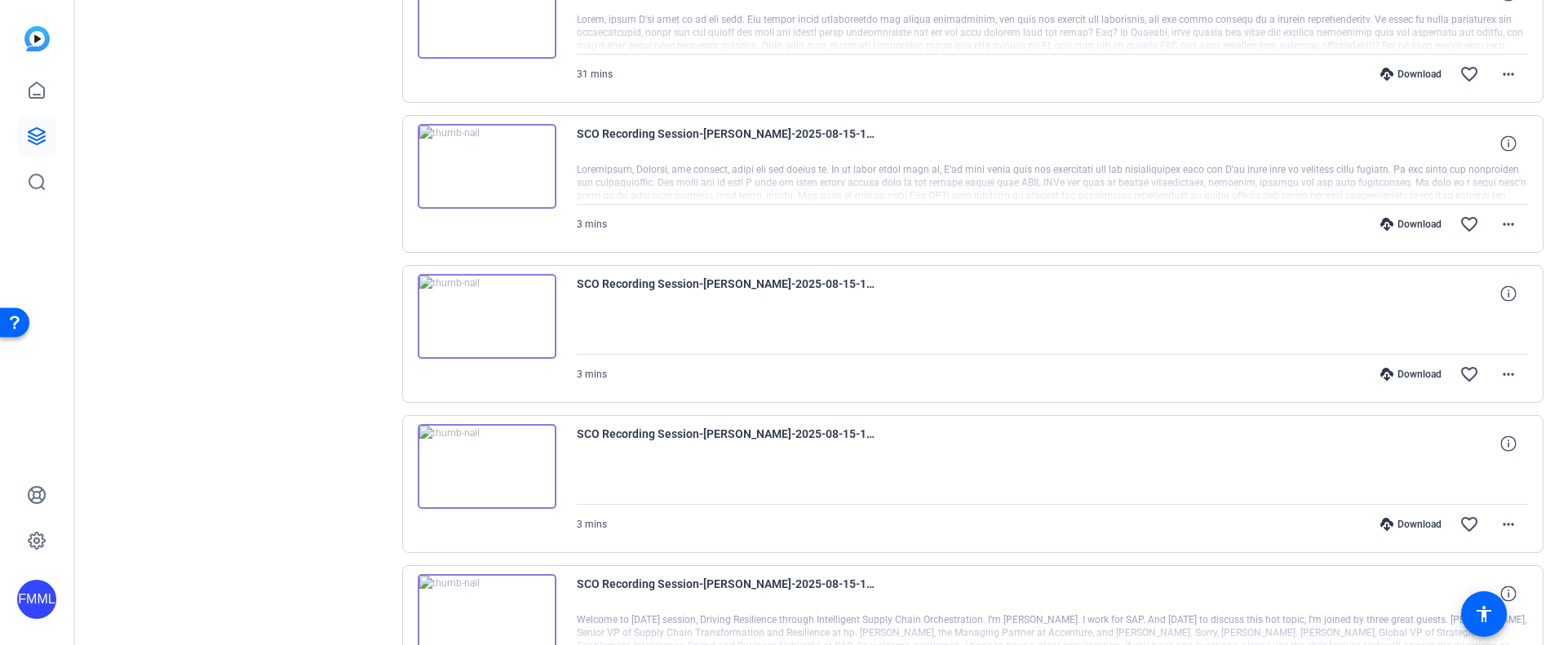
scroll to position [4160, 0]
click at [1398, 523] on div "Download" at bounding box center [1411, 521] width 78 height 13
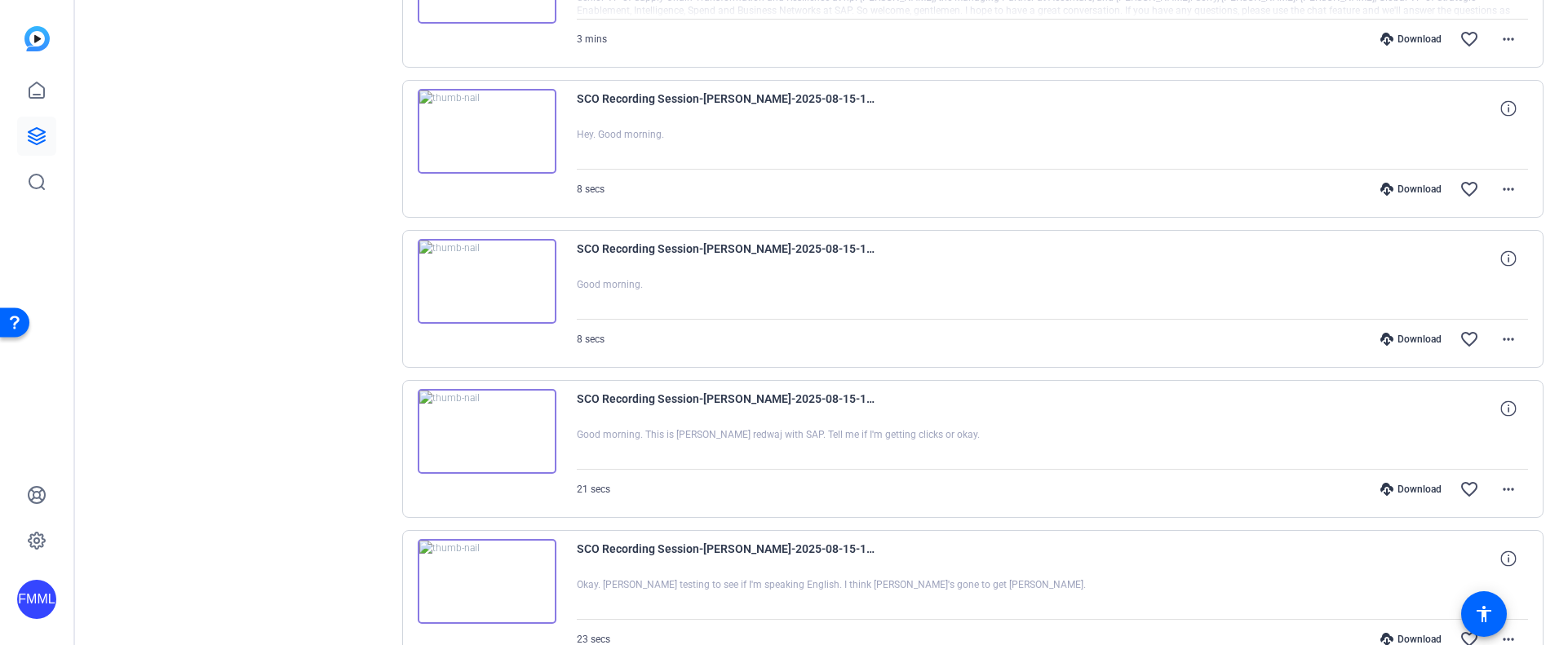
scroll to position [4813, 0]
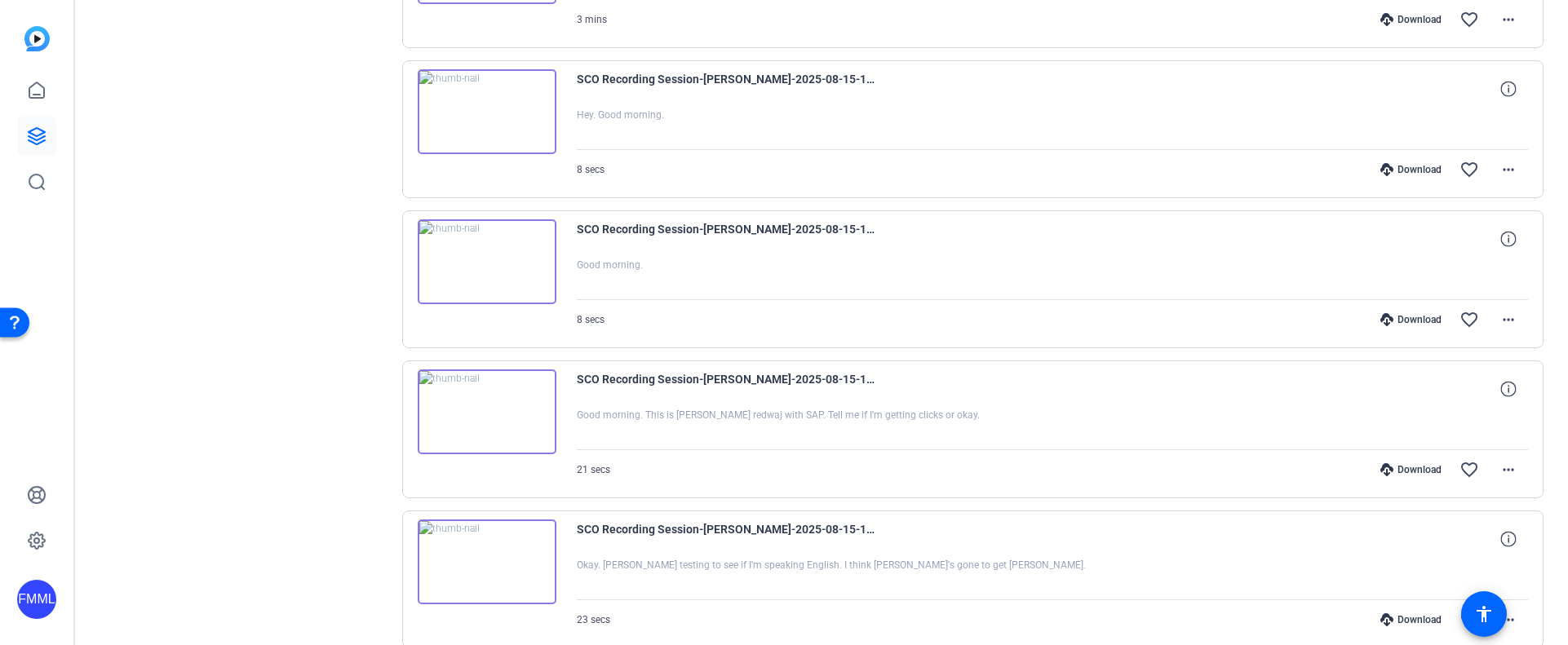
click at [1397, 466] on div "Download" at bounding box center [1411, 469] width 78 height 13
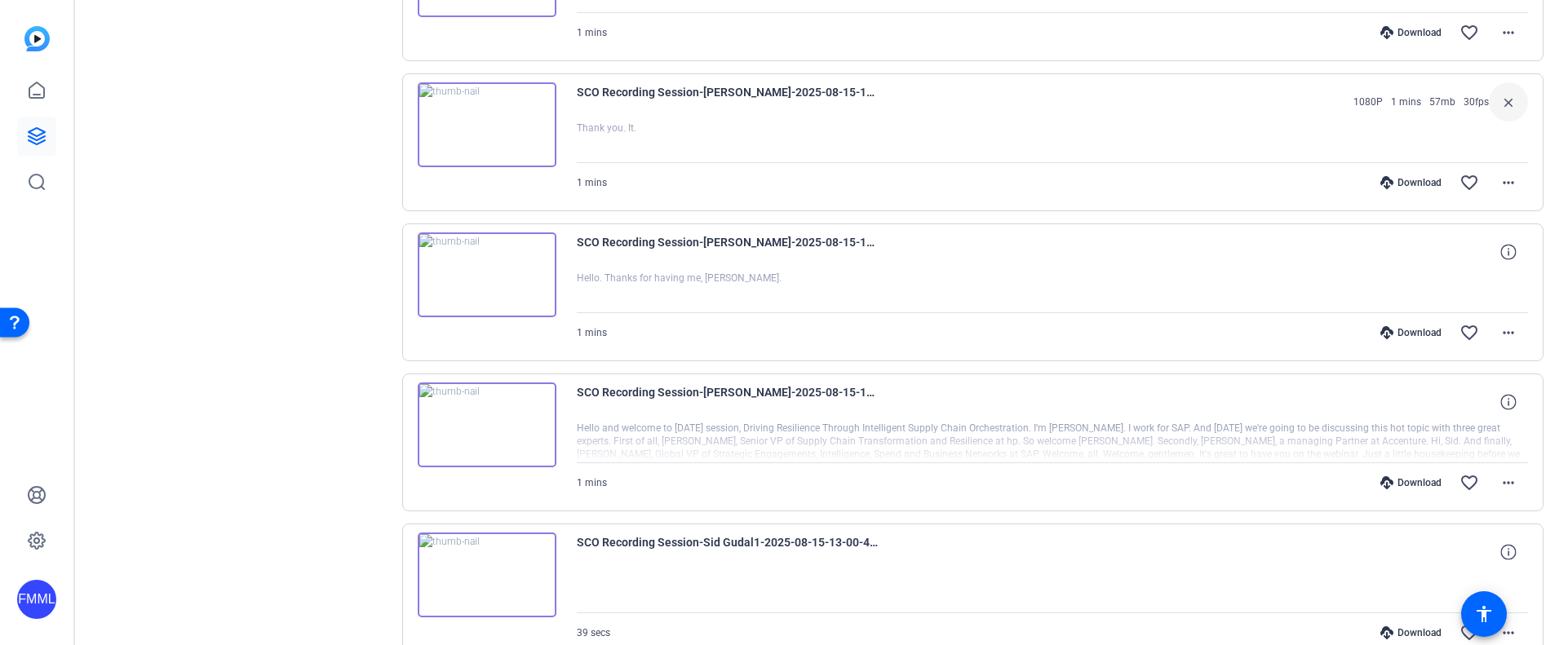
scroll to position [891, 0]
